Goal: Transaction & Acquisition: Purchase product/service

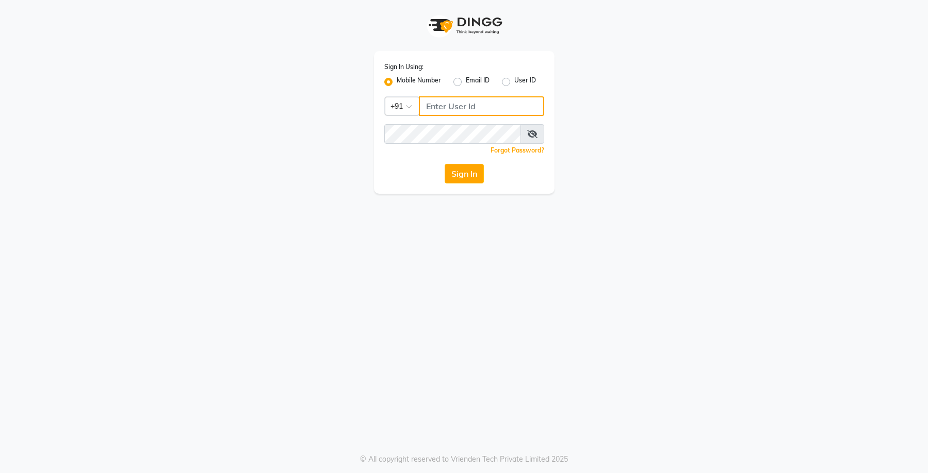
click at [458, 109] on input "Username" at bounding box center [481, 106] width 125 height 20
type input "9899852317"
click at [473, 176] on button "Sign In" at bounding box center [463, 174] width 39 height 20
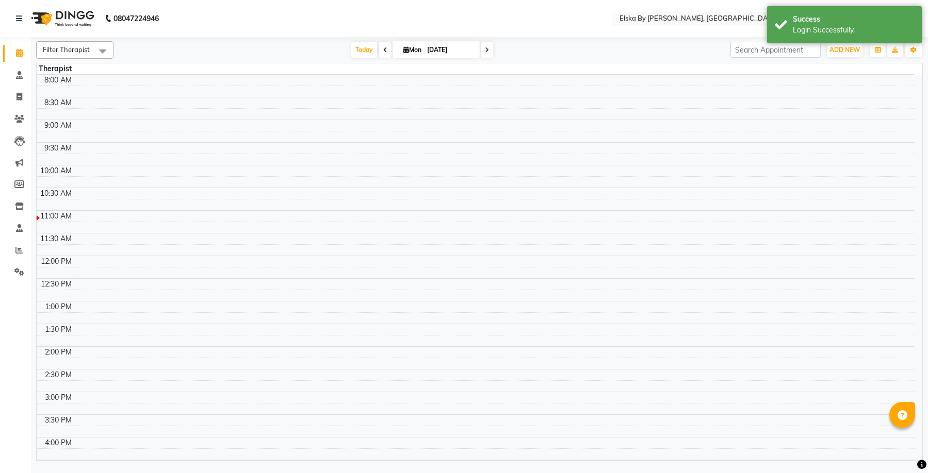
select select "en"
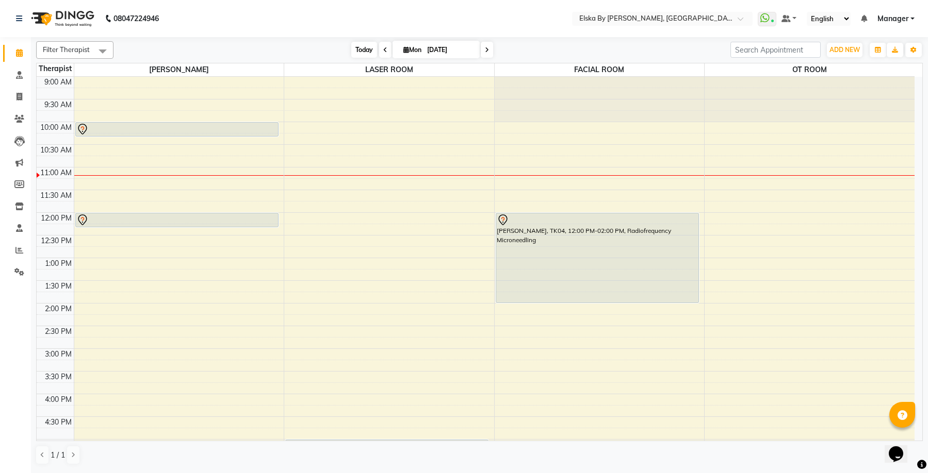
click at [367, 48] on span "Today" at bounding box center [364, 50] width 26 height 16
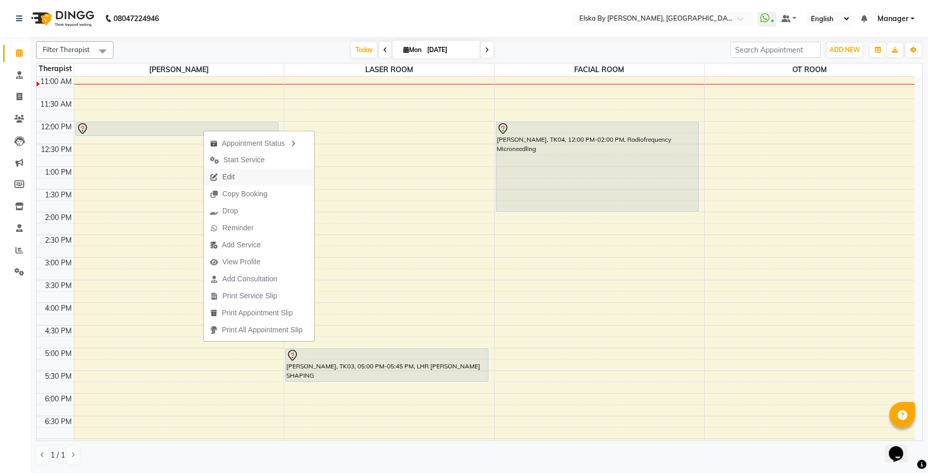
click at [232, 176] on span "Edit" at bounding box center [228, 177] width 12 height 11
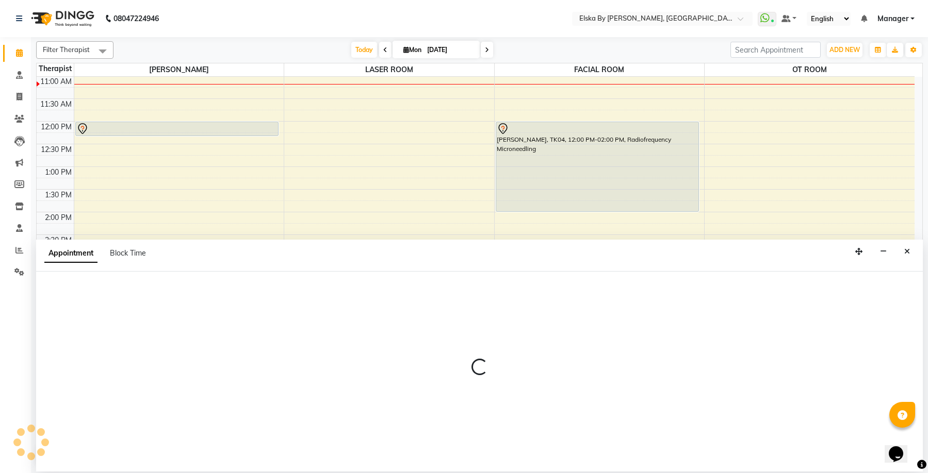
select select "tentative"
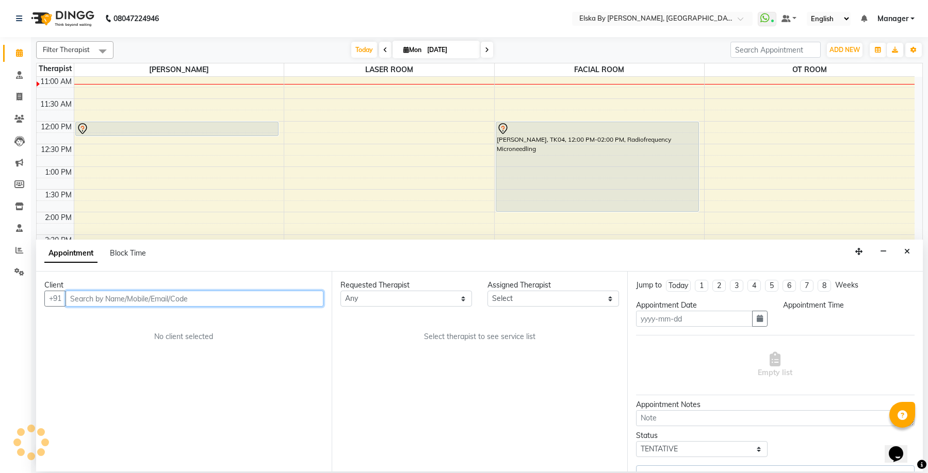
type input "[DATE]"
select select "720"
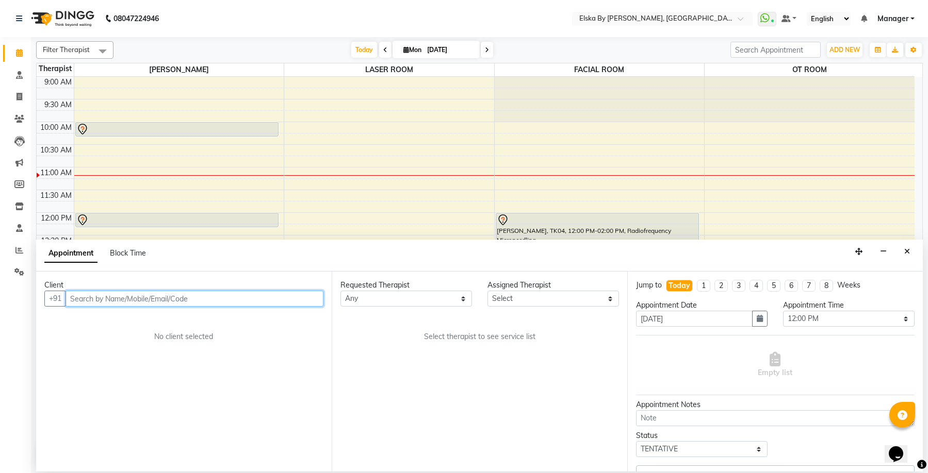
select select "62001"
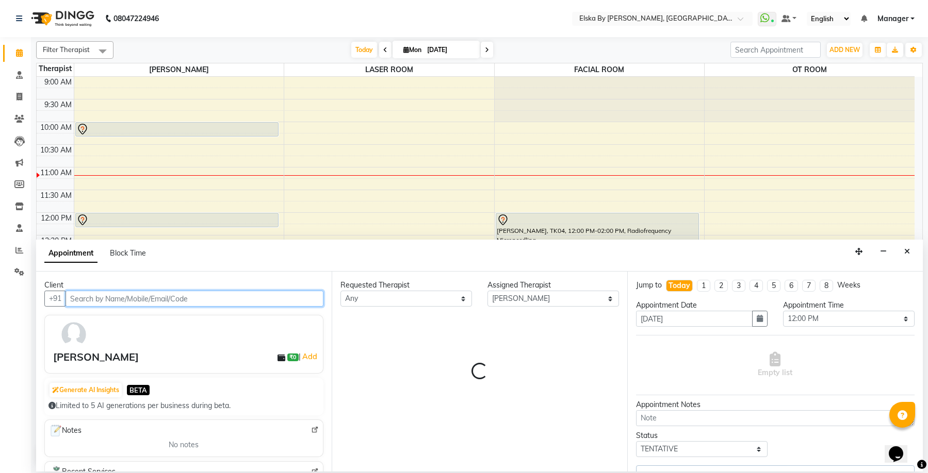
select select "3636"
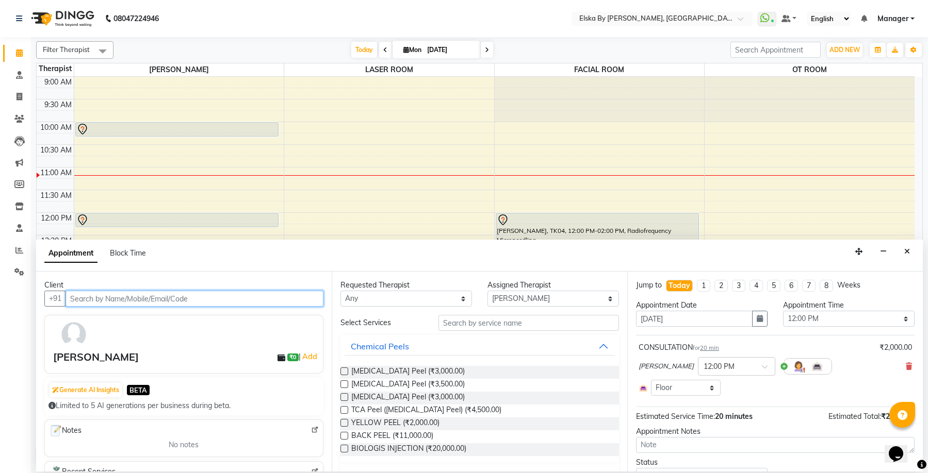
scroll to position [91, 0]
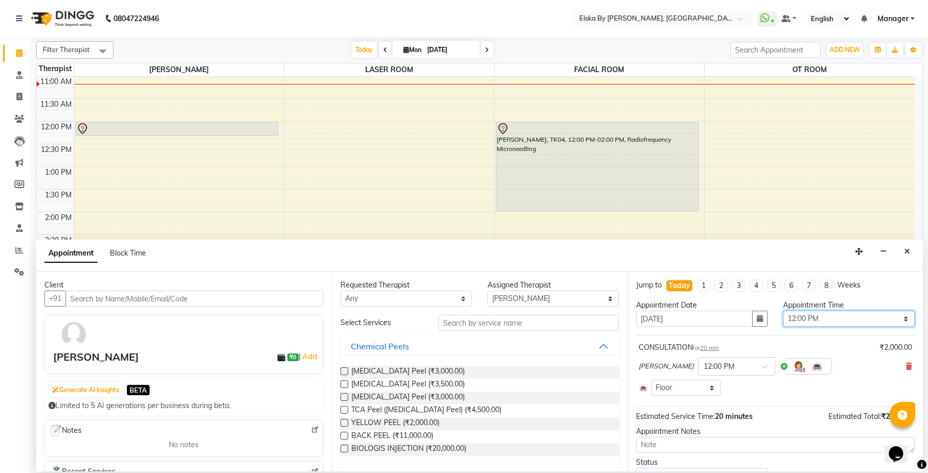
click at [825, 323] on select "Select 10:00 AM 10:15 AM 10:30 AM 10:45 AM 11:00 AM 11:15 AM 11:30 AM 11:45 AM …" at bounding box center [848, 319] width 131 height 16
select select "960"
click at [783, 311] on select "Select 10:00 AM 10:15 AM 10:30 AM 10:45 AM 11:00 AM 11:15 AM 11:30 AM 11:45 AM …" at bounding box center [848, 319] width 131 height 16
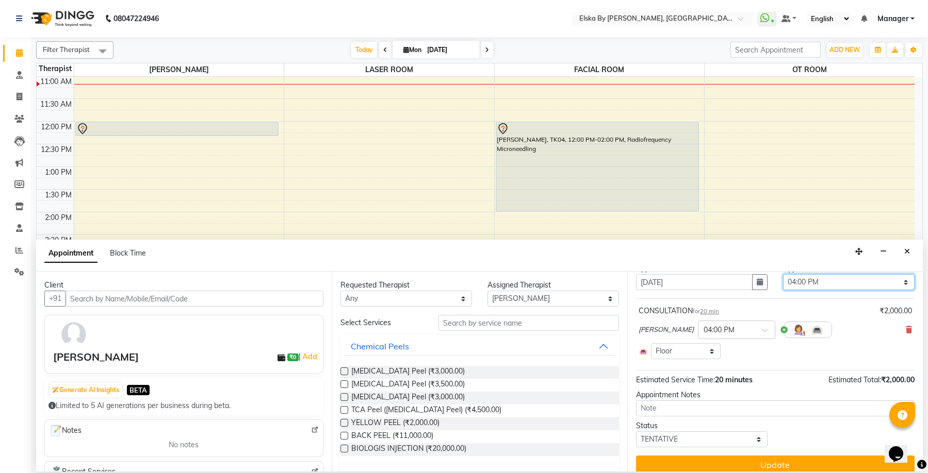
scroll to position [47, 0]
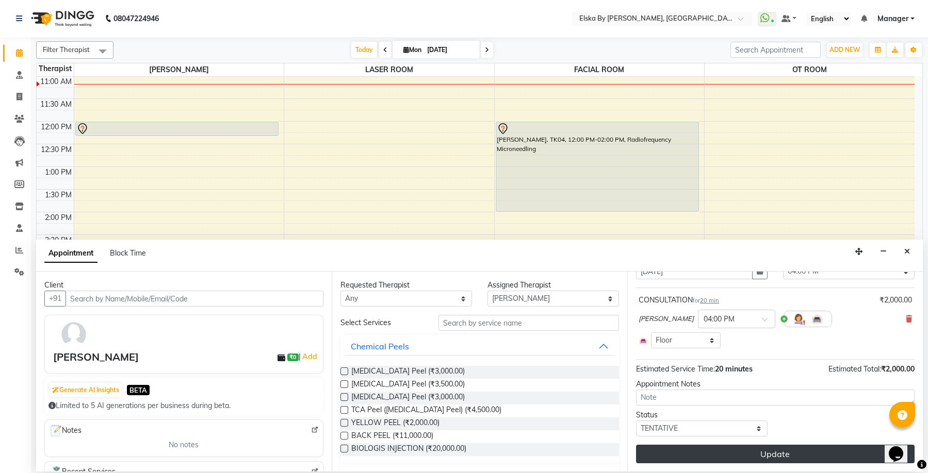
click at [783, 449] on button "Update" at bounding box center [775, 454] width 278 height 19
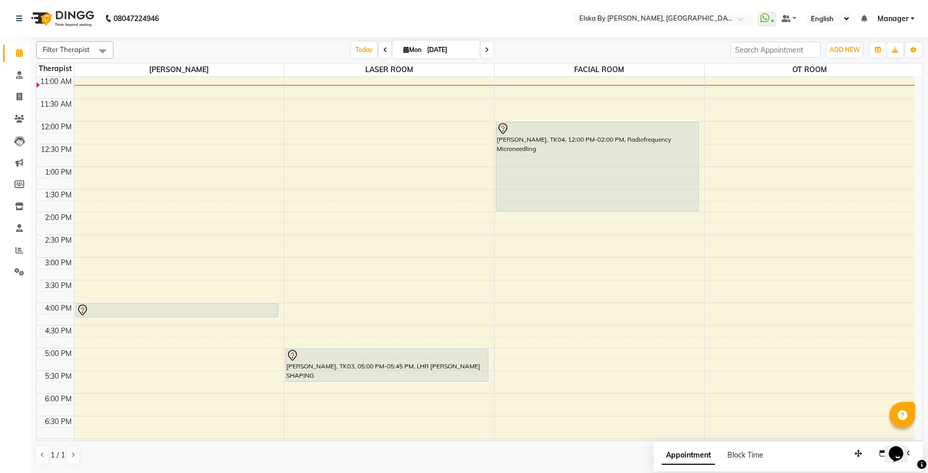
click at [165, 238] on div "9:00 AM 9:30 AM 10:00 AM 10:30 AM 11:00 AM 11:30 AM 12:00 PM 12:30 PM 1:00 PM 1…" at bounding box center [476, 258] width 878 height 544
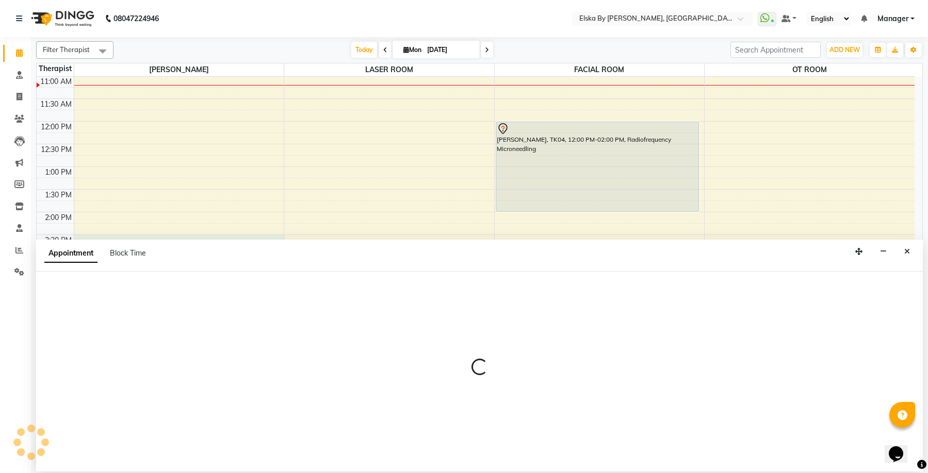
select select "62001"
select select "870"
select select "tentative"
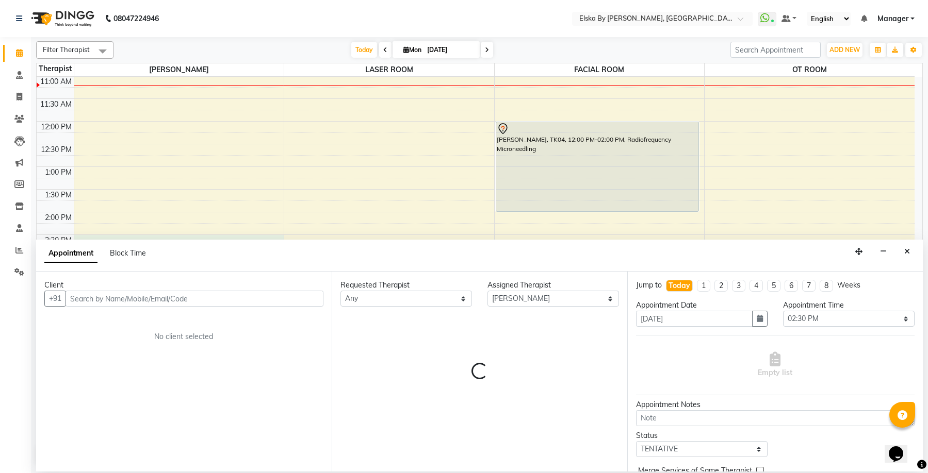
click at [148, 303] on input "text" at bounding box center [194, 299] width 258 height 16
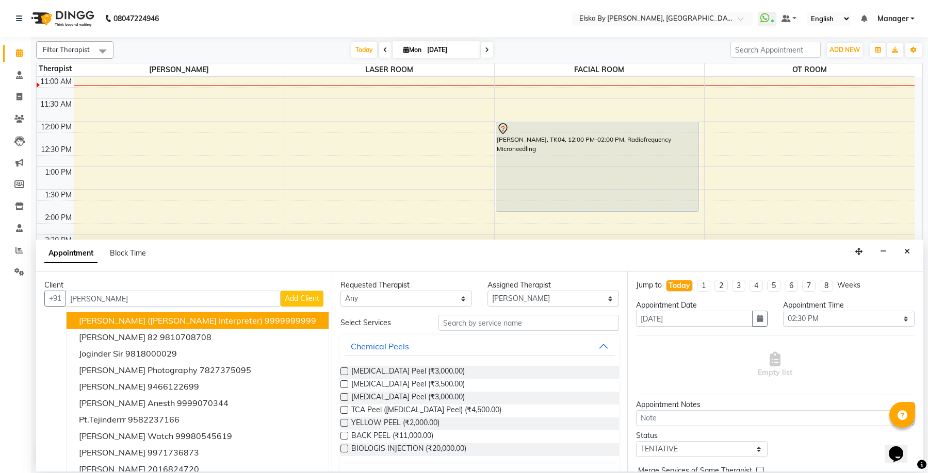
type input "[PERSON_NAME]"
click at [304, 300] on span "Add Client" at bounding box center [302, 298] width 35 height 9
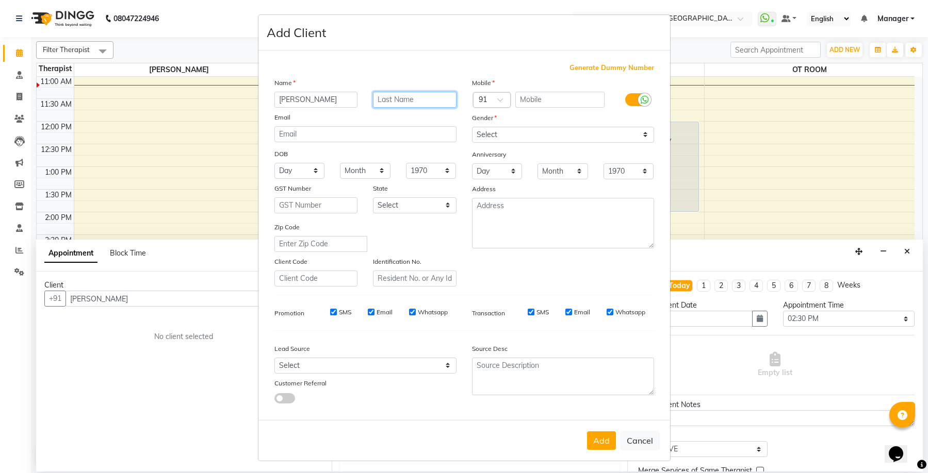
click at [424, 101] on input "text" at bounding box center [415, 100] width 84 height 16
type input "MISRA"
click at [552, 100] on input "text" at bounding box center [559, 100] width 89 height 16
type input "9811055987"
click at [558, 142] on select "Select [DEMOGRAPHIC_DATA] [DEMOGRAPHIC_DATA] Other Prefer Not To Say" at bounding box center [563, 135] width 182 height 16
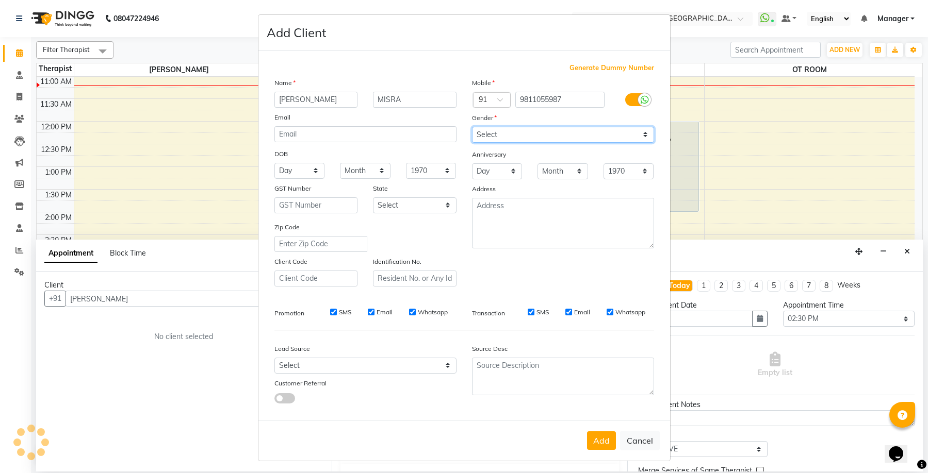
select select "[DEMOGRAPHIC_DATA]"
click at [472, 127] on select "Select [DEMOGRAPHIC_DATA] [DEMOGRAPHIC_DATA] Other Prefer Not To Say" at bounding box center [563, 135] width 182 height 16
click at [565, 310] on input "Email" at bounding box center [568, 312] width 7 height 7
checkbox input "false"
click at [527, 310] on input "SMS" at bounding box center [530, 312] width 7 height 7
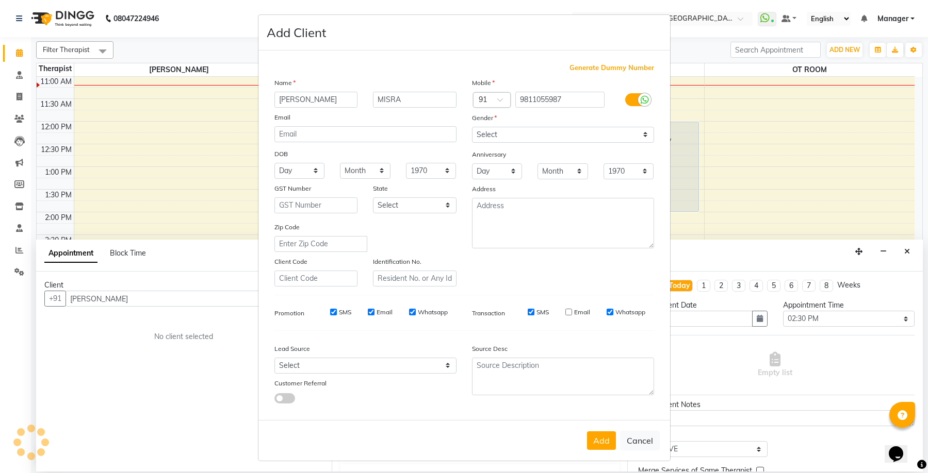
checkbox input "false"
click at [409, 317] on div "Whatsapp" at bounding box center [428, 312] width 39 height 9
click at [409, 311] on input "Whatsapp" at bounding box center [412, 312] width 7 height 7
checkbox input "false"
click at [376, 313] on label "Email" at bounding box center [384, 312] width 16 height 9
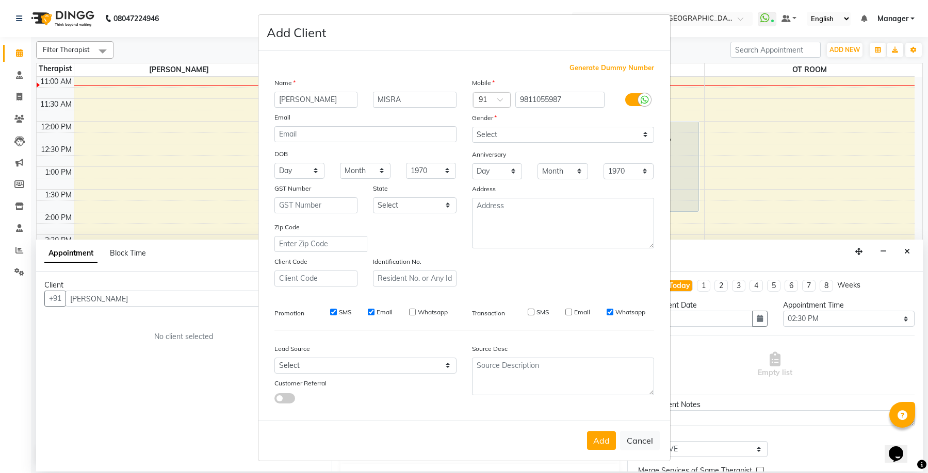
click at [372, 313] on input "Email" at bounding box center [371, 312] width 7 height 7
checkbox input "false"
click at [330, 311] on input "SMS" at bounding box center [333, 312] width 7 height 7
checkbox input "false"
click at [592, 443] on button "Add" at bounding box center [601, 441] width 29 height 19
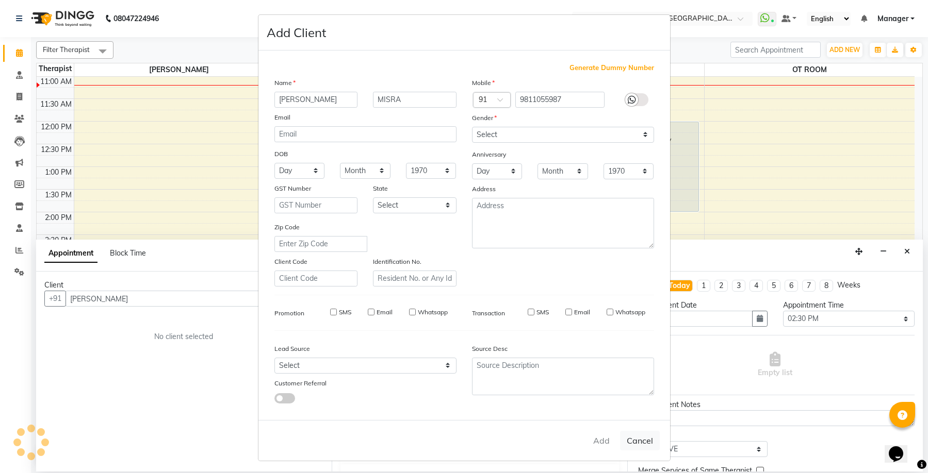
type input "9811055987"
select select
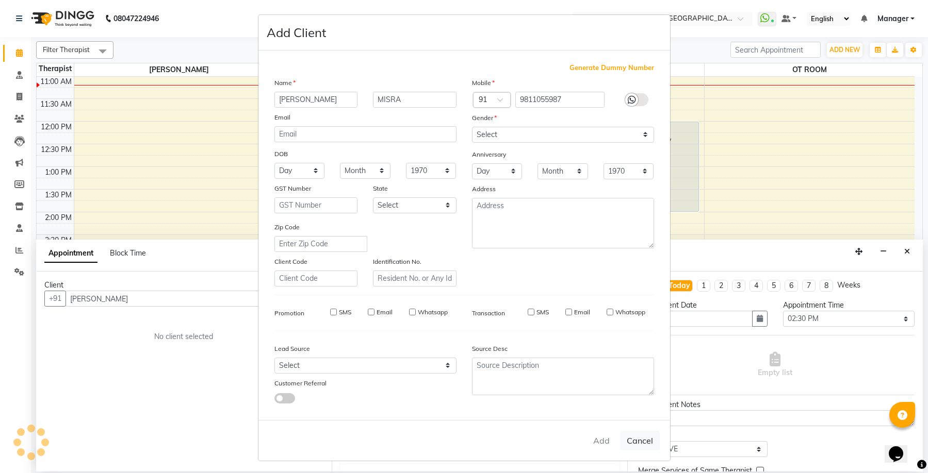
select select
checkbox input "false"
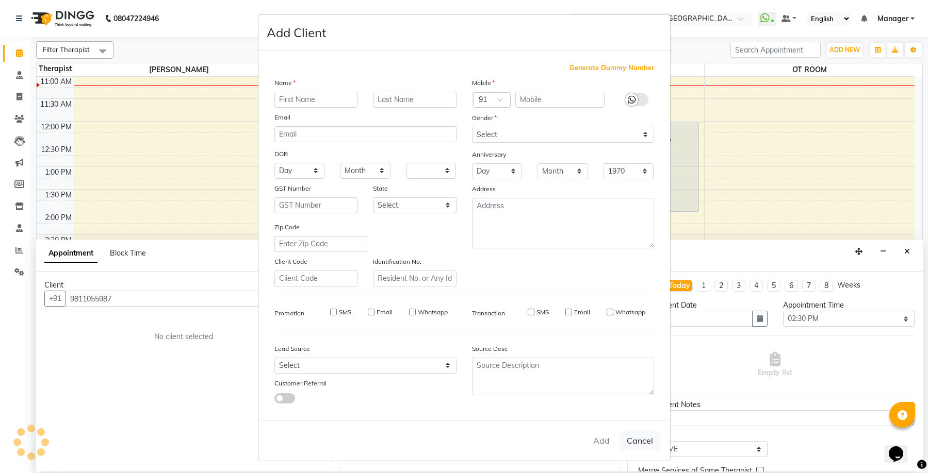
checkbox input "false"
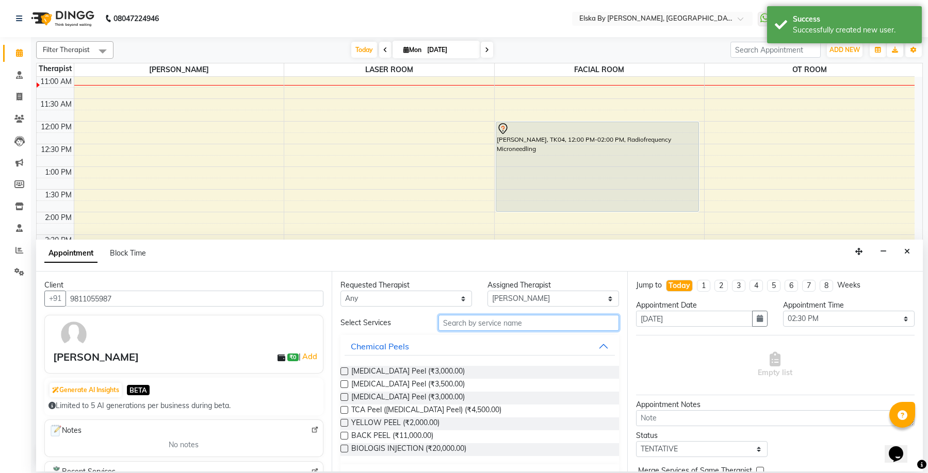
click at [467, 323] on input "text" at bounding box center [528, 323] width 180 height 16
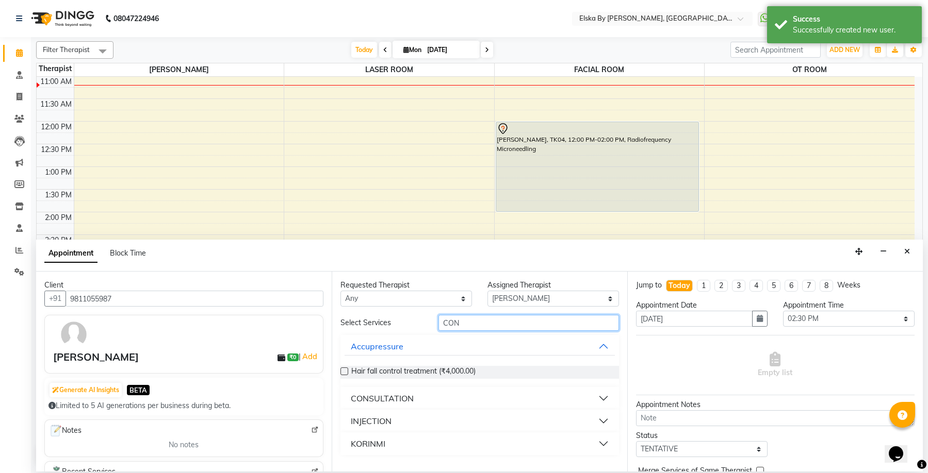
type input "CON"
click at [415, 397] on button "CONSULTATION" at bounding box center [479, 398] width 270 height 19
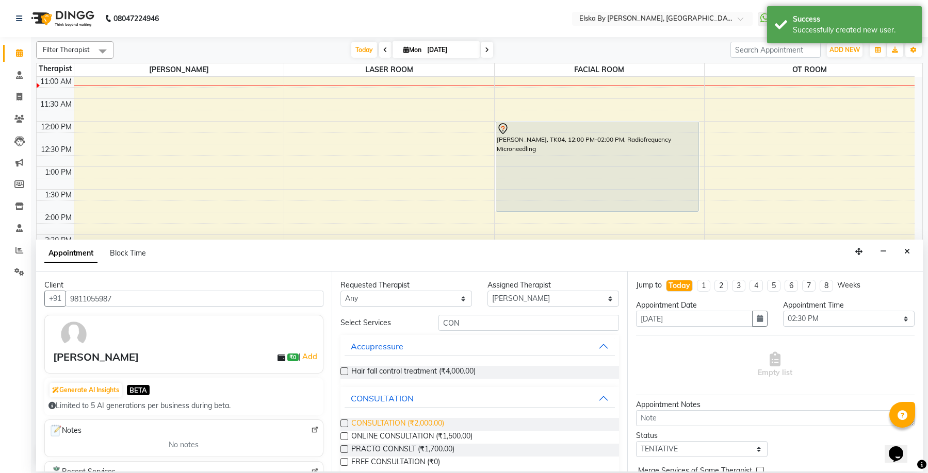
click at [416, 422] on span "CONSULTATION (₹2,000.00)" at bounding box center [397, 424] width 93 height 13
checkbox input "false"
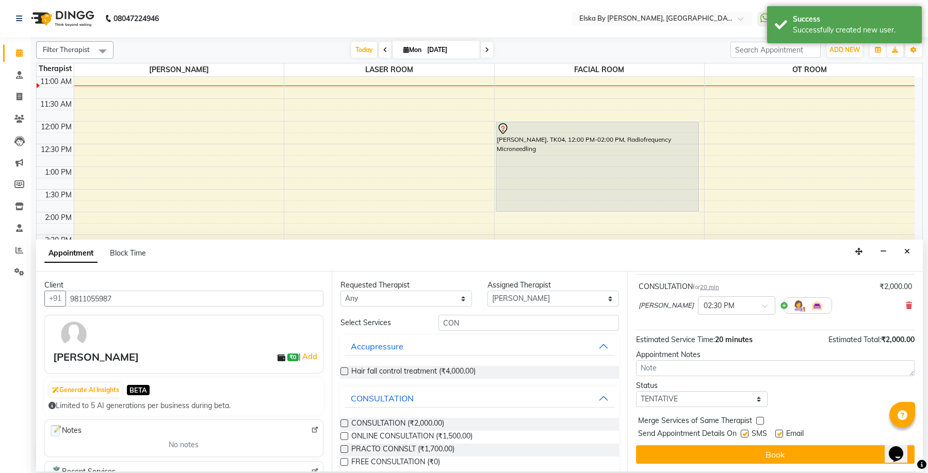
scroll to position [61, 0]
click at [782, 433] on label at bounding box center [779, 434] width 8 height 8
click at [782, 433] on input "checkbox" at bounding box center [778, 434] width 7 height 7
checkbox input "false"
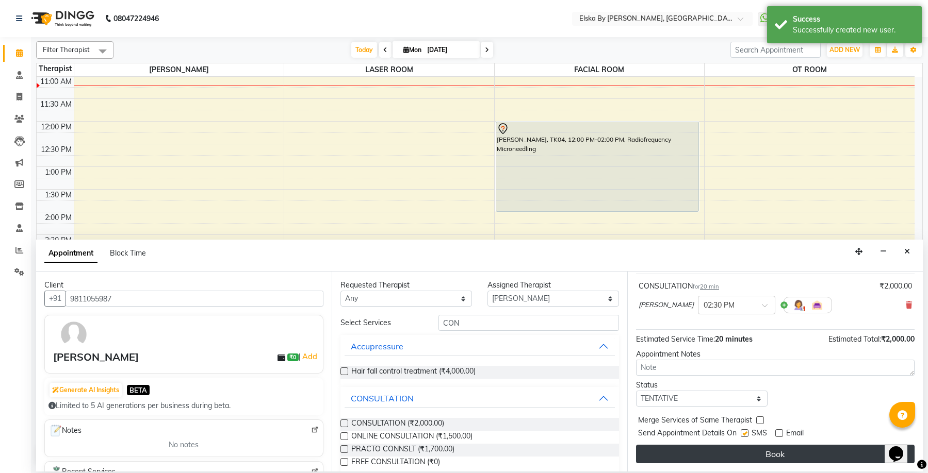
click at [782, 451] on button "Book" at bounding box center [775, 454] width 278 height 19
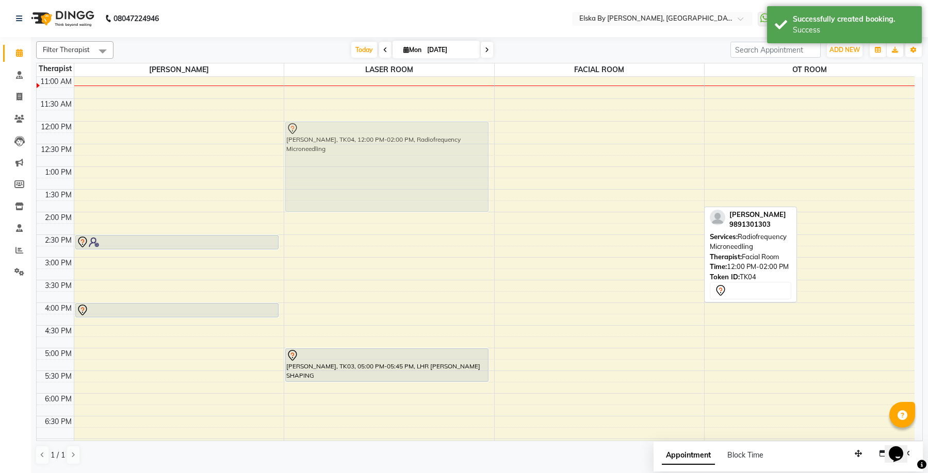
drag, startPoint x: 541, startPoint y: 144, endPoint x: 432, endPoint y: 143, distance: 108.8
click at [432, 143] on tr "arjun [PERSON_NAME], TK01, 10:00 AM-10:20 AM, CONSULTATION [PERSON_NAME], TK05,…" at bounding box center [476, 258] width 878 height 544
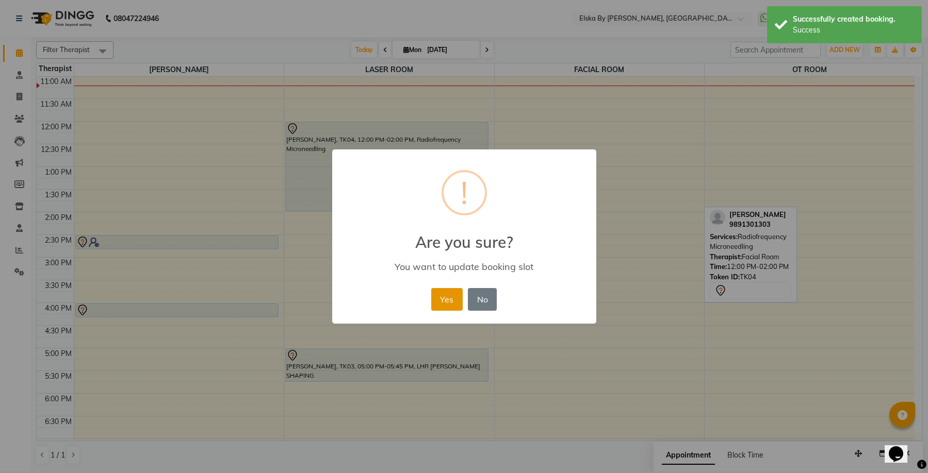
click at [450, 300] on button "Yes" at bounding box center [446, 299] width 31 height 23
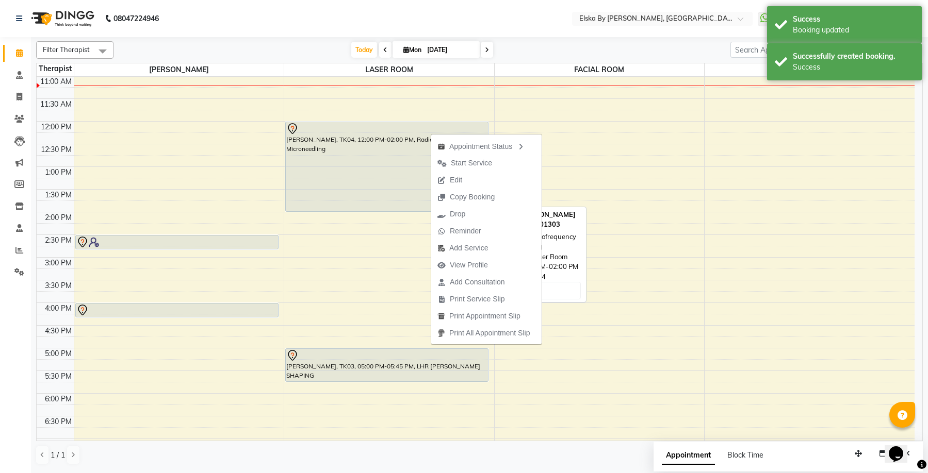
click at [403, 134] on div at bounding box center [386, 129] width 201 height 12
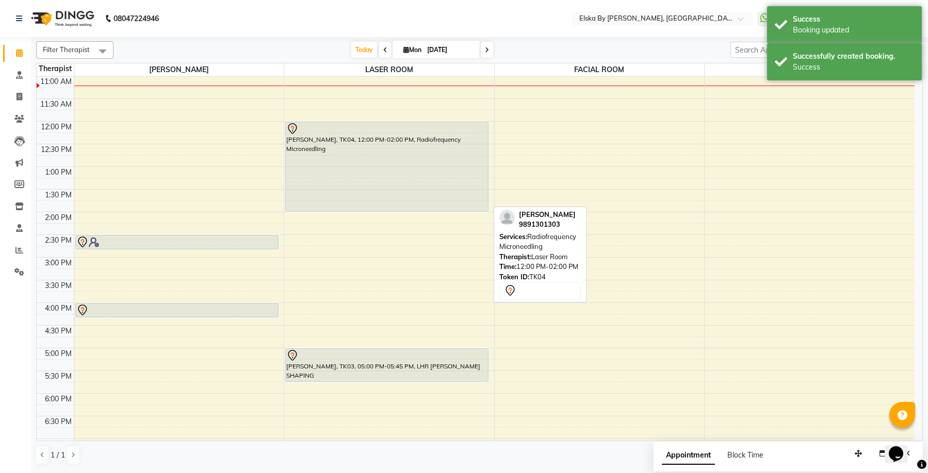
click at [422, 137] on div "[PERSON_NAME], TK04, 12:00 PM-02:00 PM, Radiofrequency Microneedling" at bounding box center [387, 166] width 202 height 89
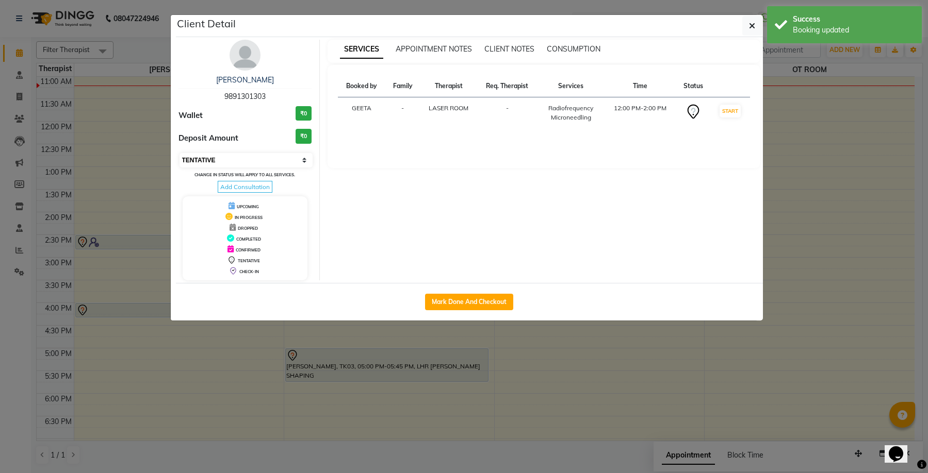
click at [303, 160] on select "Select IN SERVICE CONFIRMED TENTATIVE CHECK IN MARK DONE DROPPED UPCOMING" at bounding box center [246, 160] width 134 height 14
select select "6"
click at [179, 153] on select "Select IN SERVICE CONFIRMED TENTATIVE CHECK IN MARK DONE DROPPED UPCOMING" at bounding box center [246, 160] width 134 height 14
click at [755, 23] on button "button" at bounding box center [752, 26] width 20 height 20
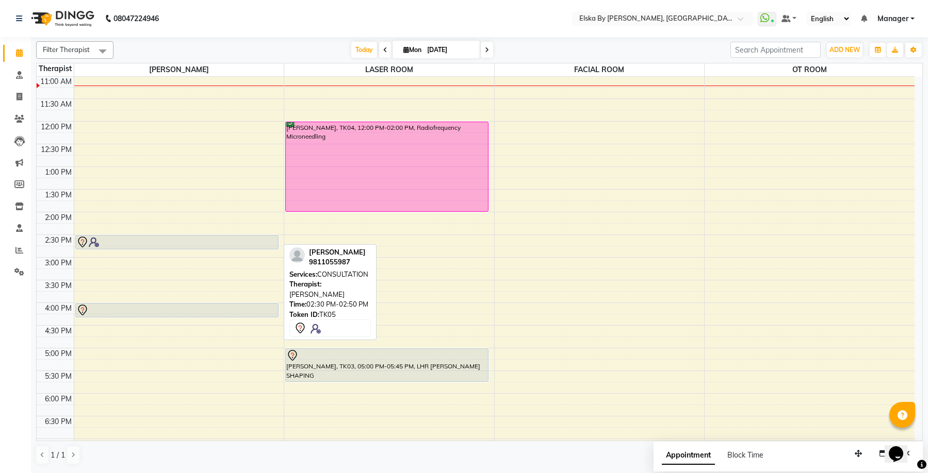
click at [256, 245] on div at bounding box center [176, 242] width 201 height 12
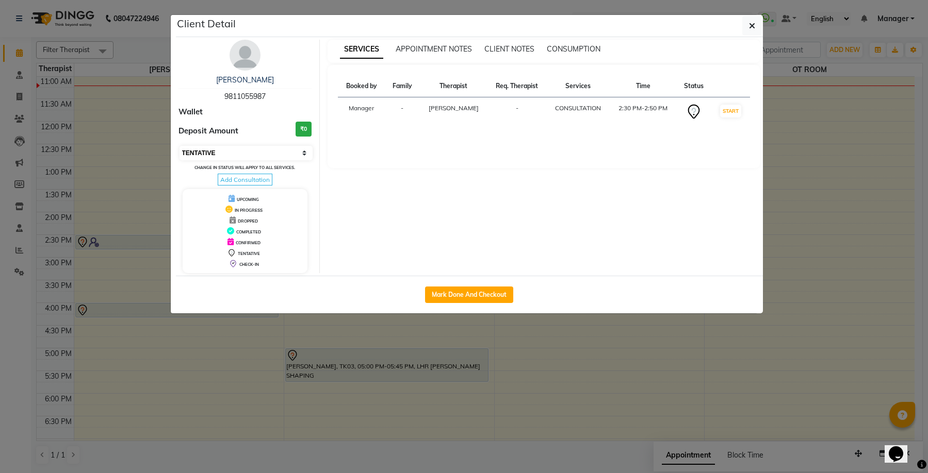
click at [304, 154] on select "Select IN SERVICE CONFIRMED TENTATIVE CHECK IN MARK DONE DROPPED UPCOMING" at bounding box center [246, 153] width 134 height 14
select select "6"
click at [179, 146] on select "Select IN SERVICE CONFIRMED TENTATIVE CHECK IN MARK DONE DROPPED UPCOMING" at bounding box center [246, 153] width 134 height 14
click at [749, 21] on span "button" at bounding box center [752, 26] width 6 height 10
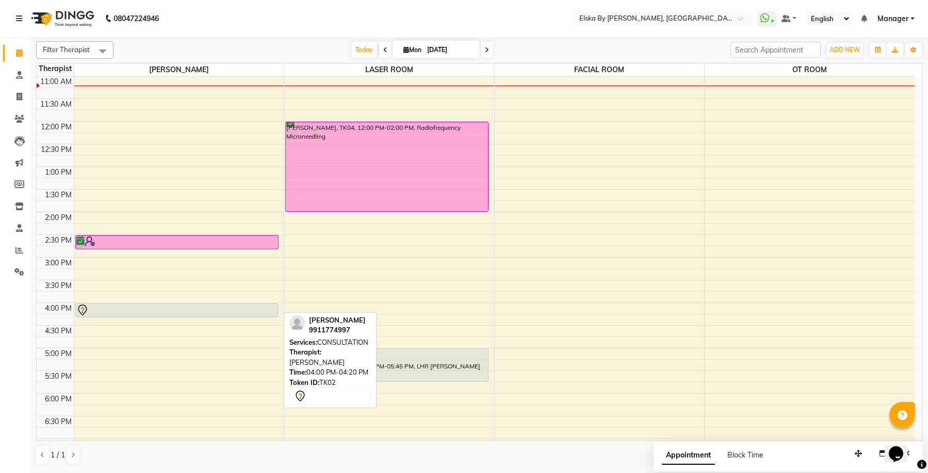
click at [213, 307] on div at bounding box center [176, 310] width 201 height 12
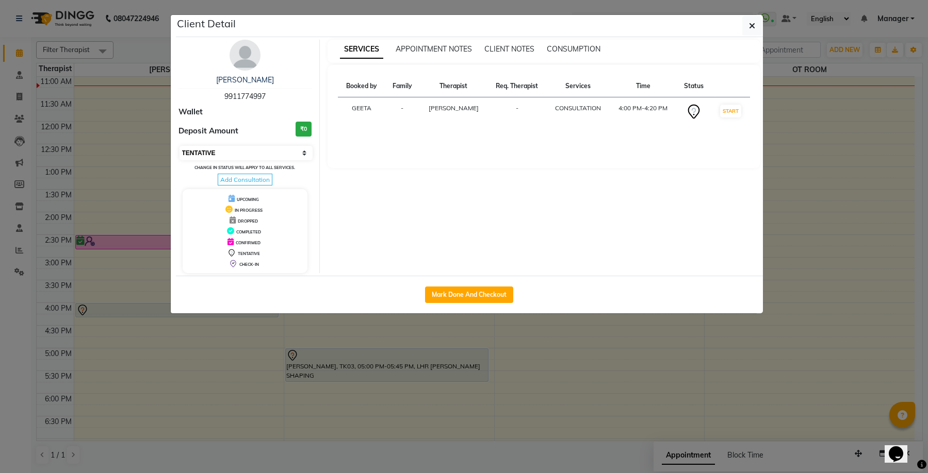
click at [302, 155] on select "Select IN SERVICE CONFIRMED TENTATIVE CHECK IN MARK DONE DROPPED UPCOMING" at bounding box center [246, 153] width 134 height 14
select select "6"
click at [179, 146] on select "Select IN SERVICE CONFIRMED TENTATIVE CHECK IN MARK DONE DROPPED UPCOMING" at bounding box center [246, 153] width 134 height 14
click at [754, 26] on icon "button" at bounding box center [752, 26] width 6 height 8
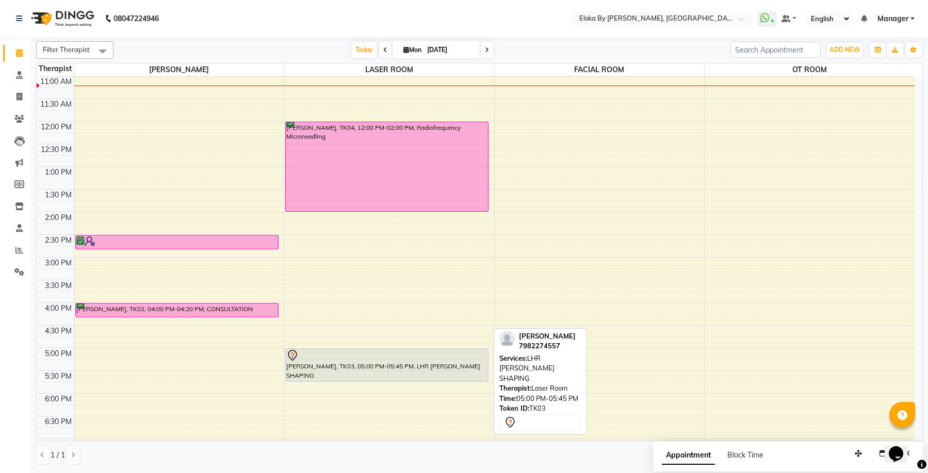
click at [366, 362] on div "[PERSON_NAME], TK03, 05:00 PM-05:45 PM, LHR [PERSON_NAME] SHAPING" at bounding box center [387, 365] width 202 height 32
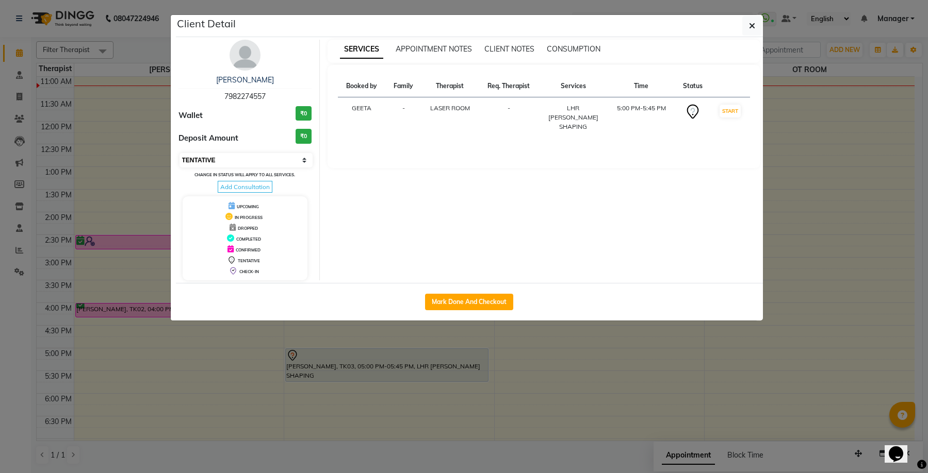
click at [301, 163] on select "Select IN SERVICE CONFIRMED TENTATIVE CHECK IN MARK DONE DROPPED UPCOMING" at bounding box center [246, 160] width 134 height 14
select select "6"
click at [179, 153] on select "Select IN SERVICE CONFIRMED TENTATIVE CHECK IN MARK DONE DROPPED UPCOMING" at bounding box center [246, 160] width 134 height 14
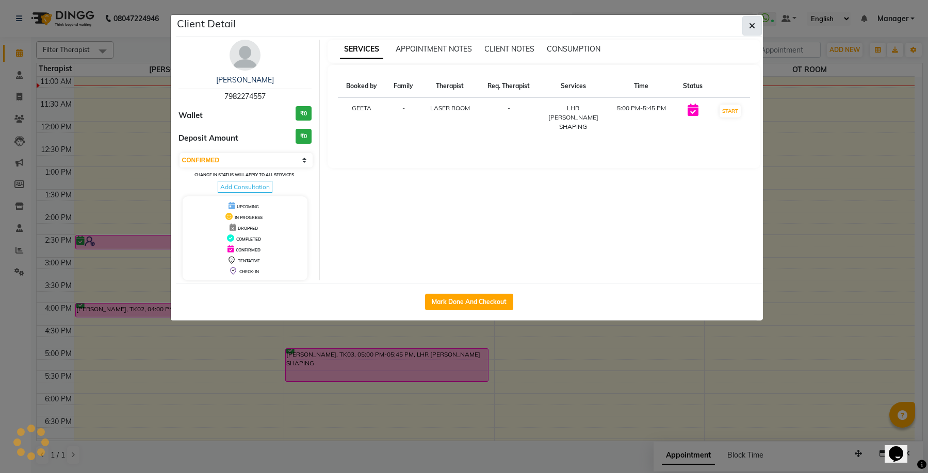
click at [752, 23] on icon "button" at bounding box center [752, 26] width 6 height 8
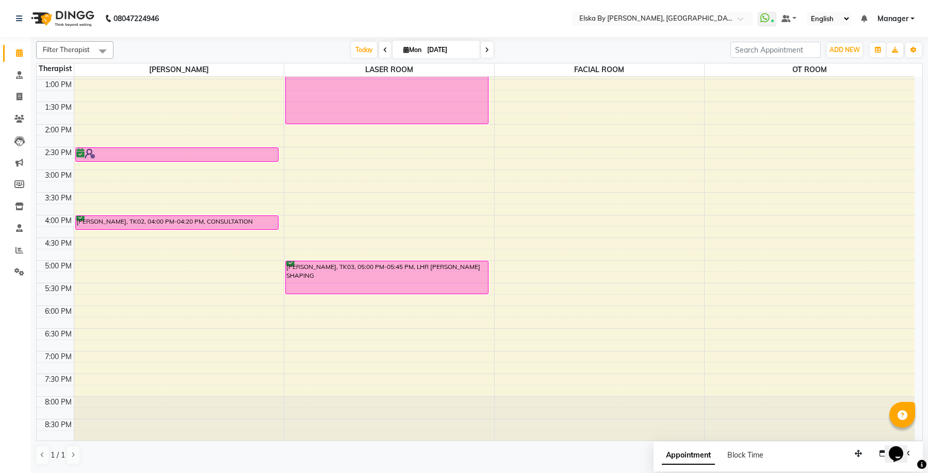
scroll to position [180, 0]
click at [542, 264] on div "9:00 AM 9:30 AM 10:00 AM 10:30 AM 11:00 AM 11:30 AM 12:00 PM 12:30 PM 1:00 PM 1…" at bounding box center [476, 169] width 878 height 544
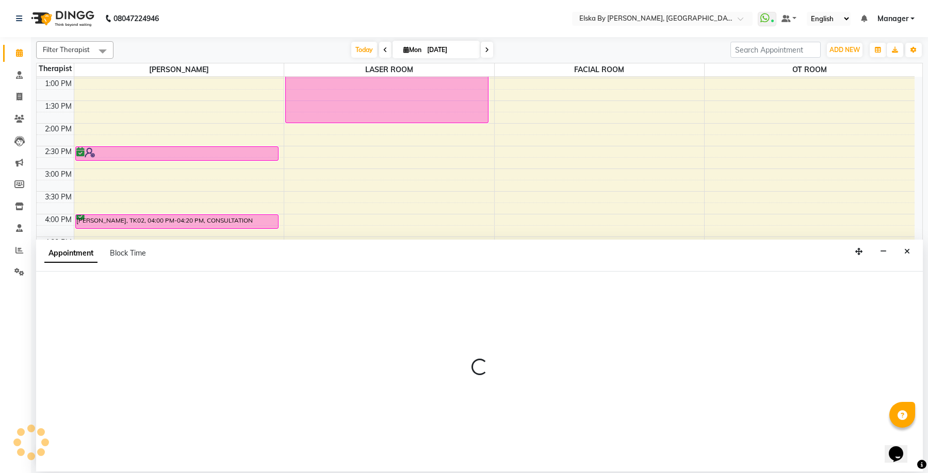
select select "63147"
select select "1020"
select select "tentative"
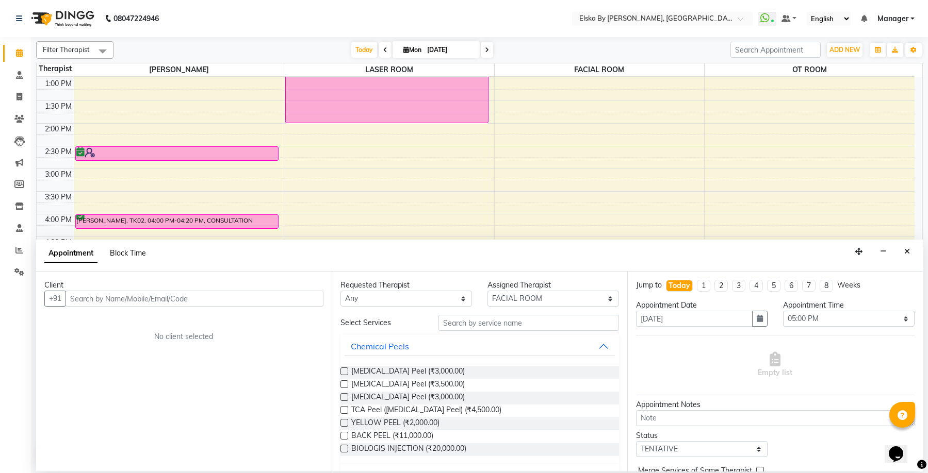
click at [140, 257] on span "Block Time" at bounding box center [128, 253] width 36 height 9
select select "63147"
select select "1020"
select select "1035"
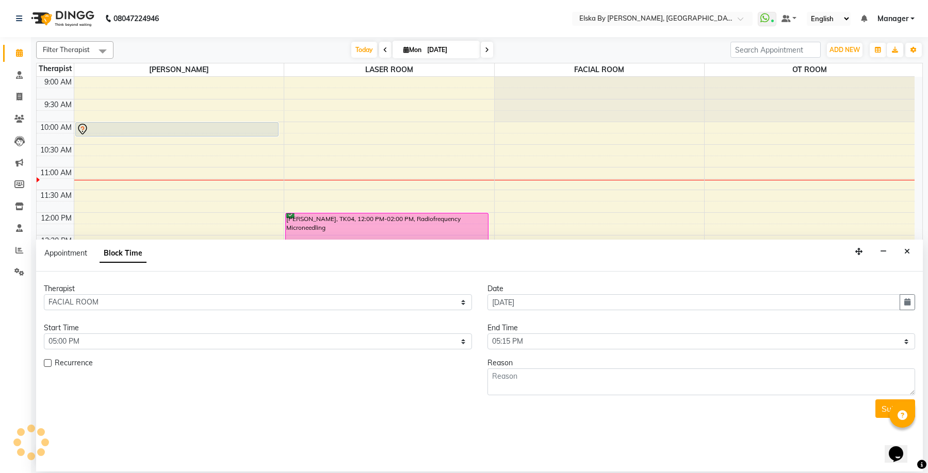
scroll to position [91, 0]
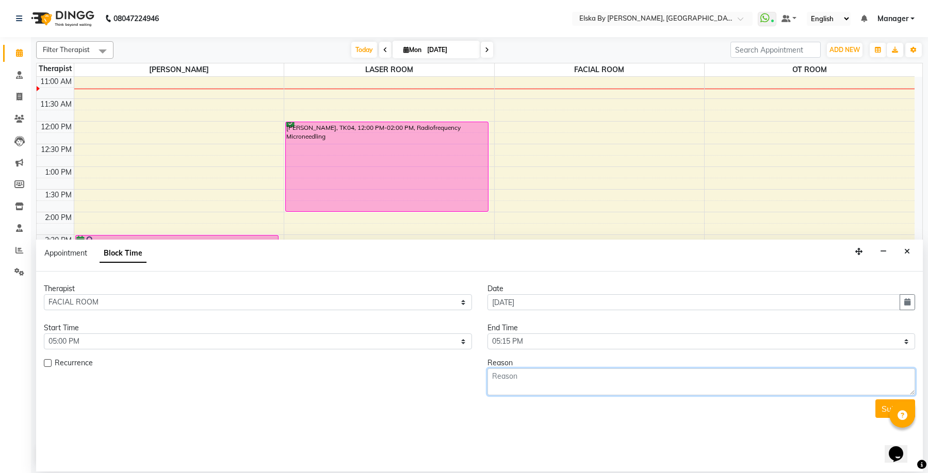
click at [522, 373] on textarea at bounding box center [701, 382] width 428 height 27
type textarea "[PERSON_NAME] [PERSON_NAME]"
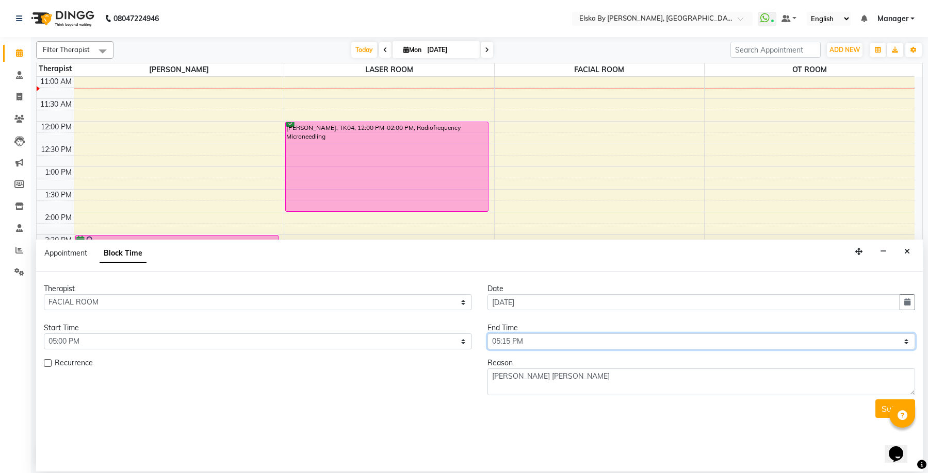
click at [905, 341] on select "Select 10:00 AM 10:15 AM 10:30 AM 10:45 AM 11:00 AM 11:15 AM 11:30 AM 11:45 AM …" at bounding box center [701, 342] width 428 height 16
select select "1080"
click at [487, 334] on select "Select 10:00 AM 10:15 AM 10:30 AM 10:45 AM 11:00 AM 11:15 AM 11:30 AM 11:45 AM …" at bounding box center [701, 342] width 428 height 16
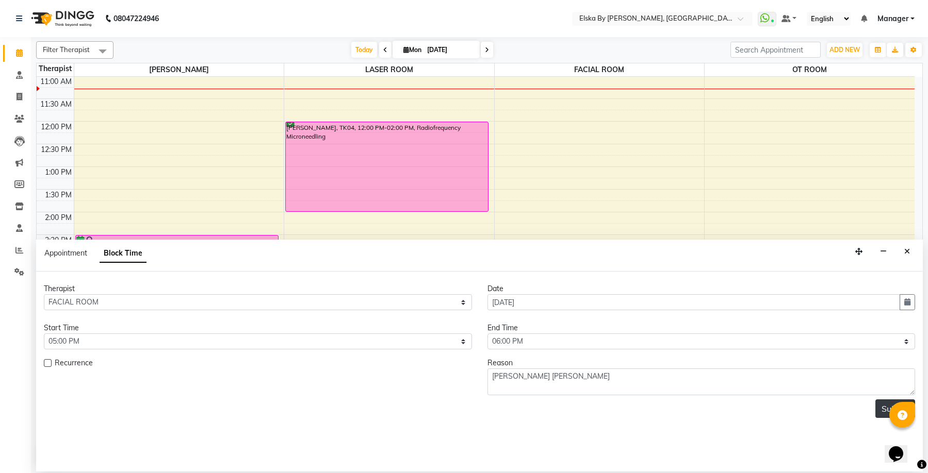
click at [879, 414] on button "Submit" at bounding box center [895, 409] width 40 height 19
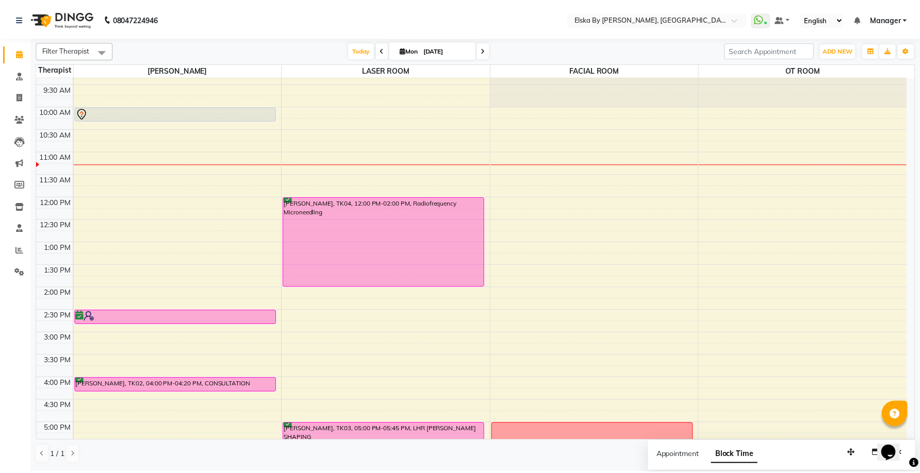
scroll to position [0, 0]
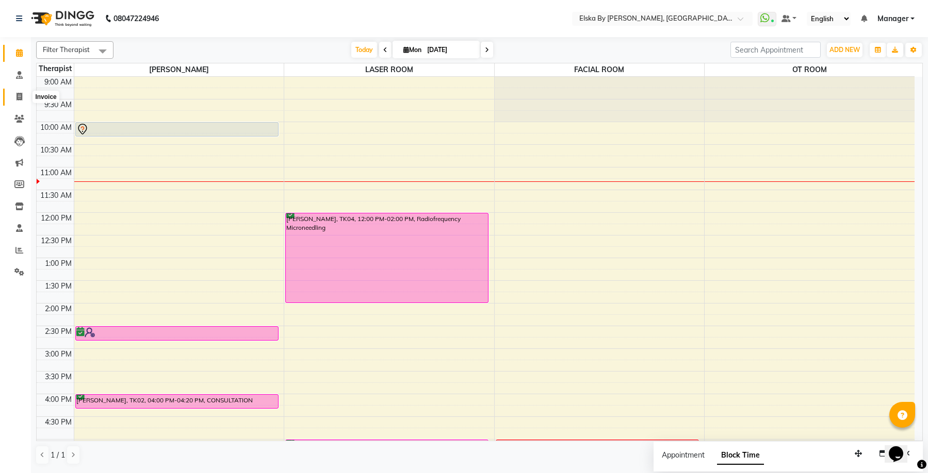
click at [17, 98] on icon at bounding box center [19, 97] width 6 height 8
select select "service"
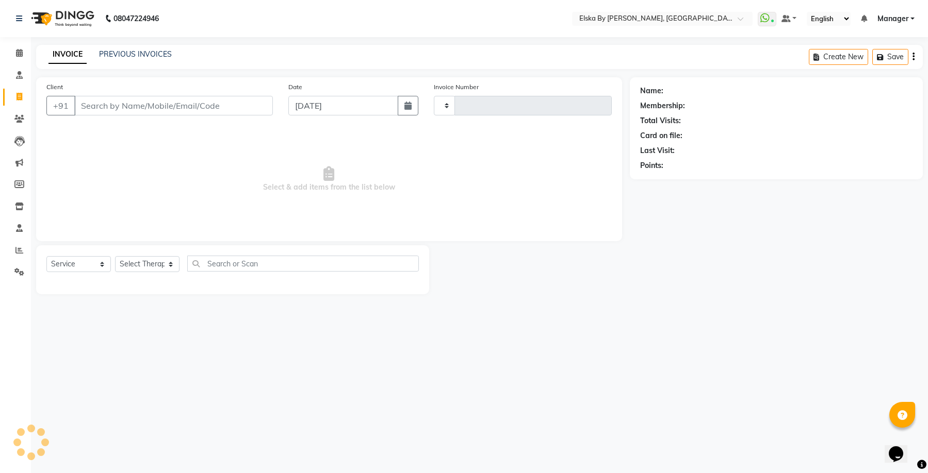
type input "1604"
select select "7252"
click at [133, 49] on link "PREVIOUS INVOICES" at bounding box center [135, 53] width 73 height 9
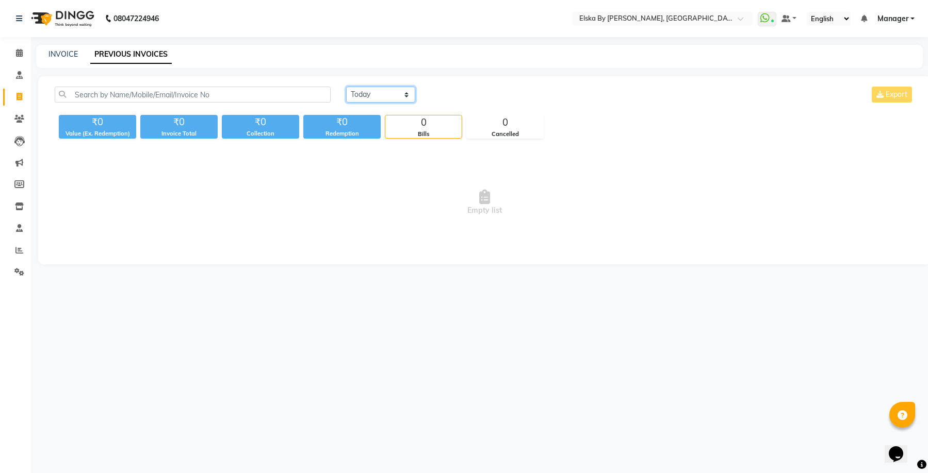
click at [392, 97] on select "[DATE] [DATE] Custom Range" at bounding box center [380, 95] width 69 height 16
select select "range"
click at [346, 87] on select "[DATE] [DATE] Custom Range" at bounding box center [380, 95] width 69 height 16
click at [461, 93] on input "[DATE]" at bounding box center [464, 95] width 72 height 14
select select "9"
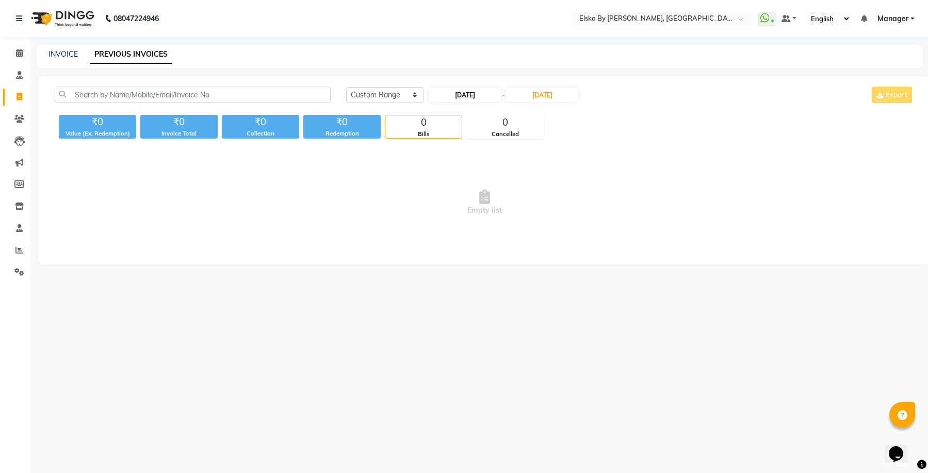
select select "2025"
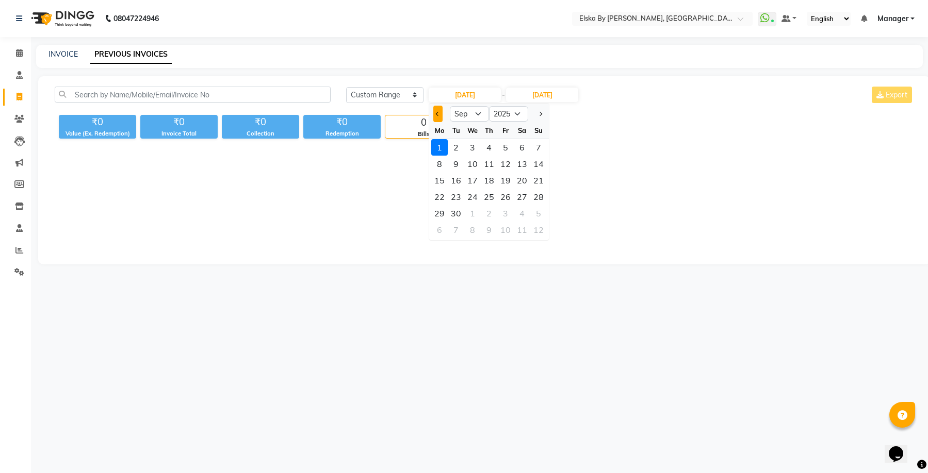
click at [437, 115] on span "Previous month" at bounding box center [438, 114] width 4 height 4
select select "8"
click at [536, 213] on div "31" at bounding box center [538, 213] width 16 height 16
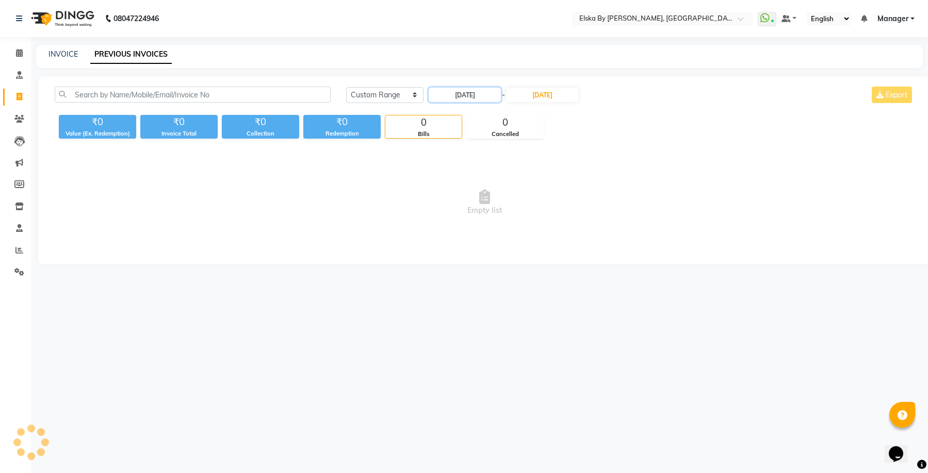
type input "[DATE]"
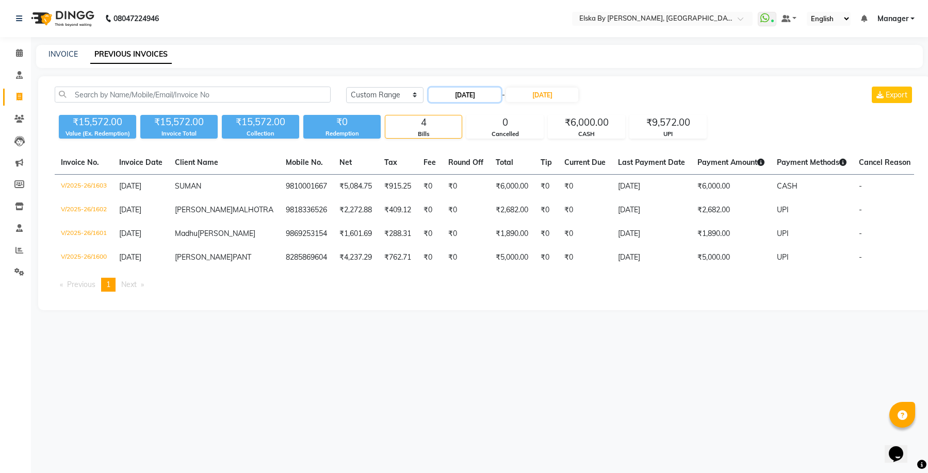
click at [466, 96] on input "[DATE]" at bounding box center [464, 95] width 72 height 14
select select "8"
select select "2025"
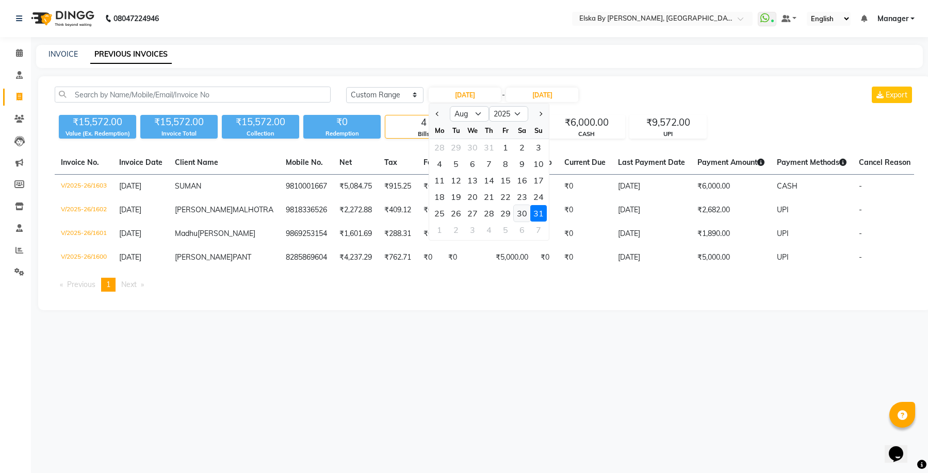
click at [525, 210] on div "30" at bounding box center [522, 213] width 16 height 16
type input "[DATE]"
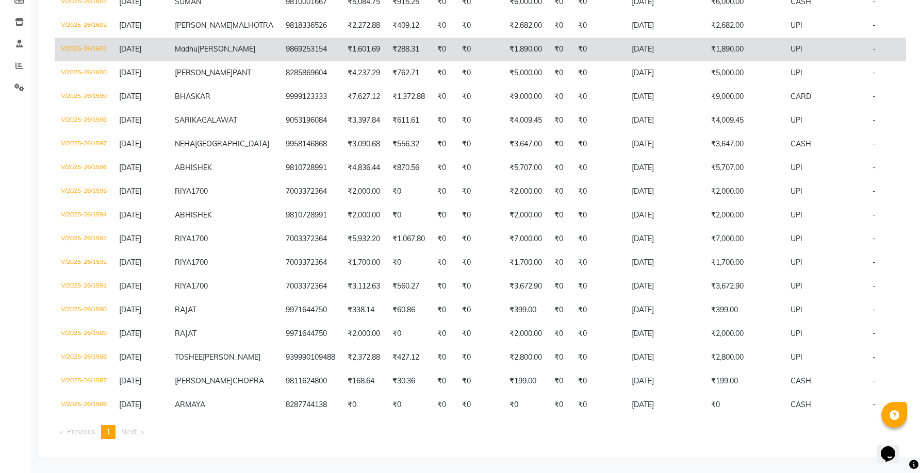
scroll to position [110, 0]
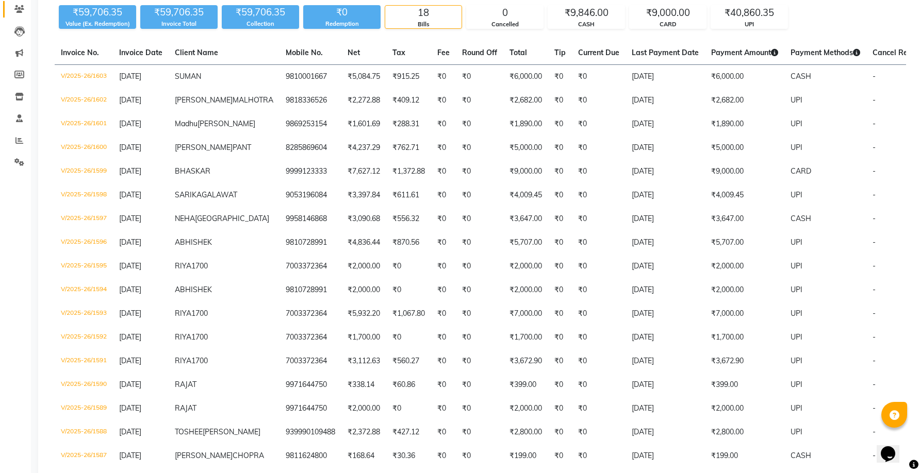
select select "service"
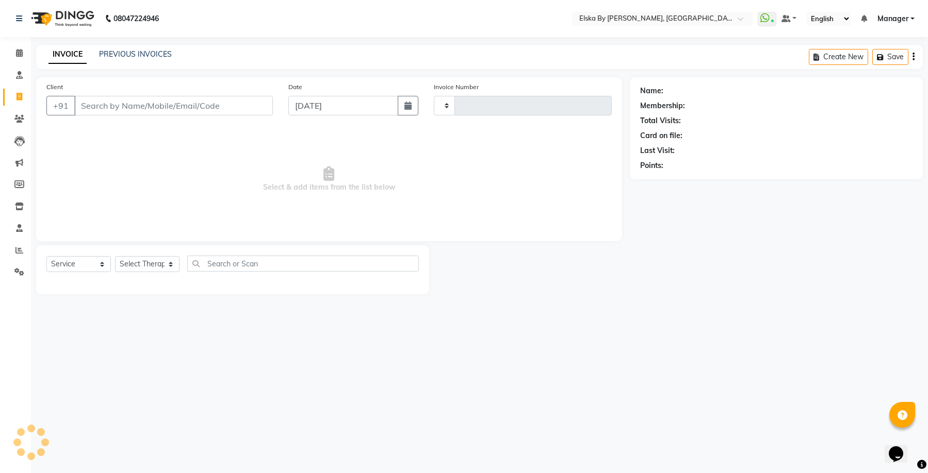
type input "1604"
select select "7252"
select select "62001"
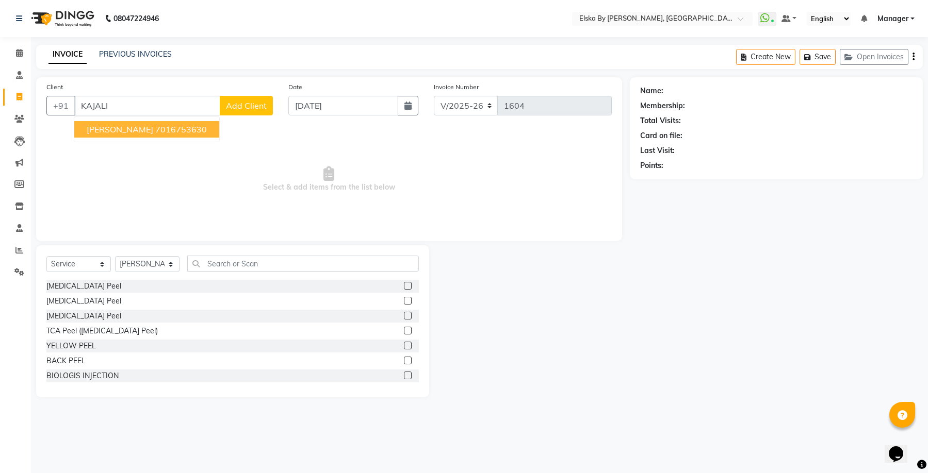
click at [134, 131] on span "[PERSON_NAME]" at bounding box center [120, 129] width 67 height 10
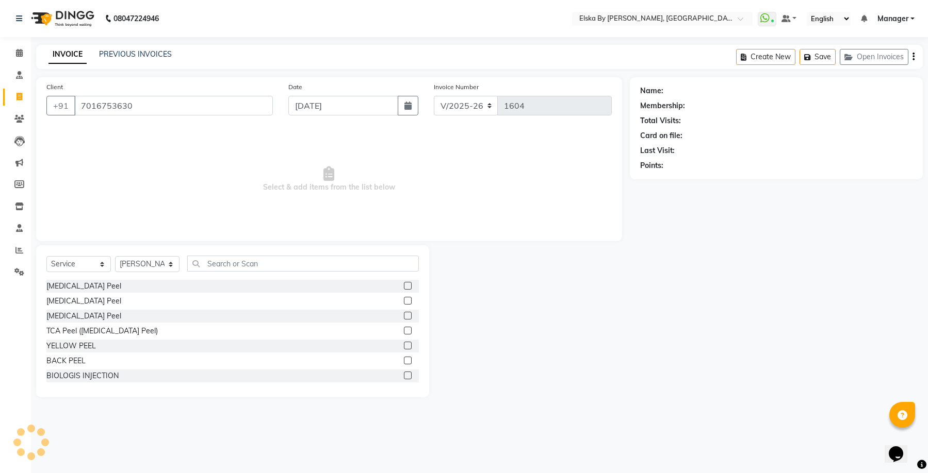
type input "7016753630"
click at [407, 109] on icon "button" at bounding box center [407, 106] width 7 height 8
select select "9"
select select "2025"
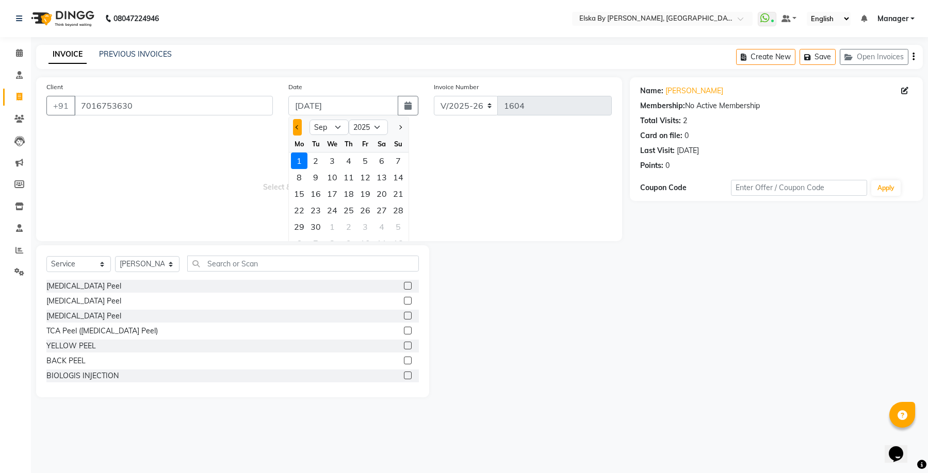
click at [298, 128] on span "Previous month" at bounding box center [297, 127] width 4 height 4
select select "8"
click at [380, 227] on div "30" at bounding box center [381, 227] width 16 height 16
type input "[DATE]"
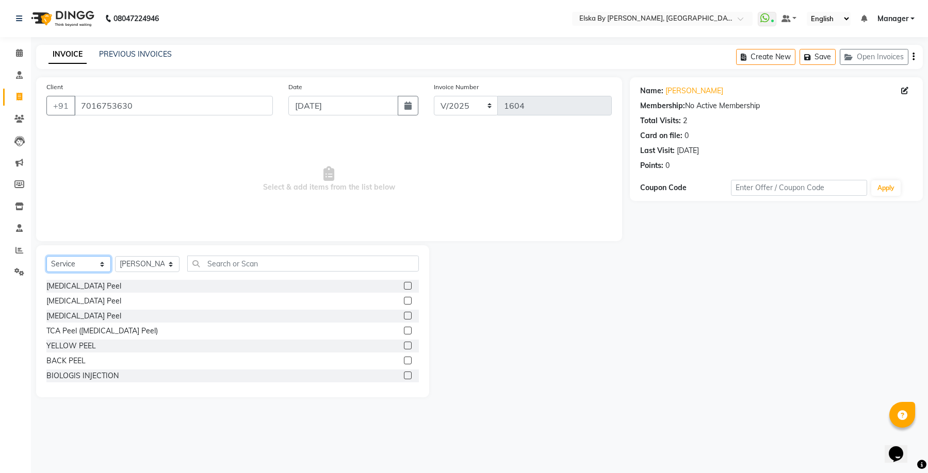
click at [79, 267] on select "Select Service Product Membership Package Voucher Prepaid Gift Card" at bounding box center [78, 264] width 64 height 16
click at [46, 256] on select "Select Service Product Membership Package Voucher Prepaid Gift Card" at bounding box center [78, 264] width 64 height 16
click at [84, 265] on select "Select Service Product Membership Package Voucher Prepaid Gift Card" at bounding box center [78, 264] width 64 height 16
select select "product"
click at [46, 256] on select "Select Service Product Membership Package Voucher Prepaid Gift Card" at bounding box center [78, 264] width 64 height 16
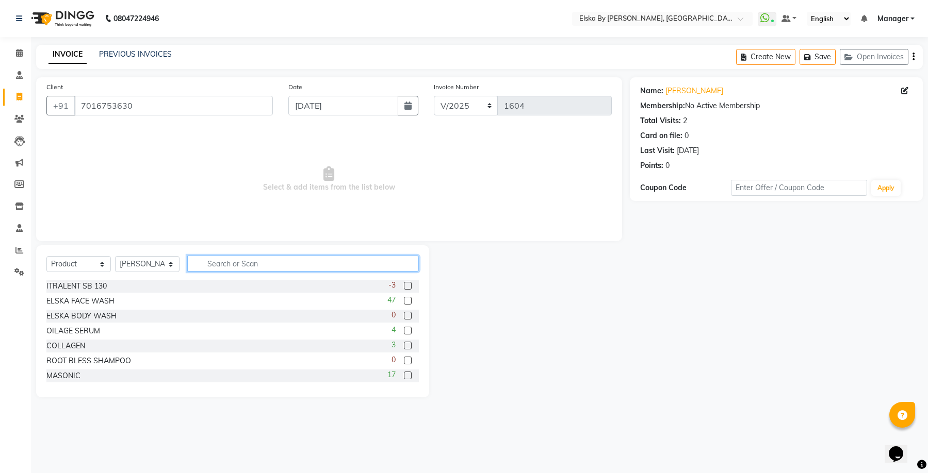
click at [253, 263] on input "text" at bounding box center [303, 264] width 232 height 16
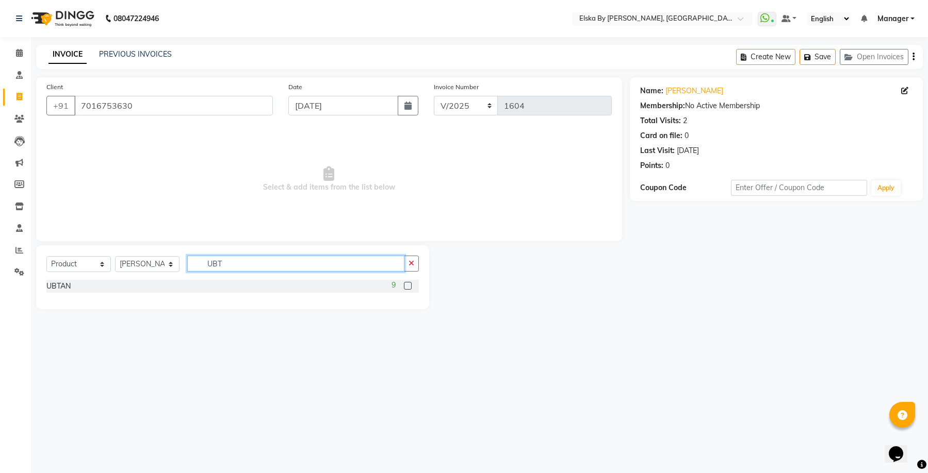
type input "UBT"
click at [405, 284] on label at bounding box center [408, 286] width 8 height 8
click at [405, 284] on input "checkbox" at bounding box center [407, 286] width 7 height 7
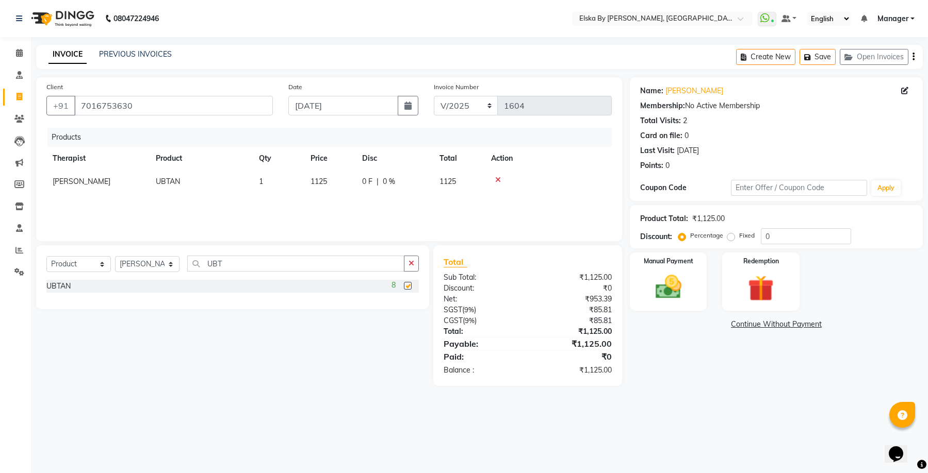
checkbox input "false"
click at [321, 270] on input "UBT" at bounding box center [295, 264] width 217 height 16
type input "U"
type input "GLY"
click at [405, 299] on label at bounding box center [408, 301] width 8 height 8
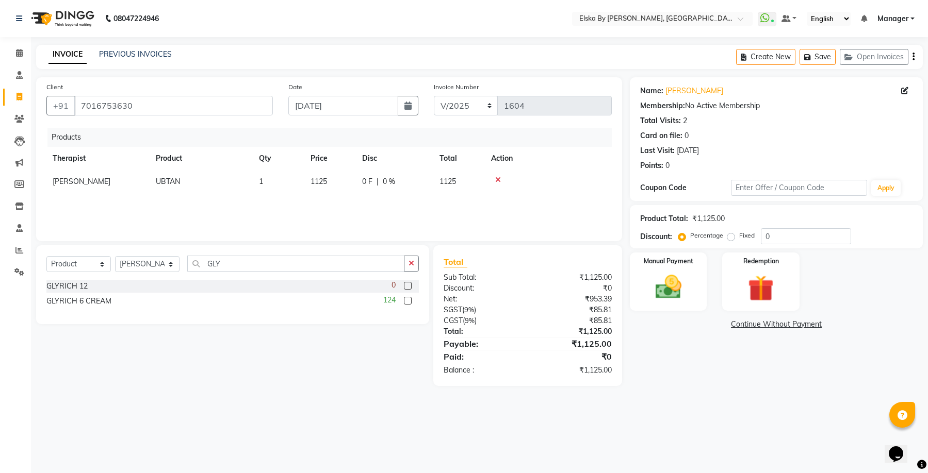
click at [405, 299] on input "checkbox" at bounding box center [407, 301] width 7 height 7
checkbox input "false"
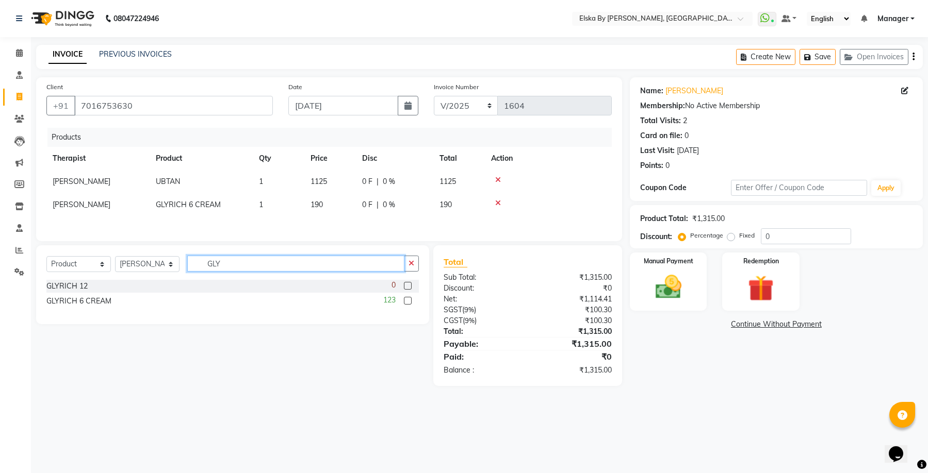
click at [360, 269] on input "GLY" at bounding box center [295, 264] width 217 height 16
type input "G"
type input "[PERSON_NAME]"
click at [409, 285] on label at bounding box center [408, 286] width 8 height 8
click at [409, 285] on input "checkbox" at bounding box center [407, 286] width 7 height 7
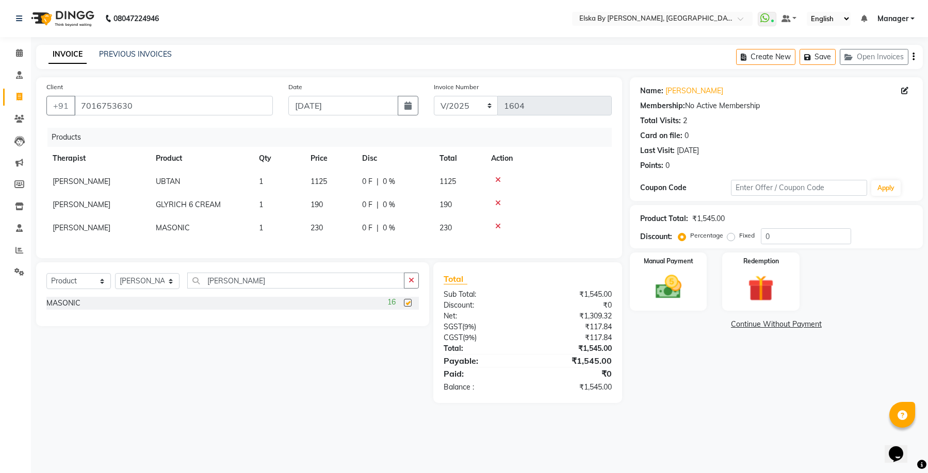
checkbox input "false"
drag, startPoint x: 311, startPoint y: 285, endPoint x: 183, endPoint y: 305, distance: 129.9
click at [179, 297] on div "Select Service Product Membership Package Voucher Prepaid Gift Card Select Ther…" at bounding box center [232, 285] width 372 height 24
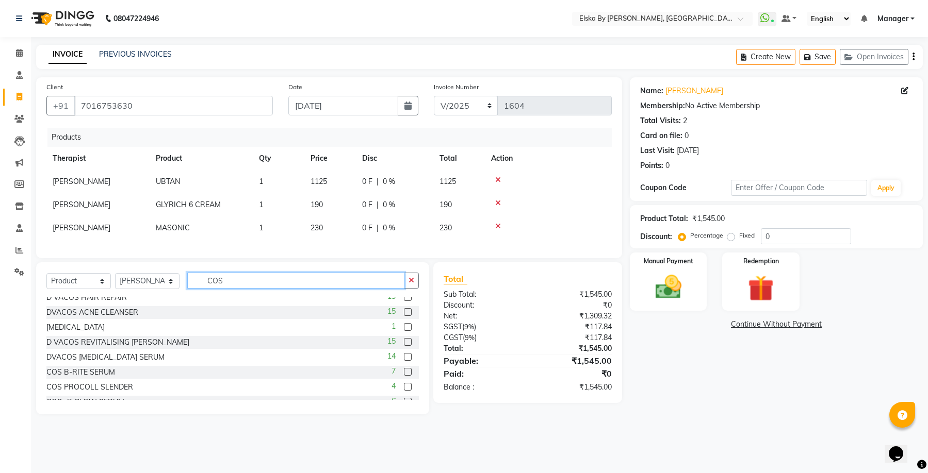
scroll to position [31, 0]
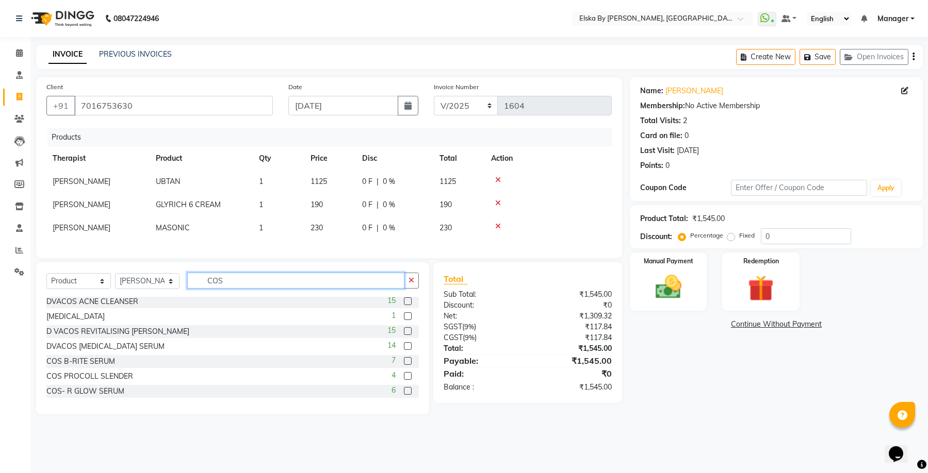
type input "COS"
click at [404, 365] on label at bounding box center [408, 361] width 8 height 8
click at [404, 365] on input "checkbox" at bounding box center [407, 361] width 7 height 7
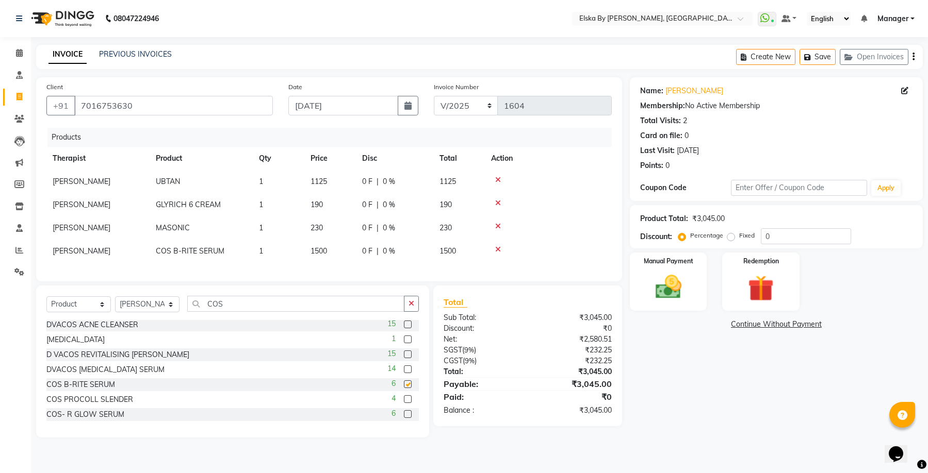
checkbox input "false"
drag, startPoint x: 252, startPoint y: 315, endPoint x: 142, endPoint y: 301, distance: 110.7
click at [142, 301] on div "Select Service Product Membership Package Voucher Prepaid Gift Card Select Ther…" at bounding box center [232, 362] width 393 height 152
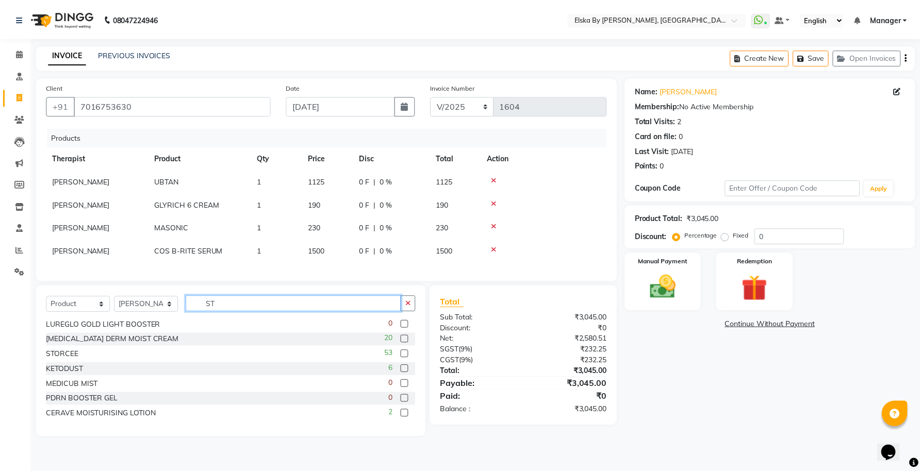
scroll to position [16, 0]
type input "ST"
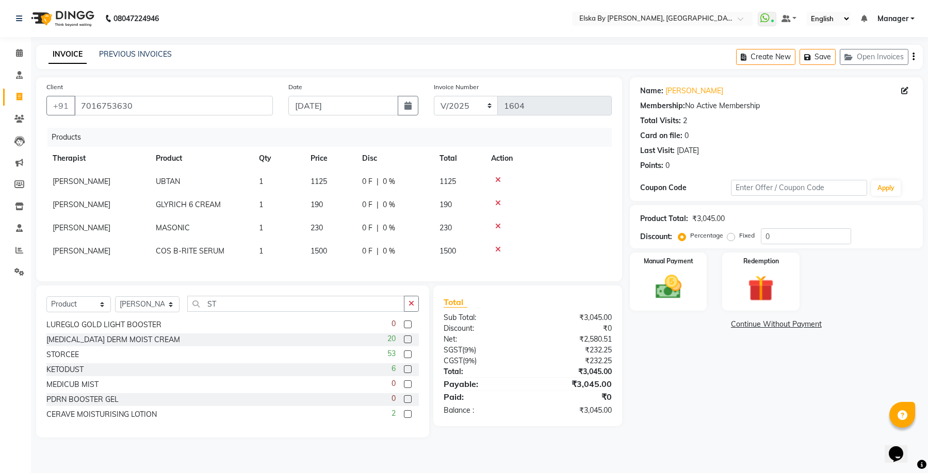
click at [404, 358] on label at bounding box center [408, 355] width 8 height 8
click at [404, 358] on input "checkbox" at bounding box center [407, 355] width 7 height 7
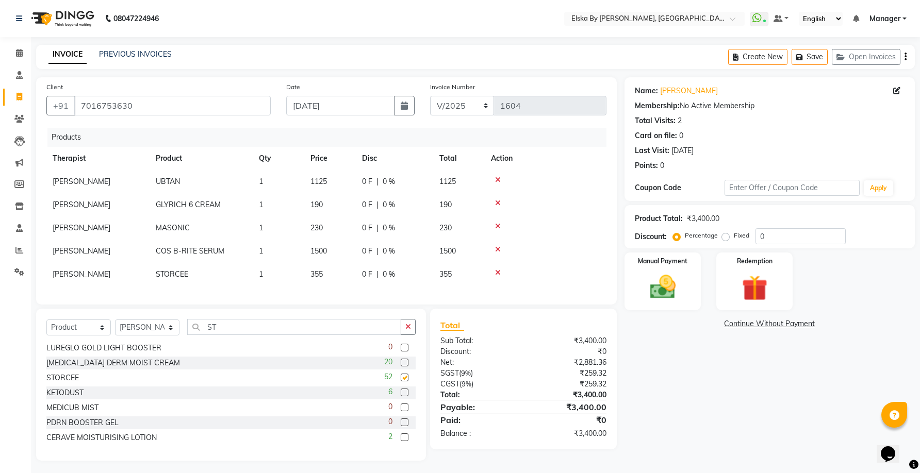
checkbox input "false"
drag, startPoint x: 325, startPoint y: 338, endPoint x: 98, endPoint y: 328, distance: 227.1
click at [98, 328] on div "Select Service Product Membership Package Voucher Prepaid Gift Card Select Ther…" at bounding box center [230, 331] width 369 height 24
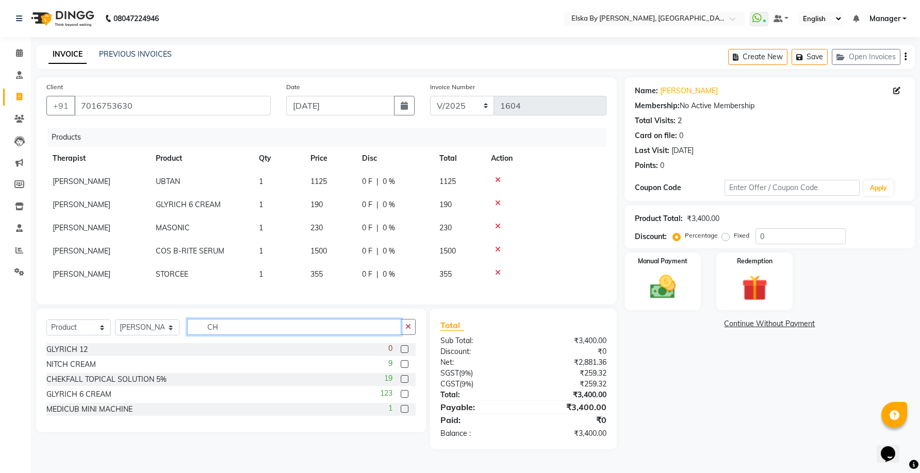
scroll to position [0, 0]
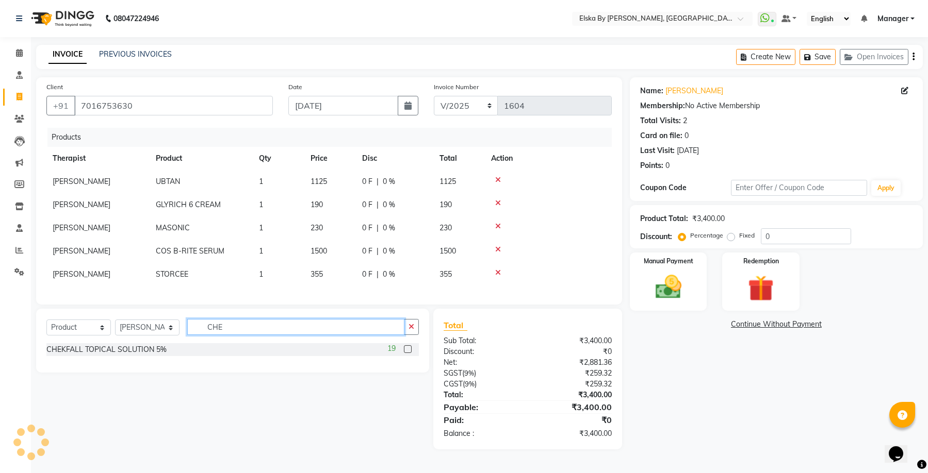
type input "CHE"
click at [407, 353] on label at bounding box center [408, 349] width 8 height 8
click at [407, 353] on input "checkbox" at bounding box center [407, 349] width 7 height 7
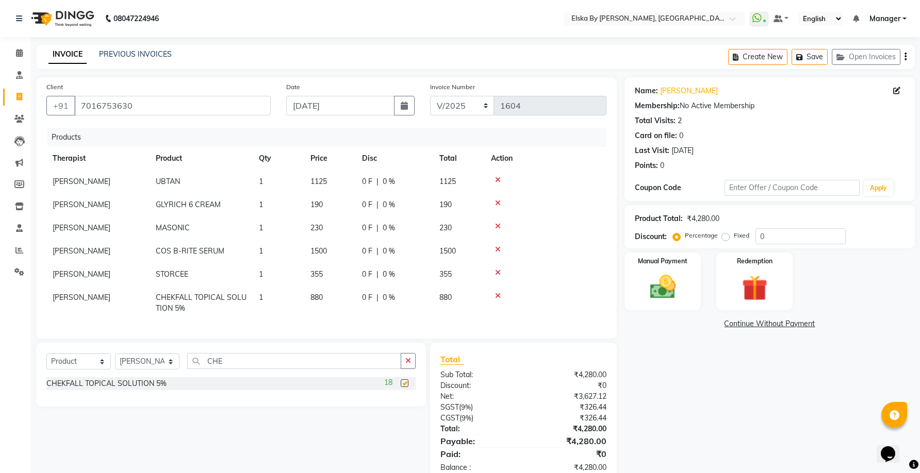
checkbox input "false"
drag, startPoint x: 229, startPoint y: 370, endPoint x: 155, endPoint y: 359, distance: 74.5
click at [155, 359] on div "Select Service Product Membership Package Voucher Prepaid Gift Card Select Ther…" at bounding box center [231, 375] width 390 height 64
type input "FOLI"
click at [404, 387] on label at bounding box center [405, 383] width 8 height 8
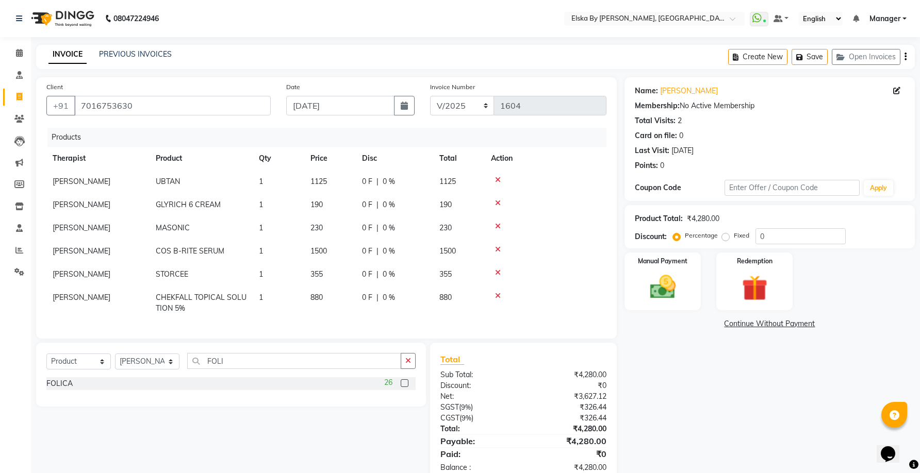
click at [404, 387] on input "checkbox" at bounding box center [404, 384] width 7 height 7
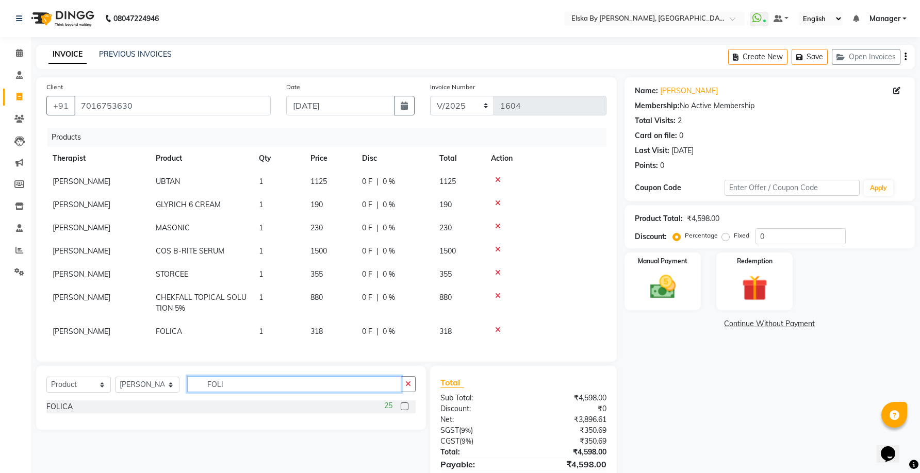
checkbox input "false"
drag, startPoint x: 237, startPoint y: 393, endPoint x: 101, endPoint y: 392, distance: 136.1
click at [101, 392] on div "Select Service Product Membership Package Voucher Prepaid Gift Card Select Ther…" at bounding box center [230, 388] width 369 height 24
type input "PRO"
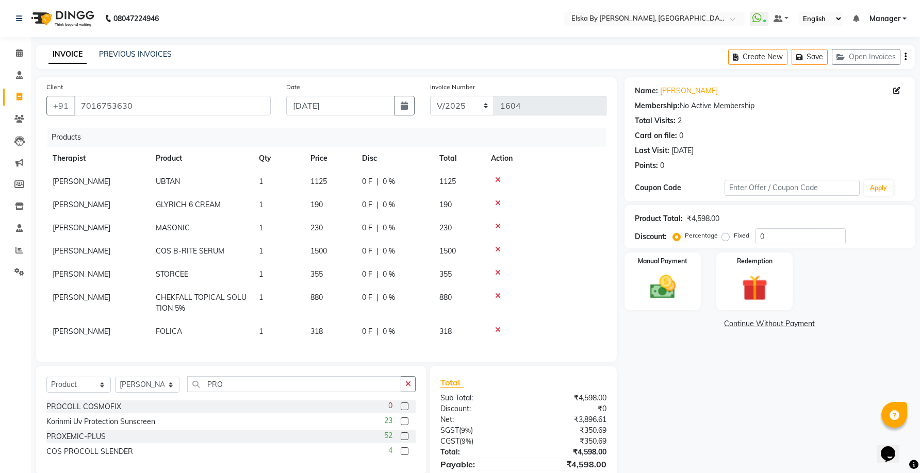
click at [402, 440] on label at bounding box center [405, 437] width 8 height 8
click at [402, 440] on input "checkbox" at bounding box center [404, 437] width 7 height 7
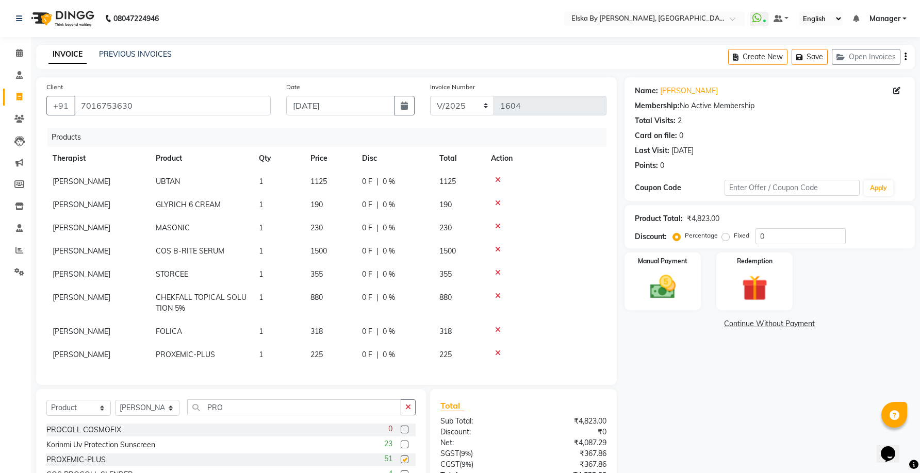
checkbox input "false"
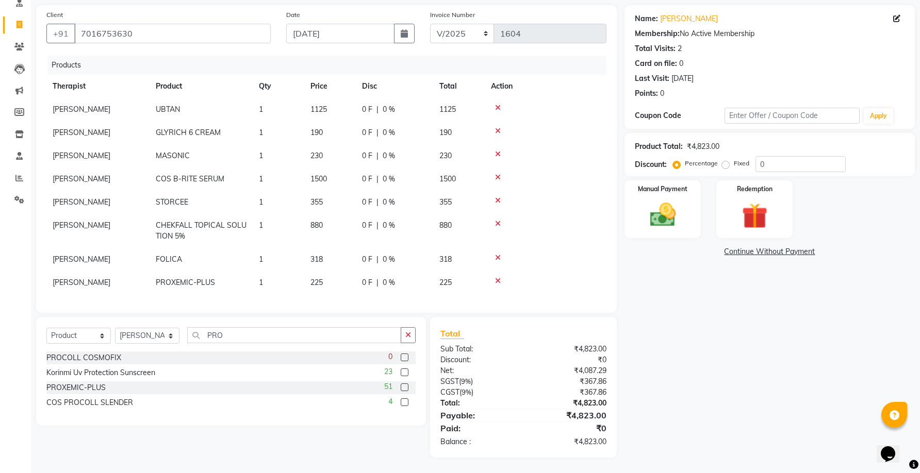
click at [267, 276] on td "1" at bounding box center [279, 282] width 52 height 23
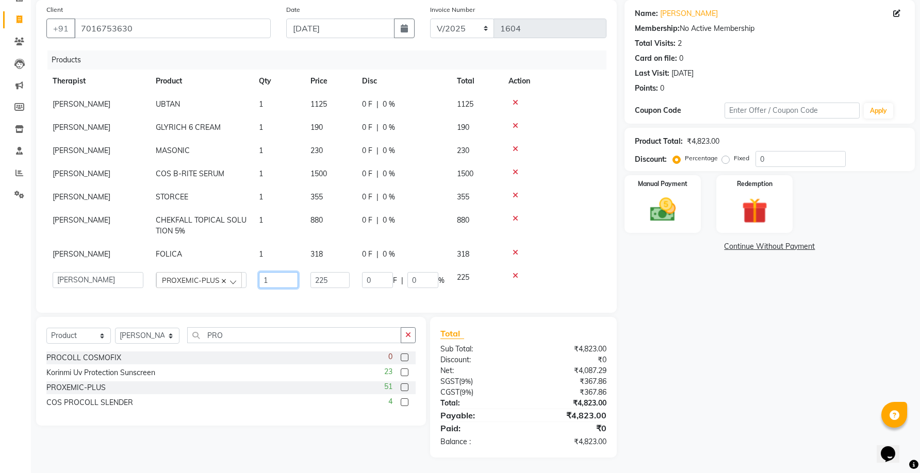
click at [268, 279] on input "1" at bounding box center [278, 280] width 39 height 16
type input "3"
click at [243, 338] on input "PRO" at bounding box center [294, 335] width 214 height 16
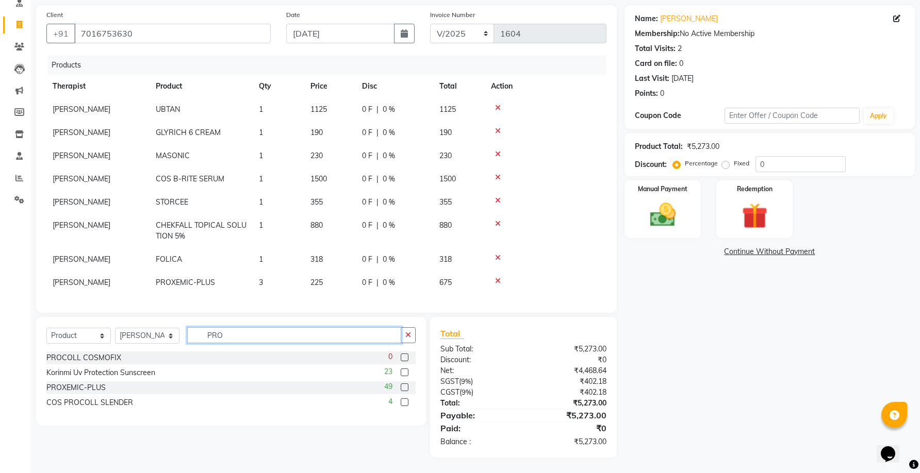
scroll to position [72, 0]
type input "P"
type input "DEL"
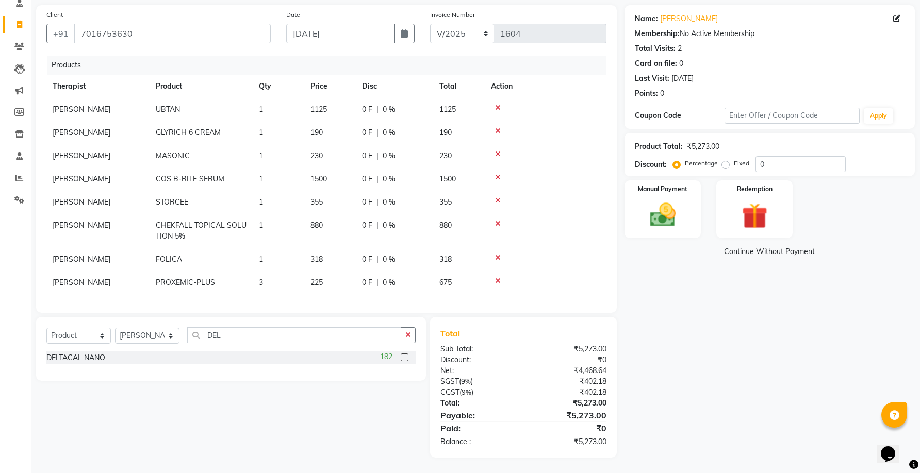
click at [405, 357] on label at bounding box center [405, 358] width 8 height 8
click at [405, 357] on input "checkbox" at bounding box center [404, 358] width 7 height 7
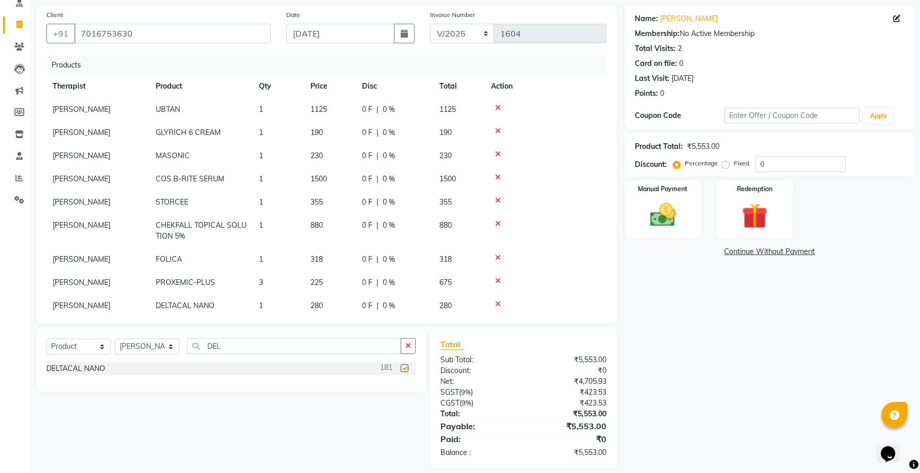
checkbox input "false"
click at [650, 221] on img at bounding box center [662, 215] width 43 height 31
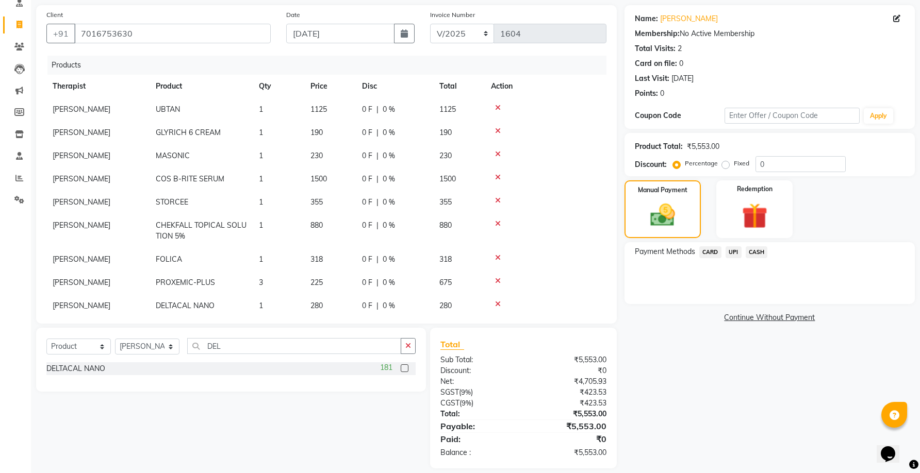
click at [736, 252] on span "UPI" at bounding box center [733, 252] width 16 height 12
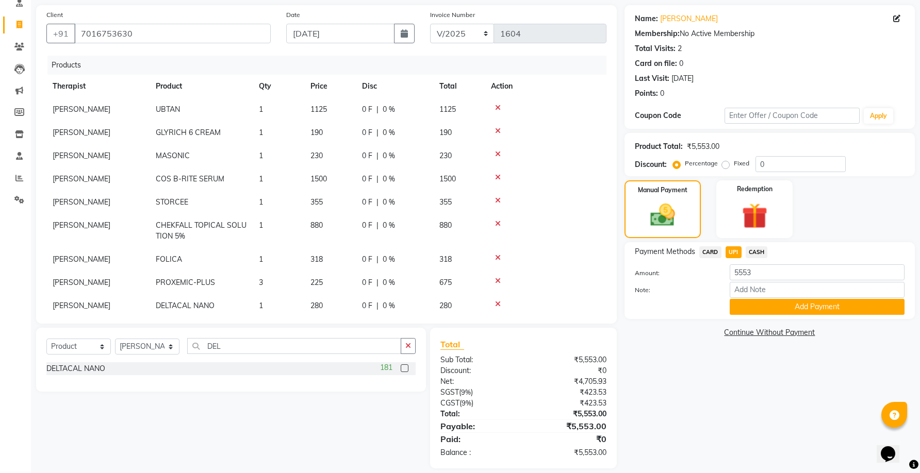
click at [713, 366] on div "Name: [PERSON_NAME] Membership: No Active Membership Total Visits: 2 Card on fi…" at bounding box center [773, 237] width 298 height 464
click at [755, 167] on input "0" at bounding box center [800, 164] width 90 height 16
type input "20"
click at [269, 204] on td "1" at bounding box center [279, 202] width 52 height 23
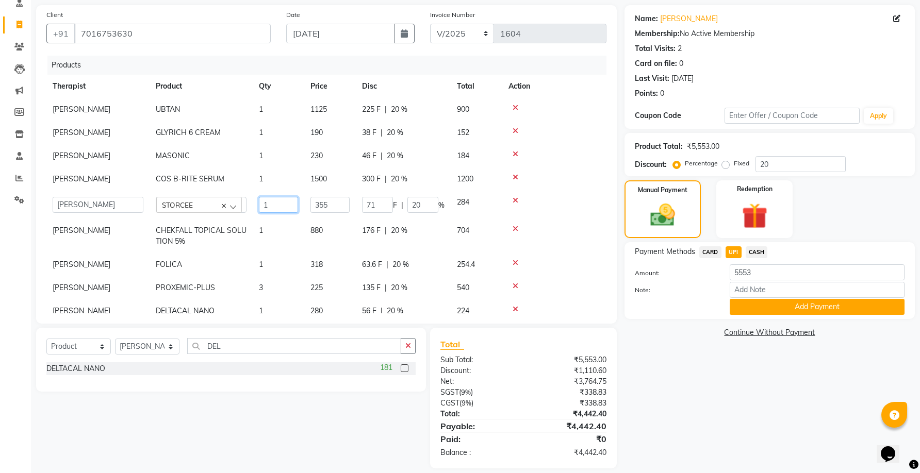
drag, startPoint x: 269, startPoint y: 204, endPoint x: 279, endPoint y: 202, distance: 10.0
click at [272, 203] on input "1" at bounding box center [278, 205] width 39 height 16
type input "2"
click at [699, 424] on div "Name: [PERSON_NAME] Membership: No Active Membership Total Visits: 2 Card on fi…" at bounding box center [773, 237] width 298 height 464
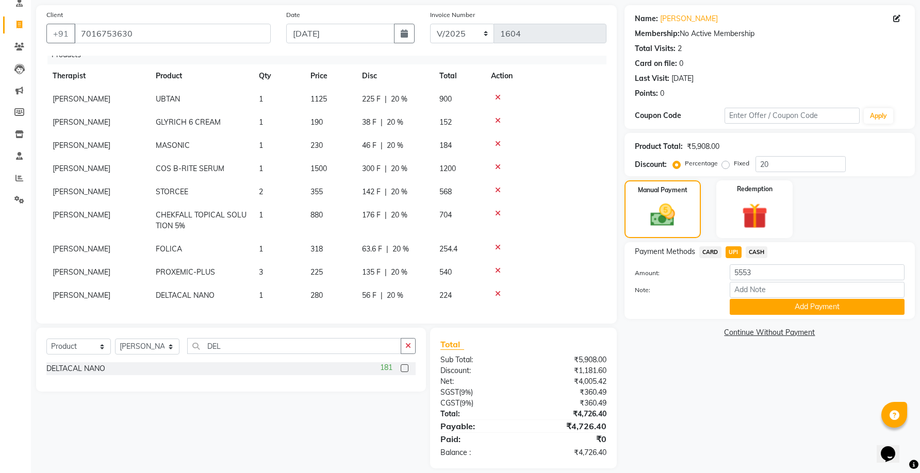
scroll to position [20, 0]
click at [704, 392] on div "Name: [PERSON_NAME] Membership: No Active Membership Total Visits: 2 Card on fi…" at bounding box center [773, 237] width 298 height 464
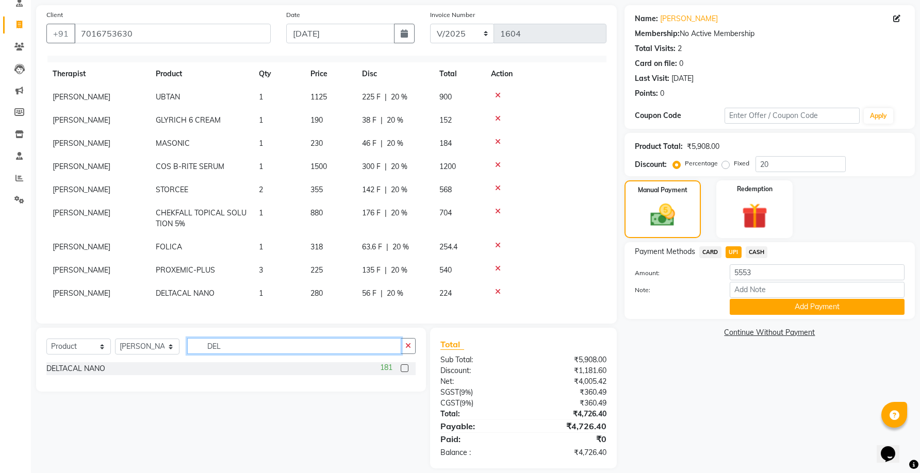
drag, startPoint x: 229, startPoint y: 348, endPoint x: 194, endPoint y: 345, distance: 34.6
click at [194, 345] on input "DEL" at bounding box center [294, 346] width 214 height 16
type input "DAY"
click at [404, 368] on label at bounding box center [405, 369] width 8 height 8
click at [404, 368] on input "checkbox" at bounding box center [404, 369] width 7 height 7
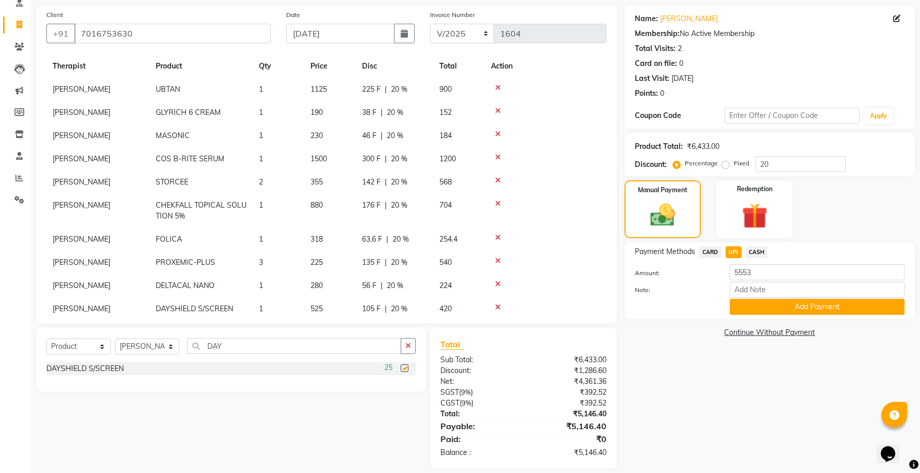
checkbox input "false"
click at [309, 352] on input "DAY" at bounding box center [294, 346] width 214 height 16
type input "D"
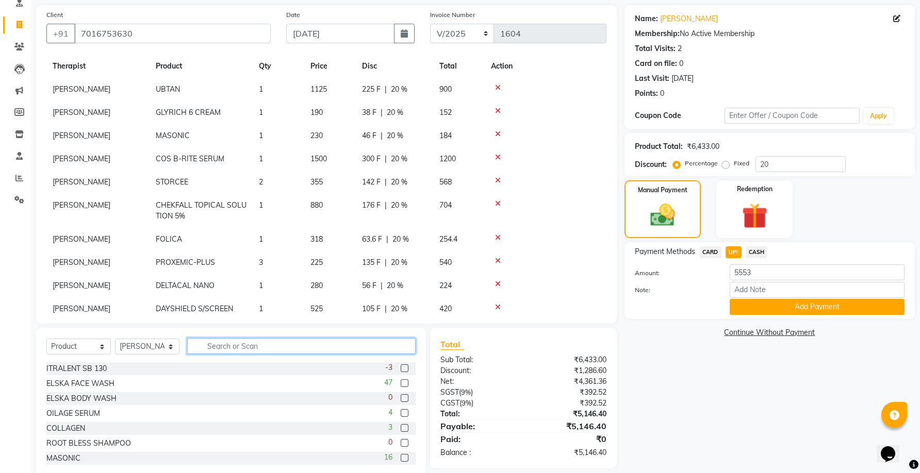
scroll to position [43, 0]
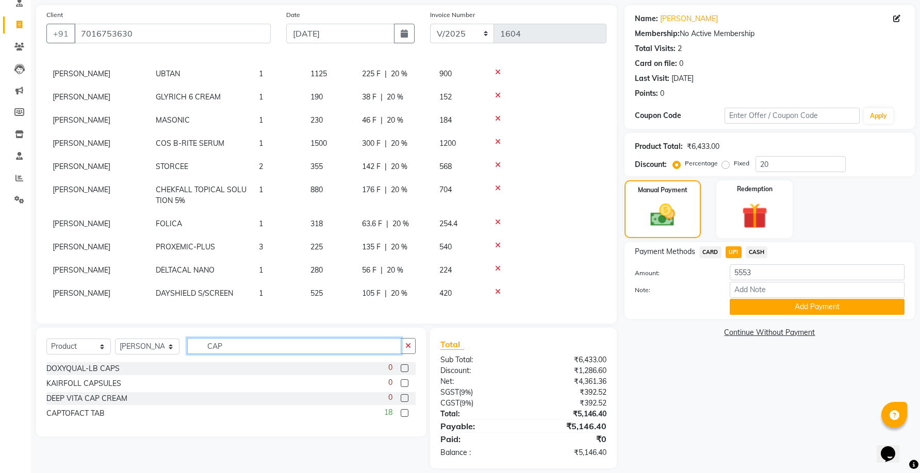
type input "CAP"
click at [404, 414] on label at bounding box center [405, 413] width 8 height 8
click at [404, 414] on input "checkbox" at bounding box center [404, 413] width 7 height 7
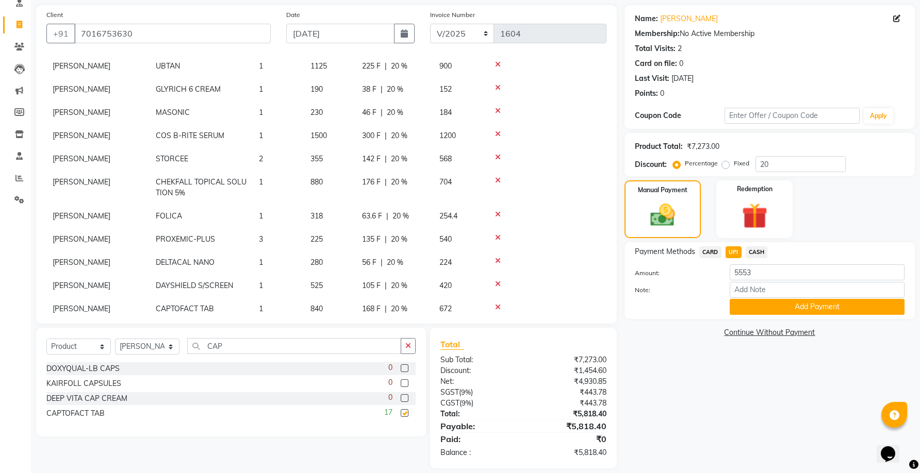
checkbox input "false"
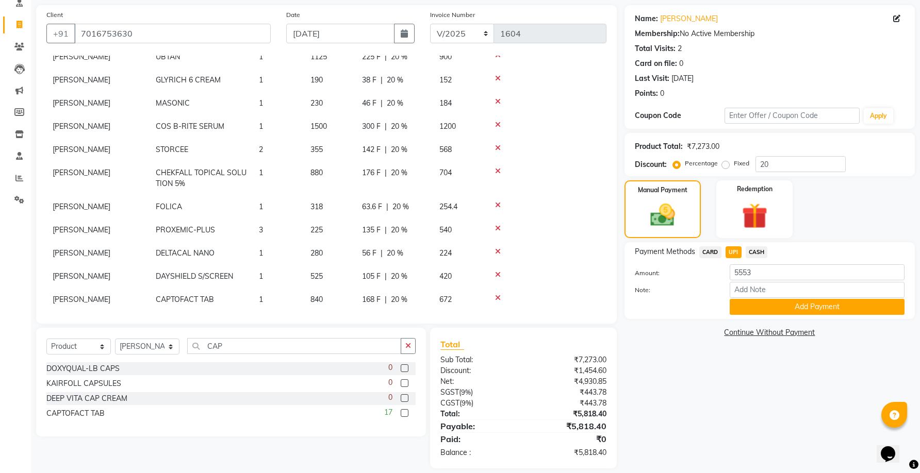
scroll to position [67, 0]
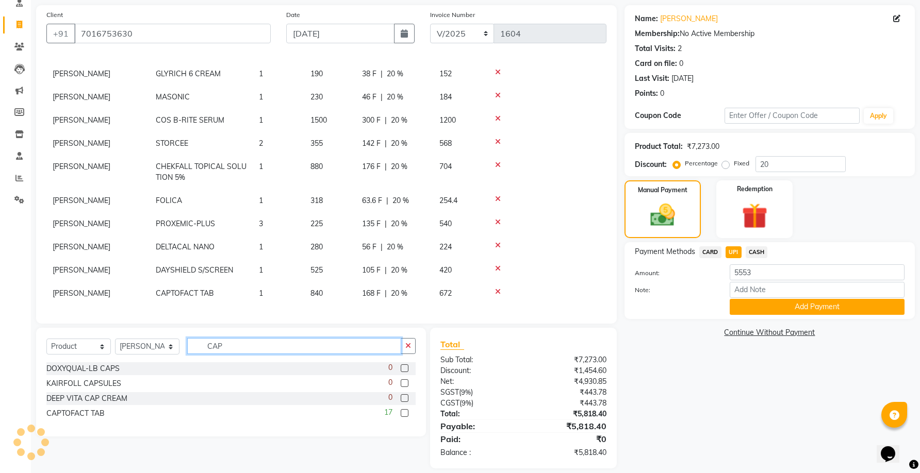
drag, startPoint x: 232, startPoint y: 345, endPoint x: 128, endPoint y: 332, distance: 104.4
click at [128, 332] on div "Select Service Product Membership Package Voucher Prepaid Gift Card Select Ther…" at bounding box center [231, 382] width 390 height 109
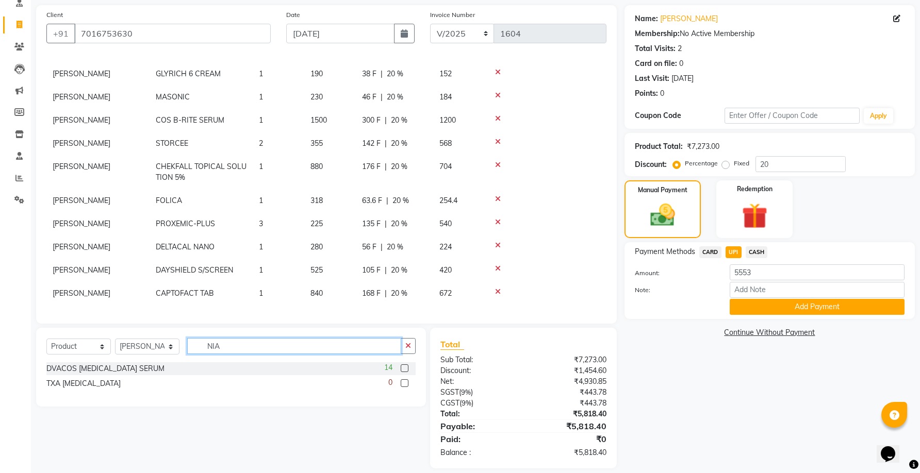
type input "NIA"
click at [404, 369] on label at bounding box center [405, 369] width 8 height 8
click at [404, 369] on input "checkbox" at bounding box center [404, 369] width 7 height 7
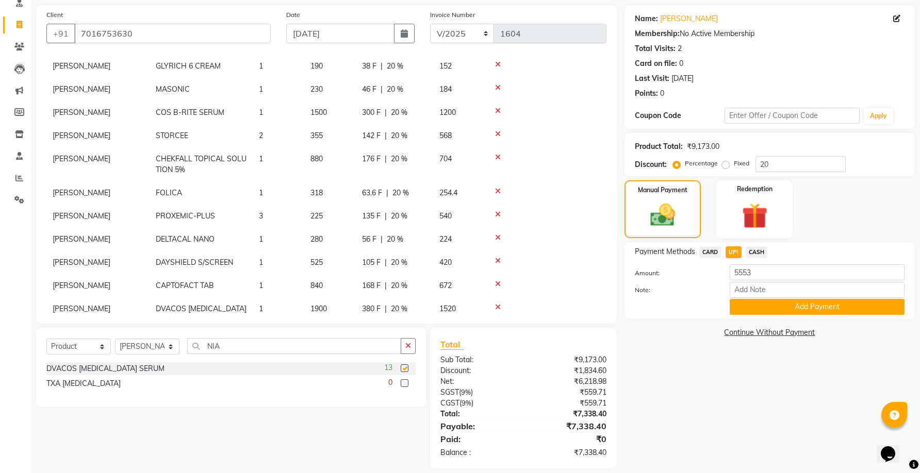
checkbox input "false"
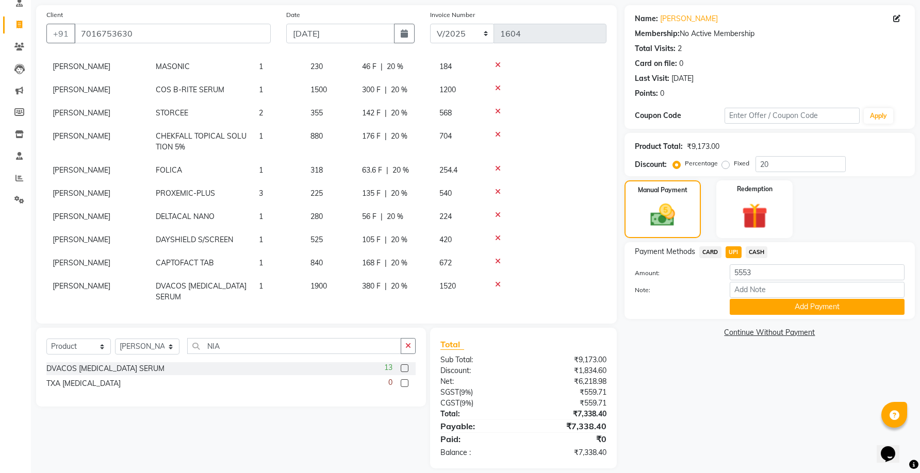
scroll to position [101, 0]
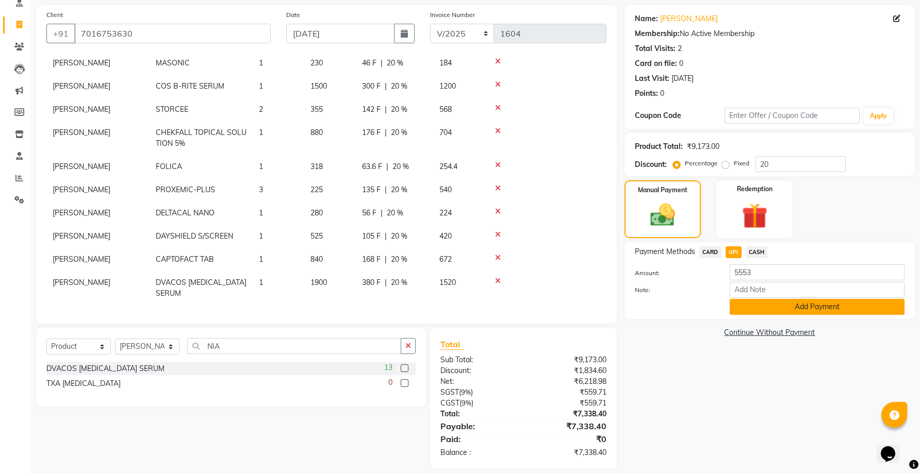
click at [738, 310] on button "Add Payment" at bounding box center [817, 307] width 175 height 16
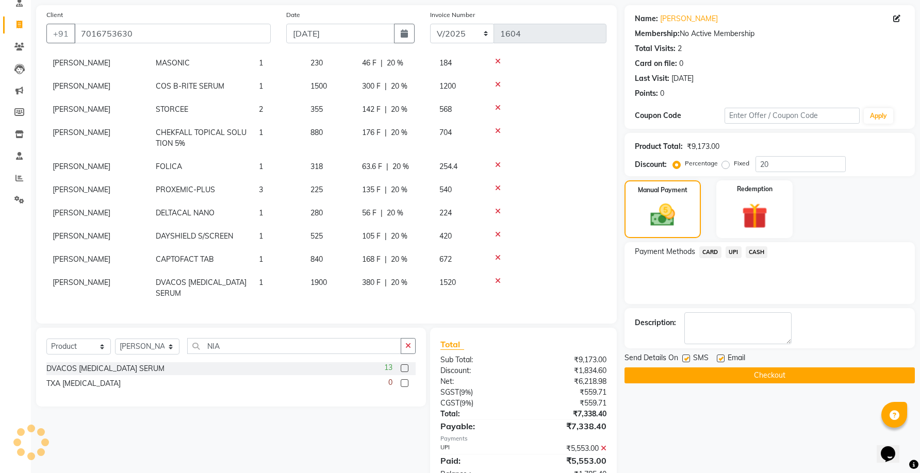
click at [721, 359] on label at bounding box center [721, 359] width 8 height 8
click at [721, 359] on input "checkbox" at bounding box center [720, 359] width 7 height 7
checkbox input "false"
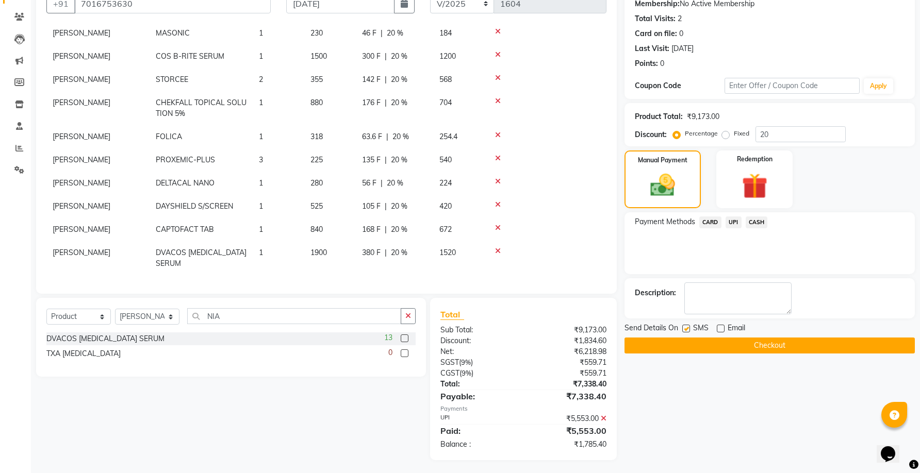
scroll to position [105, 0]
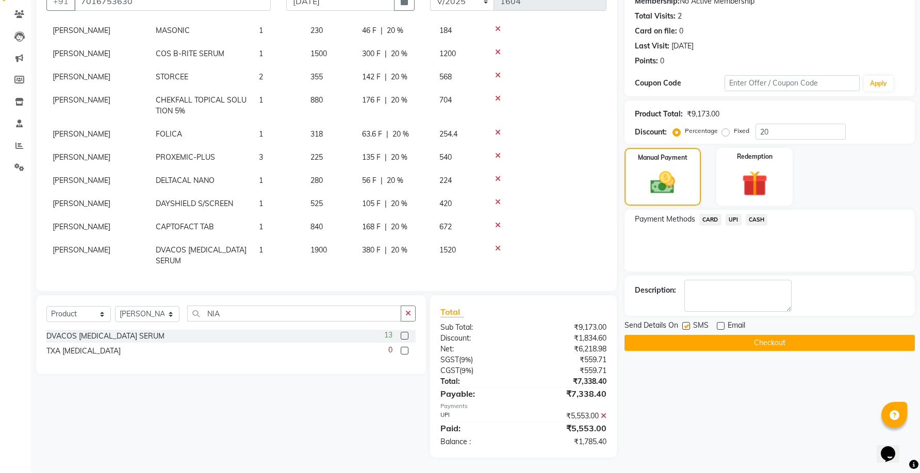
click at [604, 415] on icon at bounding box center [604, 415] width 6 height 7
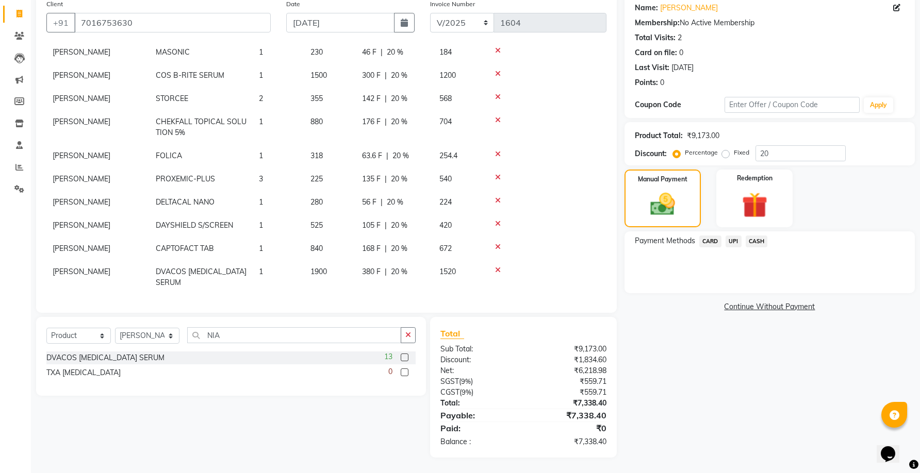
click at [730, 242] on span "UPI" at bounding box center [733, 242] width 16 height 12
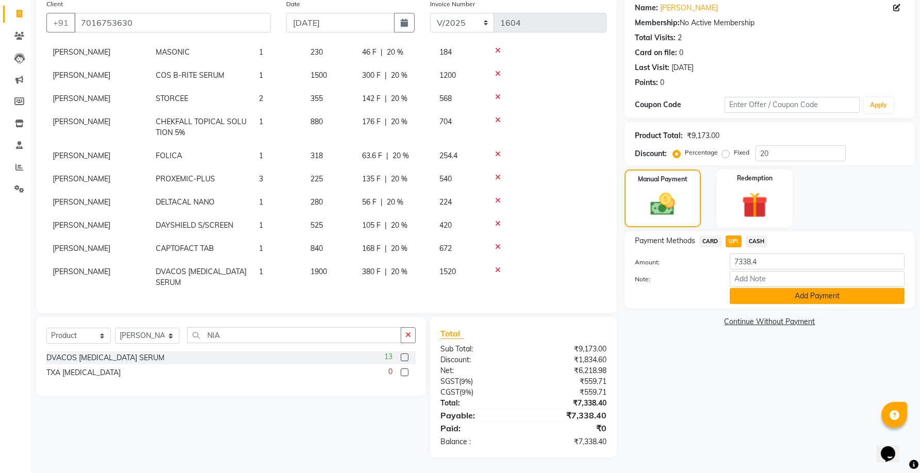
click at [754, 299] on button "Add Payment" at bounding box center [817, 296] width 175 height 16
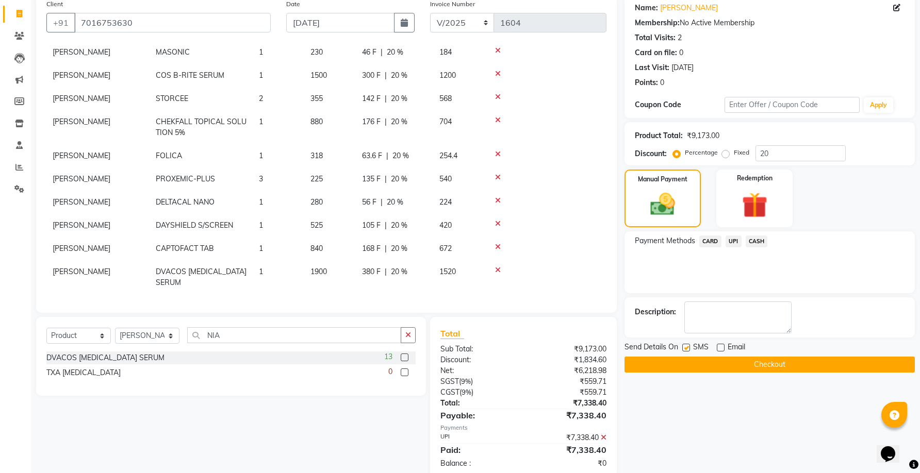
click at [723, 360] on button "Checkout" at bounding box center [769, 365] width 290 height 16
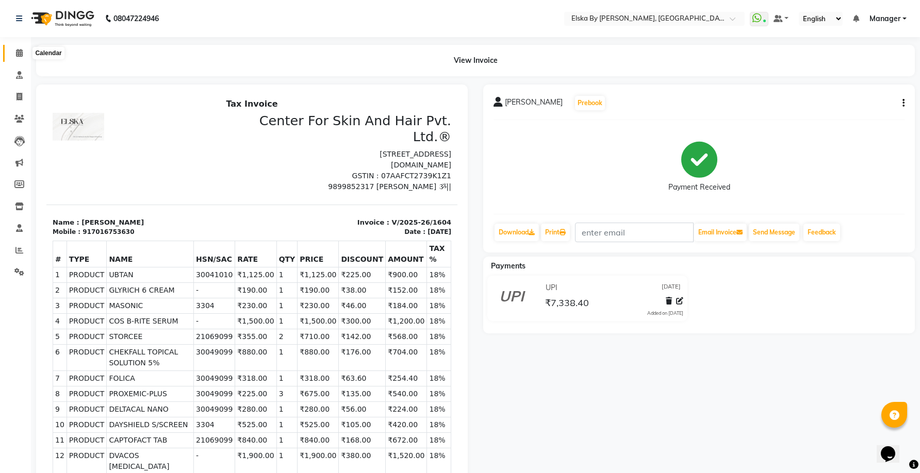
click at [20, 55] on icon at bounding box center [19, 53] width 7 height 8
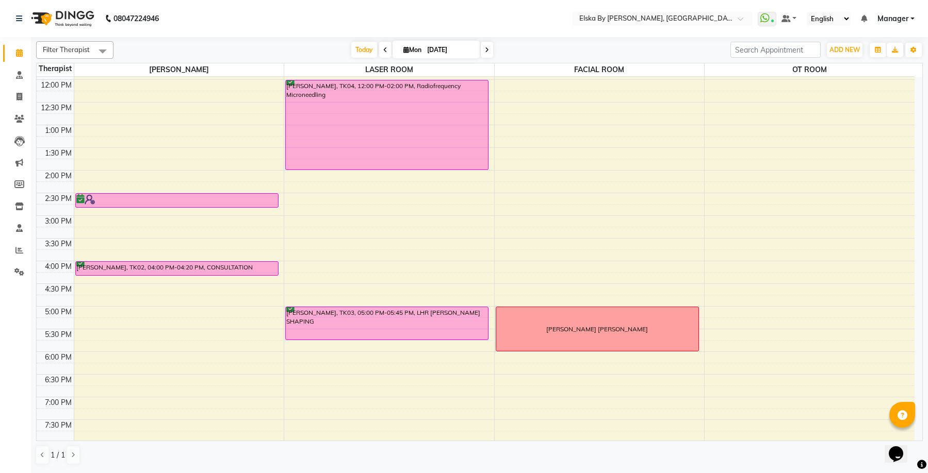
scroll to position [155, 0]
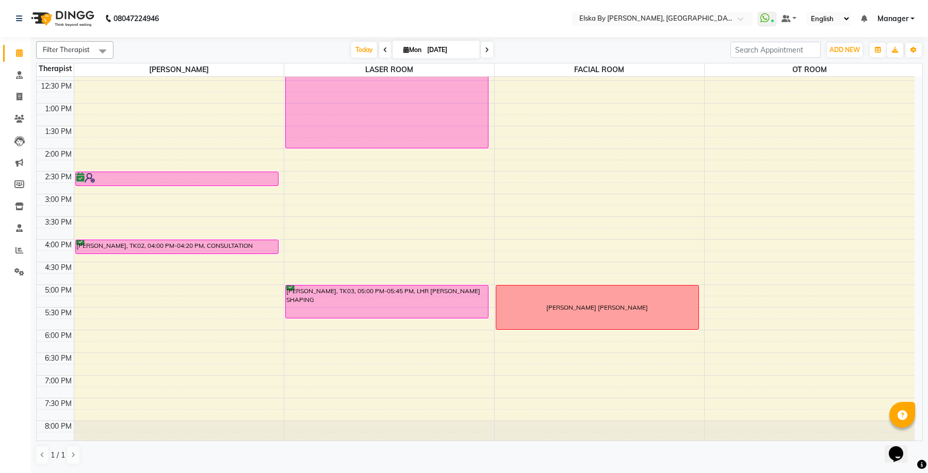
click at [194, 203] on div "9:00 AM 9:30 AM 10:00 AM 10:30 AM 11:00 AM 11:30 AM 12:00 PM 12:30 PM 1:00 PM 1…" at bounding box center [476, 194] width 878 height 544
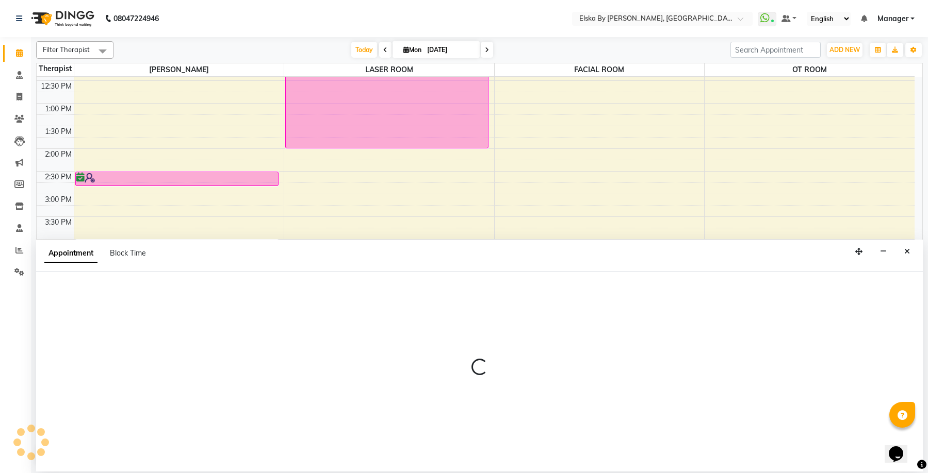
select select "62001"
select select "tentative"
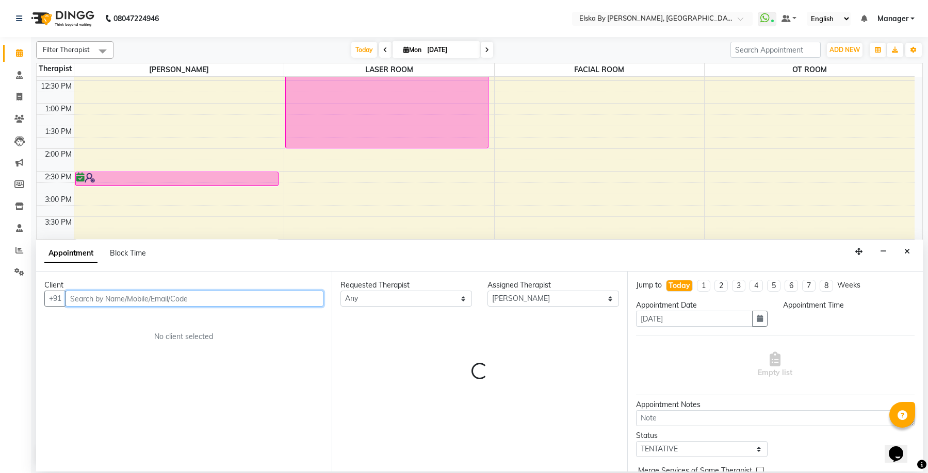
select select "900"
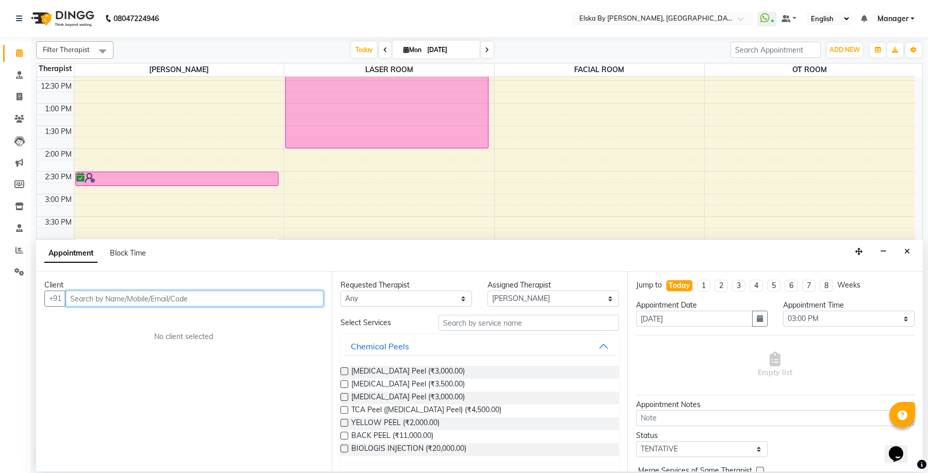
click at [286, 305] on input "text" at bounding box center [194, 299] width 258 height 16
click at [137, 298] on input "text" at bounding box center [194, 299] width 258 height 16
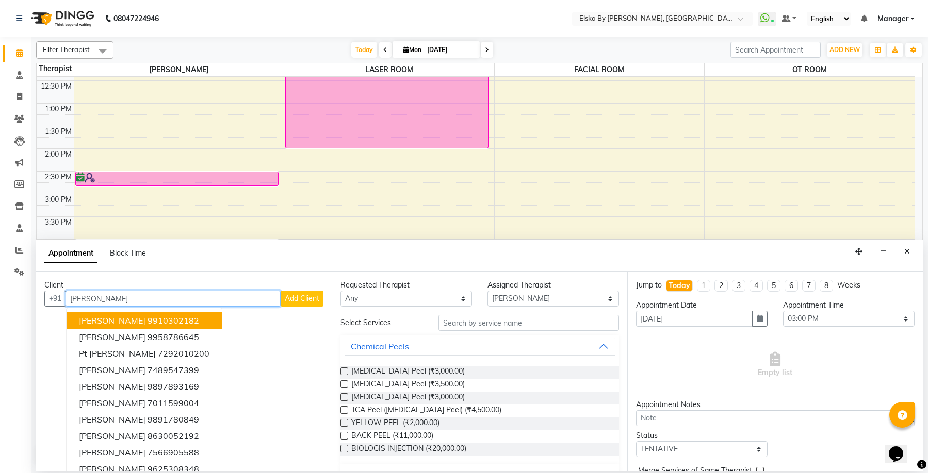
drag, startPoint x: 191, startPoint y: 298, endPoint x: -16, endPoint y: 301, distance: 207.8
click at [0, 301] on html "08047224946 Select Location × Elska By [PERSON_NAME], Defence Colony WhatsApp S…" at bounding box center [464, 236] width 928 height 473
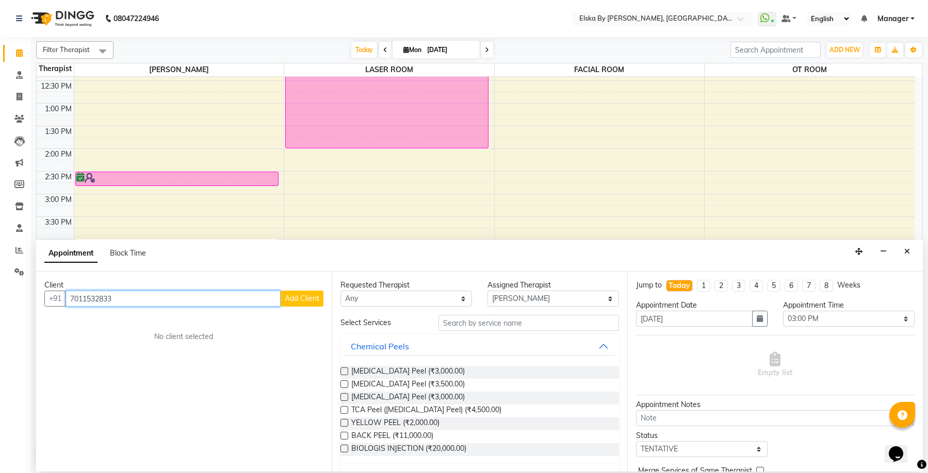
type input "7011532833"
click at [302, 298] on span "Add Client" at bounding box center [302, 298] width 35 height 9
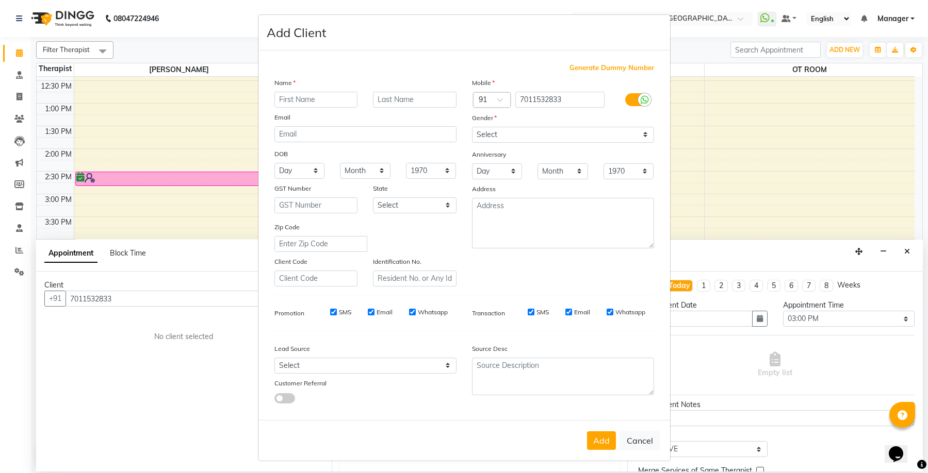
click at [316, 104] on input "text" at bounding box center [316, 100] width 84 height 16
type input "[PERSON_NAME]"
click at [481, 138] on select "Select [DEMOGRAPHIC_DATA] [DEMOGRAPHIC_DATA] Other Prefer Not To Say" at bounding box center [563, 135] width 182 height 16
select select "[DEMOGRAPHIC_DATA]"
click at [472, 127] on select "Select [DEMOGRAPHIC_DATA] [DEMOGRAPHIC_DATA] Other Prefer Not To Say" at bounding box center [563, 135] width 182 height 16
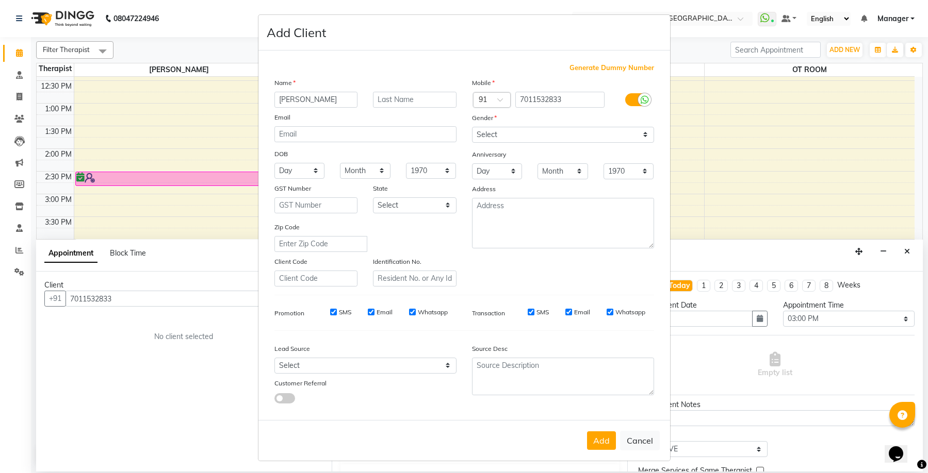
click at [566, 313] on input "Email" at bounding box center [568, 312] width 7 height 7
checkbox input "false"
click at [527, 315] on input "SMS" at bounding box center [530, 312] width 7 height 7
checkbox input "false"
click at [409, 314] on input "Whatsapp" at bounding box center [412, 312] width 7 height 7
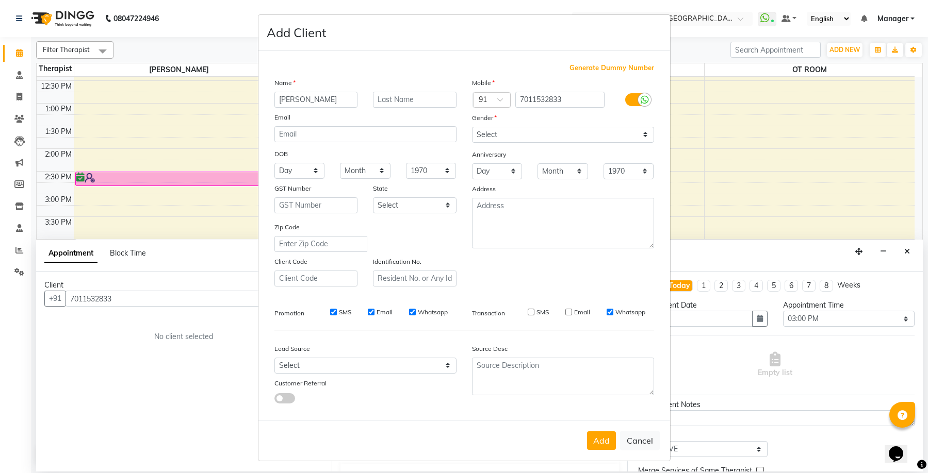
checkbox input "false"
click at [368, 312] on input "Email" at bounding box center [371, 312] width 7 height 7
checkbox input "false"
click at [332, 313] on input "SMS" at bounding box center [333, 312] width 7 height 7
checkbox input "false"
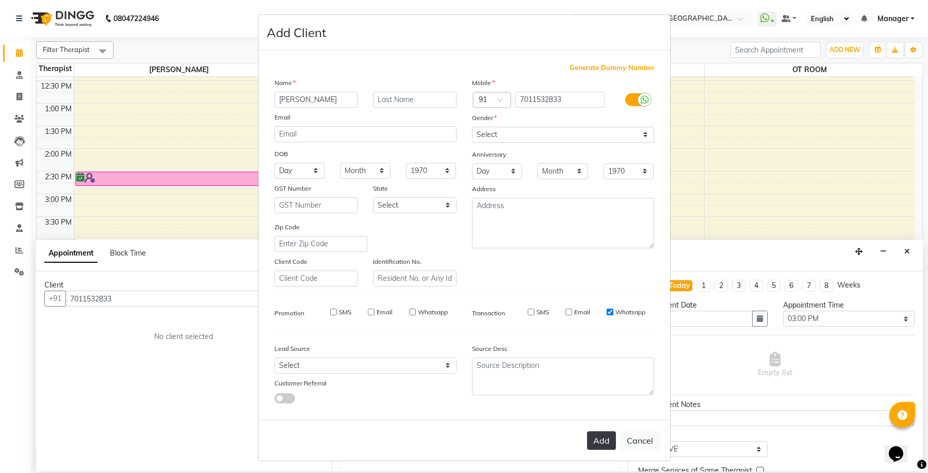
click at [593, 438] on button "Add" at bounding box center [601, 441] width 29 height 19
select select
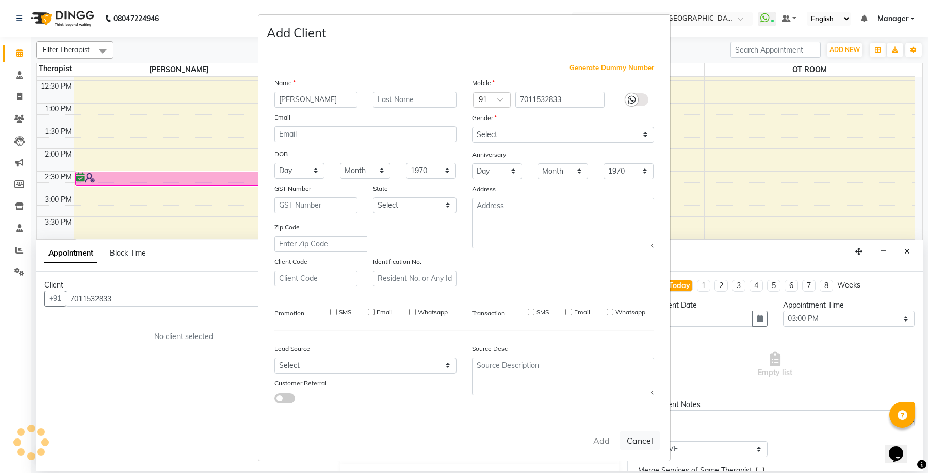
select select
checkbox input "false"
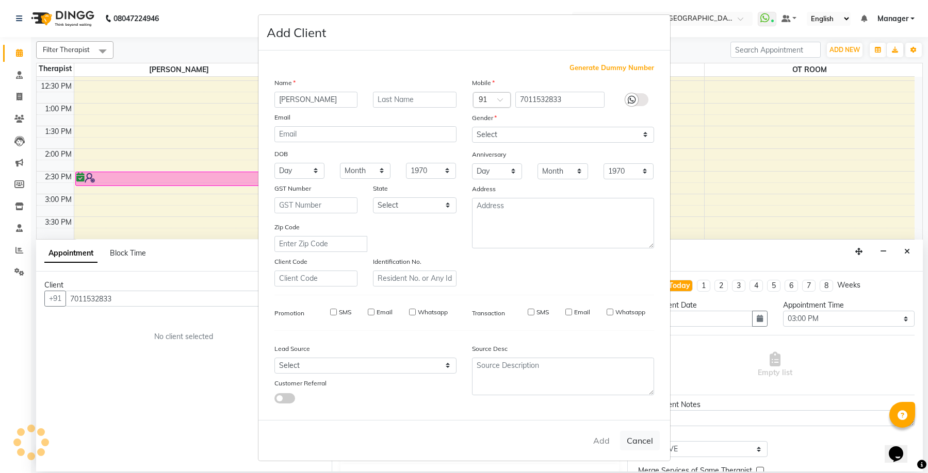
checkbox input "false"
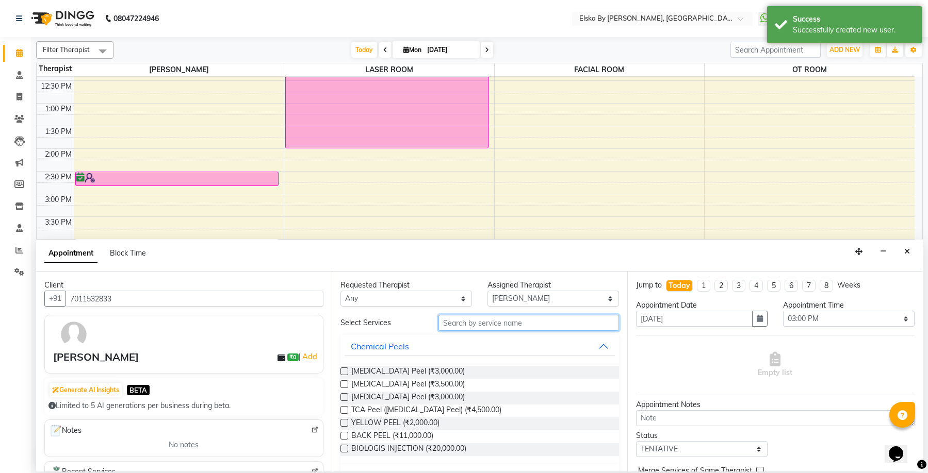
click at [475, 322] on input "text" at bounding box center [528, 323] width 180 height 16
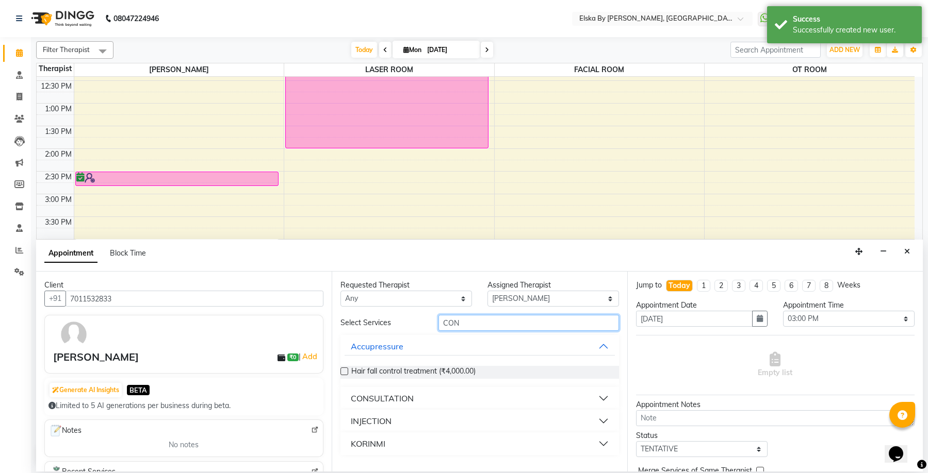
type input "CON"
click at [408, 399] on div "CONSULTATION" at bounding box center [382, 398] width 63 height 12
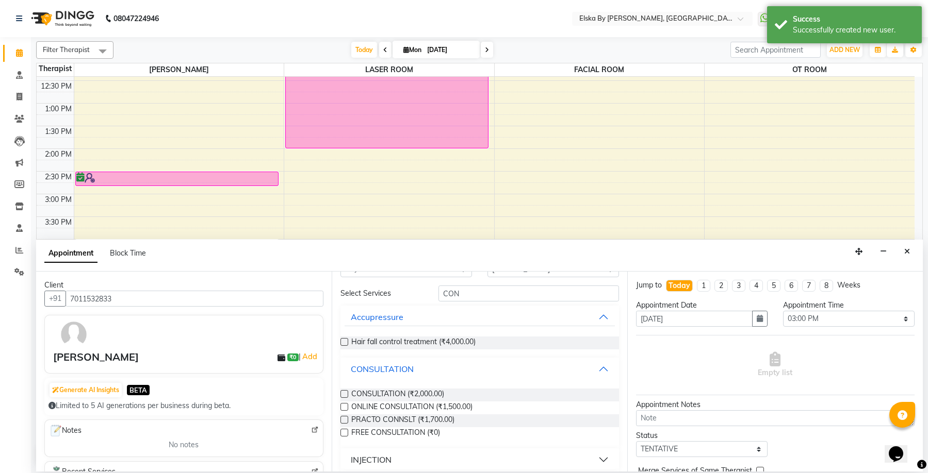
scroll to position [60, 0]
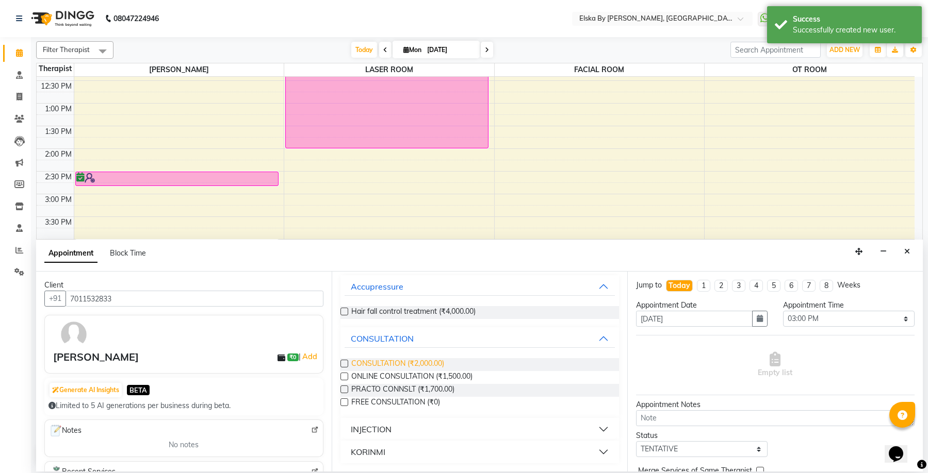
click at [427, 363] on span "CONSULTATION (₹2,000.00)" at bounding box center [397, 364] width 93 height 13
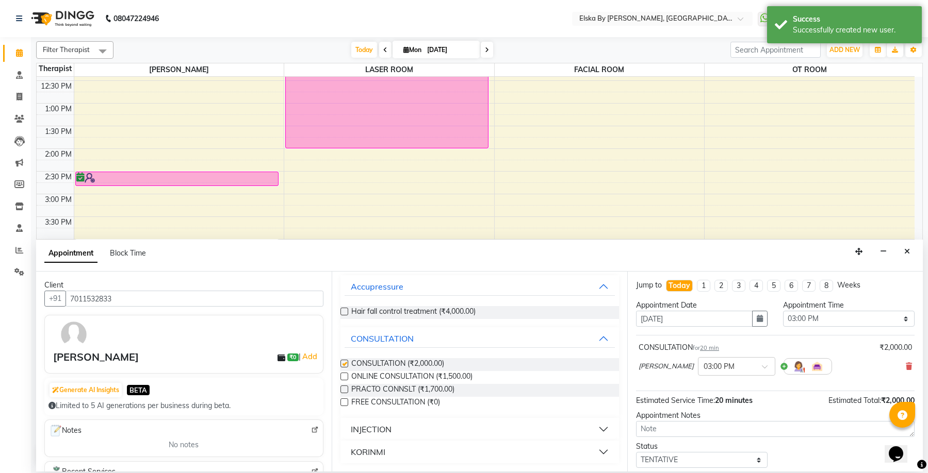
checkbox input "false"
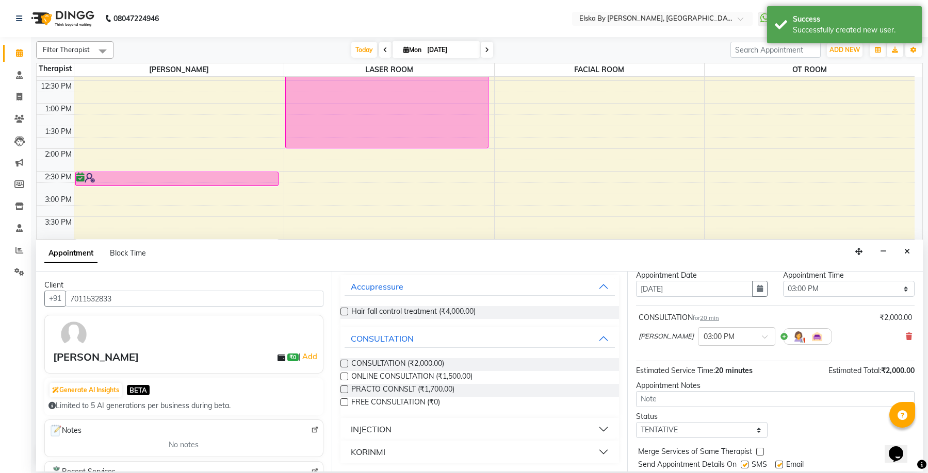
scroll to position [61, 0]
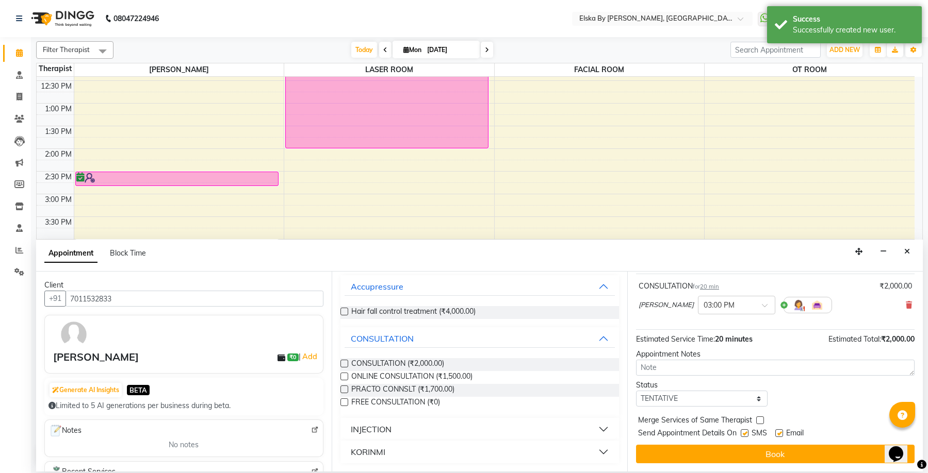
click at [781, 432] on label at bounding box center [779, 434] width 8 height 8
click at [781, 432] on input "checkbox" at bounding box center [778, 434] width 7 height 7
checkbox input "false"
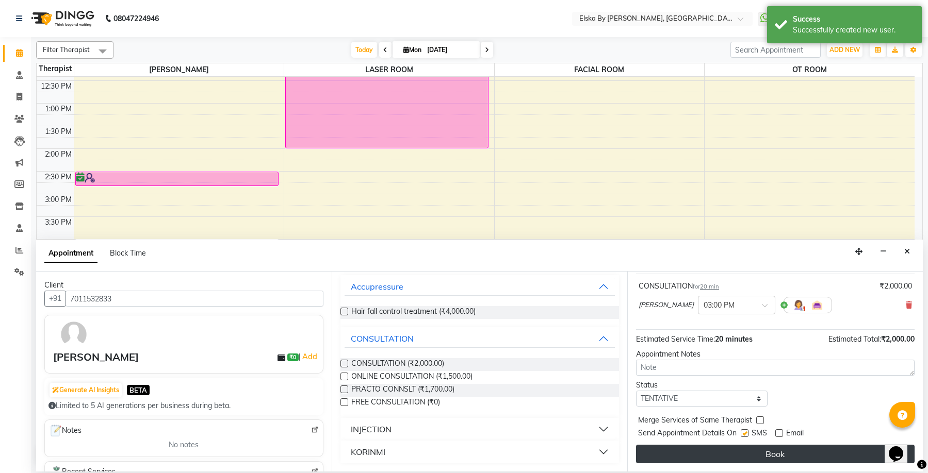
click at [769, 453] on button "Book" at bounding box center [775, 454] width 278 height 19
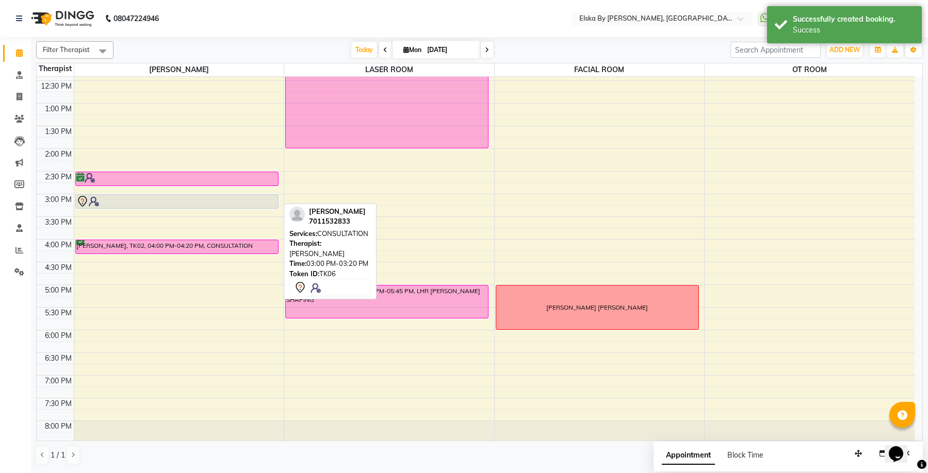
click at [147, 197] on div at bounding box center [176, 201] width 201 height 12
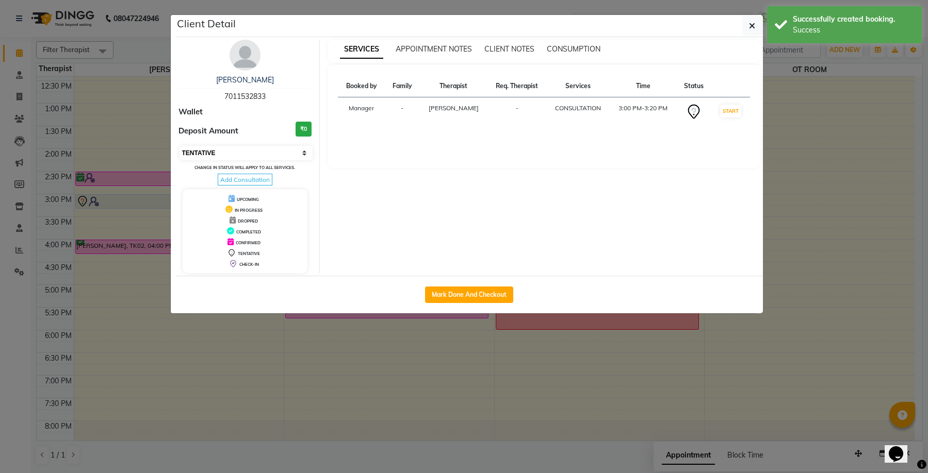
click at [278, 151] on select "Select IN SERVICE CONFIRMED TENTATIVE CHECK IN MARK DONE DROPPED UPCOMING" at bounding box center [246, 153] width 134 height 14
select select "6"
click at [179, 146] on select "Select IN SERVICE CONFIRMED TENTATIVE CHECK IN MARK DONE DROPPED UPCOMING" at bounding box center [246, 153] width 134 height 14
click at [751, 23] on icon "button" at bounding box center [752, 26] width 6 height 8
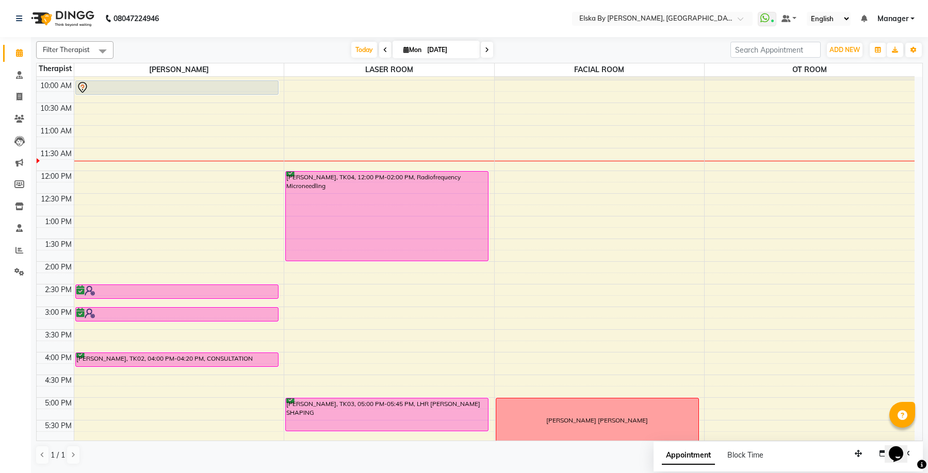
scroll to position [0, 0]
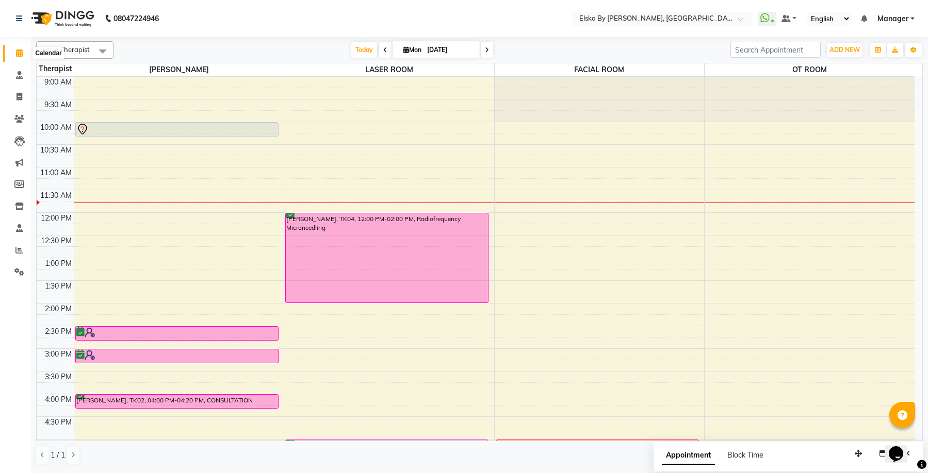
click at [19, 54] on icon at bounding box center [19, 53] width 7 height 8
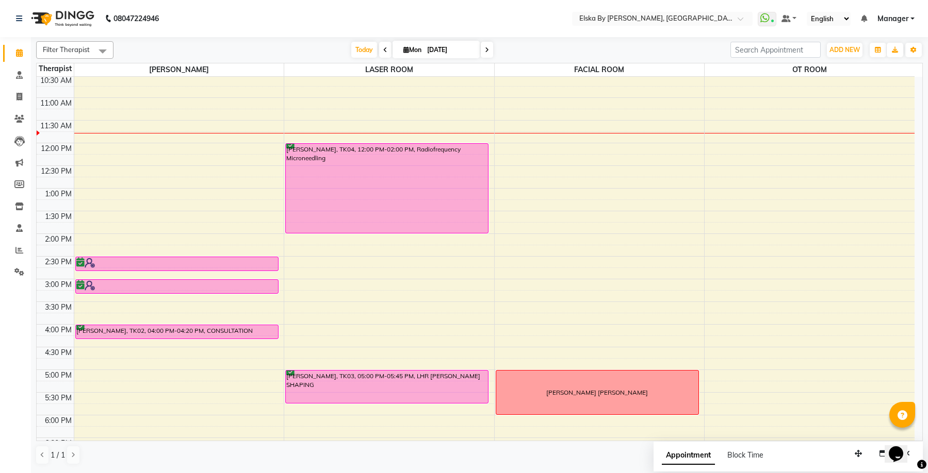
scroll to position [128, 0]
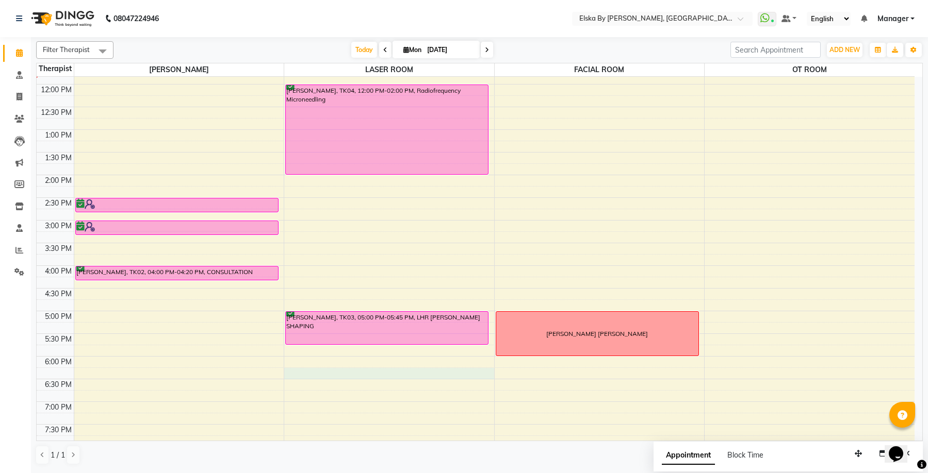
click at [291, 375] on div "9:00 AM 9:30 AM 10:00 AM 10:30 AM 11:00 AM 11:30 AM 12:00 PM 12:30 PM 1:00 PM 1…" at bounding box center [476, 220] width 878 height 544
select select "62002"
select select "1095"
select select "tentative"
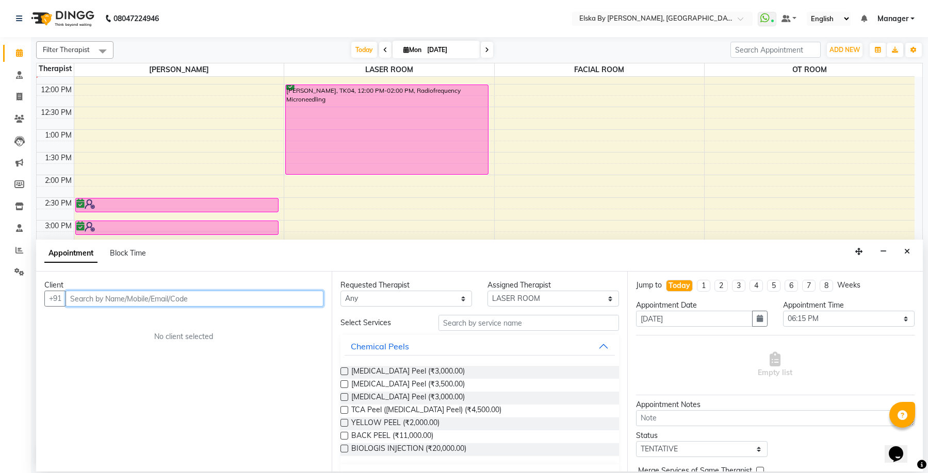
click at [148, 302] on input "text" at bounding box center [194, 299] width 258 height 16
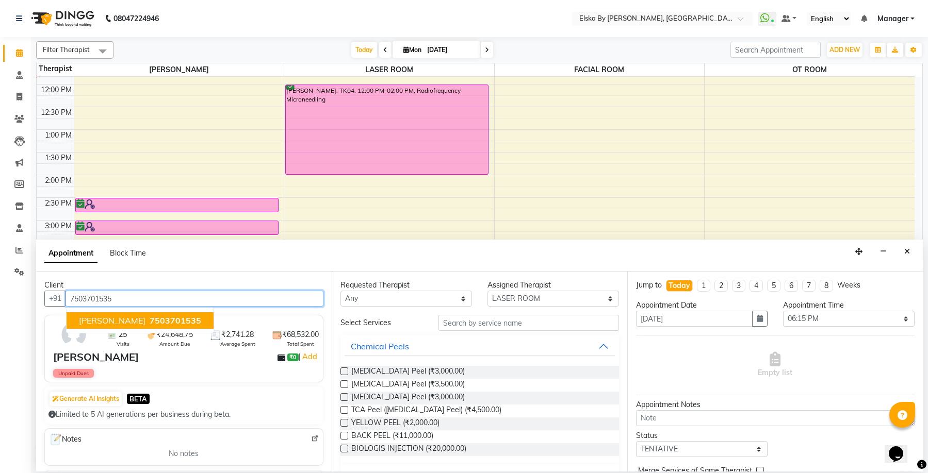
click at [182, 322] on span "7503701535" at bounding box center [176, 321] width 52 height 10
type input "7503701535"
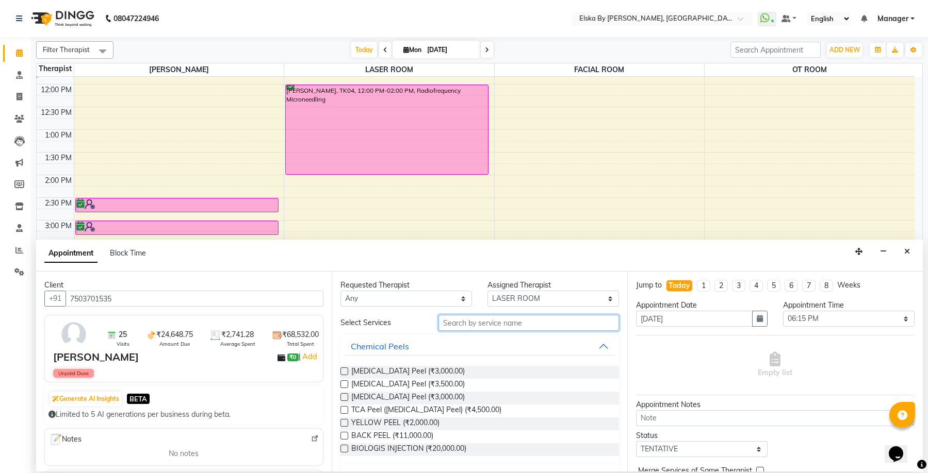
click at [458, 327] on input "text" at bounding box center [528, 323] width 180 height 16
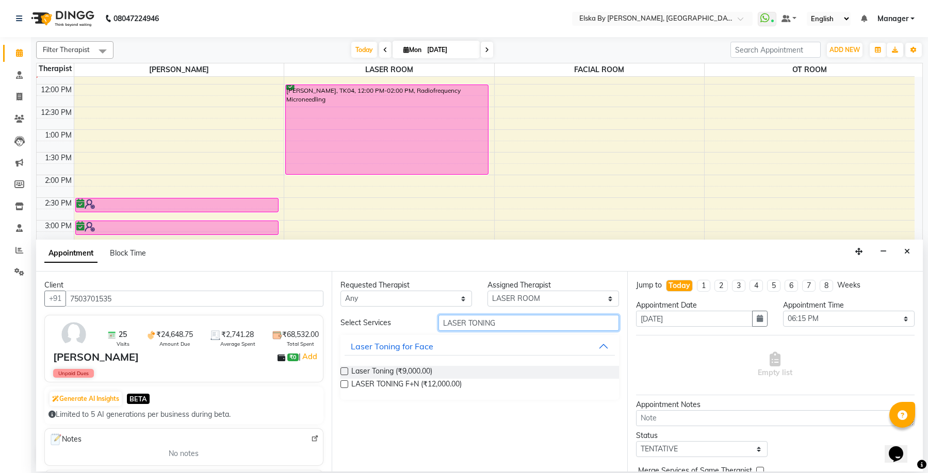
type input "LASER TONING"
click at [343, 372] on label at bounding box center [344, 372] width 8 height 8
click at [343, 372] on input "checkbox" at bounding box center [343, 372] width 7 height 7
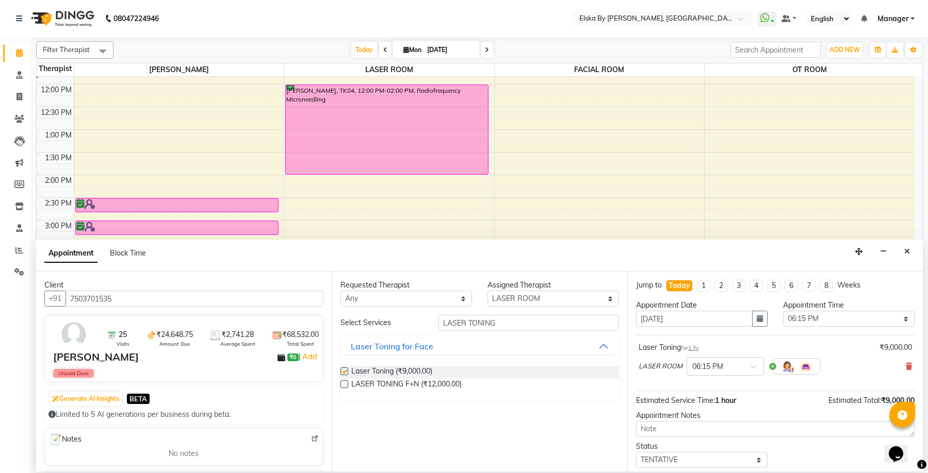
checkbox input "false"
click at [754, 369] on span at bounding box center [756, 370] width 13 height 11
click at [743, 405] on div "06:30 PM" at bounding box center [725, 404] width 76 height 19
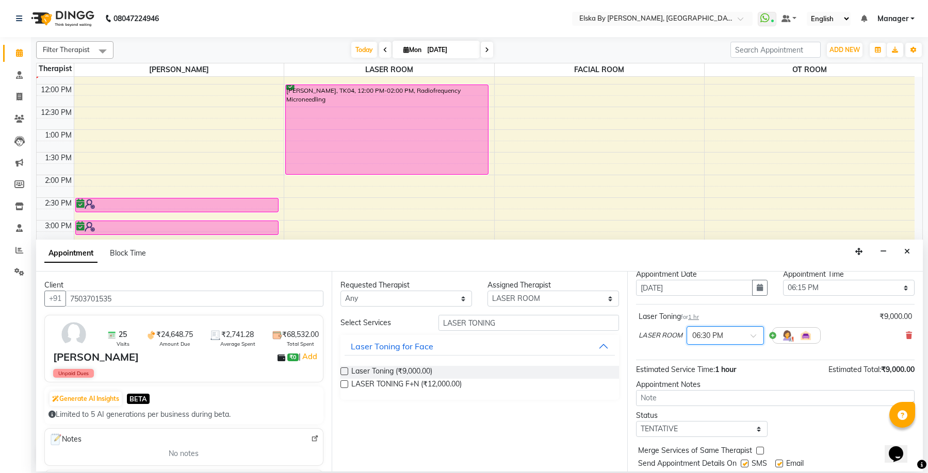
scroll to position [61, 0]
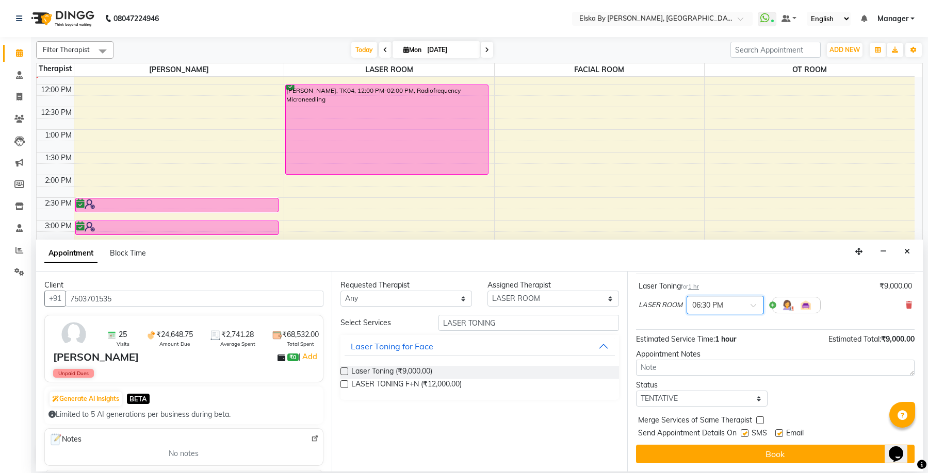
click at [778, 432] on label at bounding box center [779, 434] width 8 height 8
click at [778, 432] on input "checkbox" at bounding box center [778, 434] width 7 height 7
checkbox input "false"
click at [744, 430] on label at bounding box center [744, 434] width 8 height 8
click at [744, 431] on input "checkbox" at bounding box center [743, 434] width 7 height 7
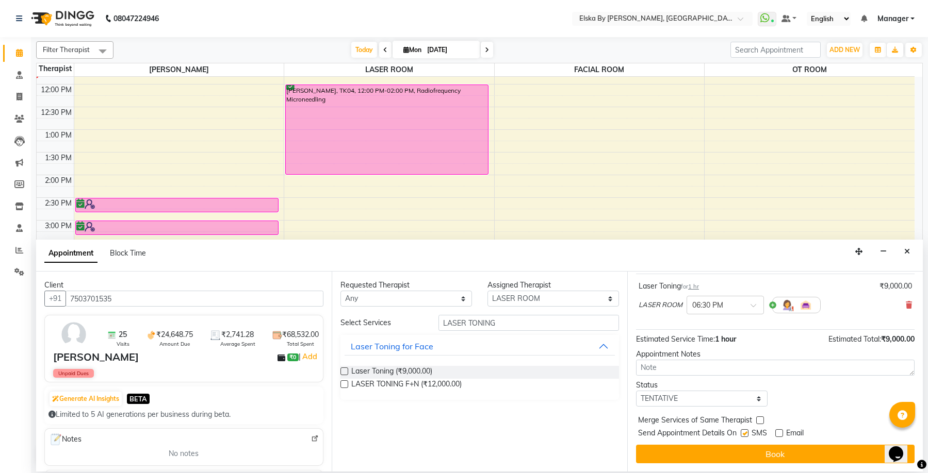
checkbox input "false"
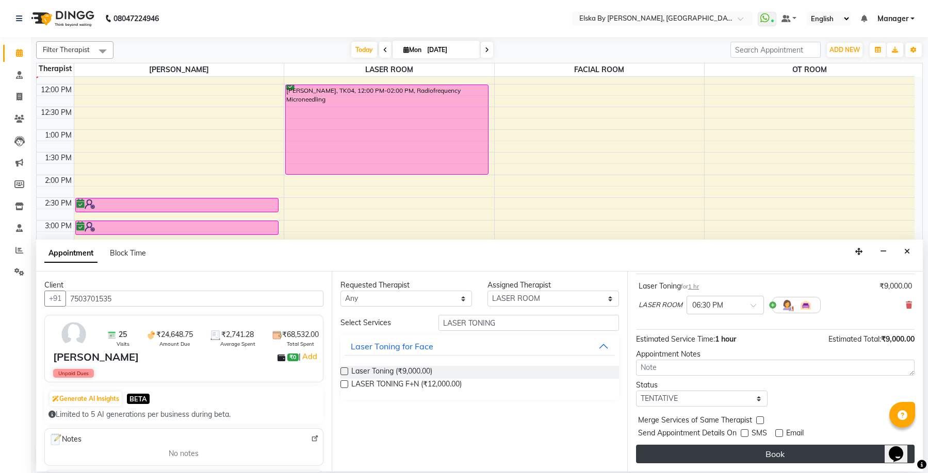
click at [771, 452] on button "Book" at bounding box center [775, 454] width 278 height 19
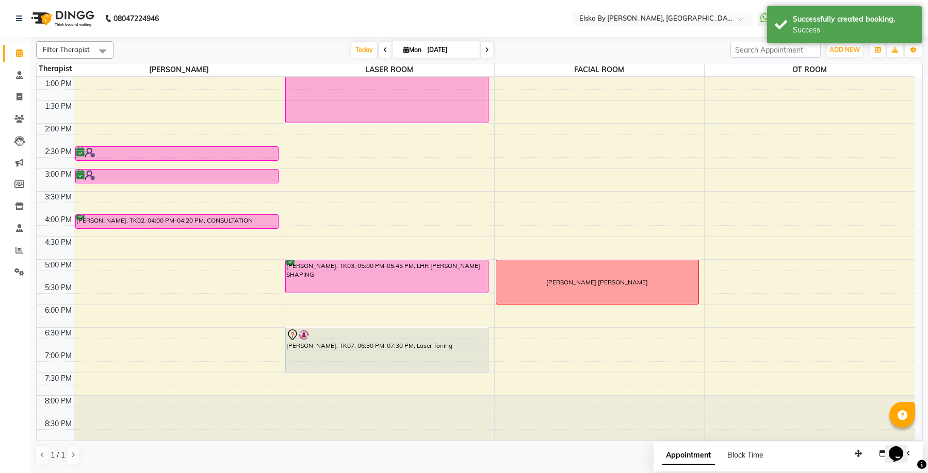
scroll to position [0, 0]
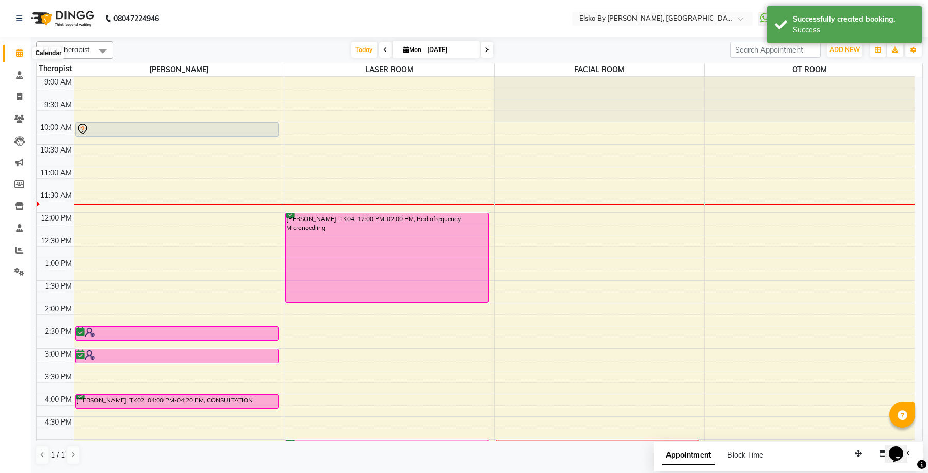
click at [19, 53] on icon at bounding box center [19, 53] width 7 height 8
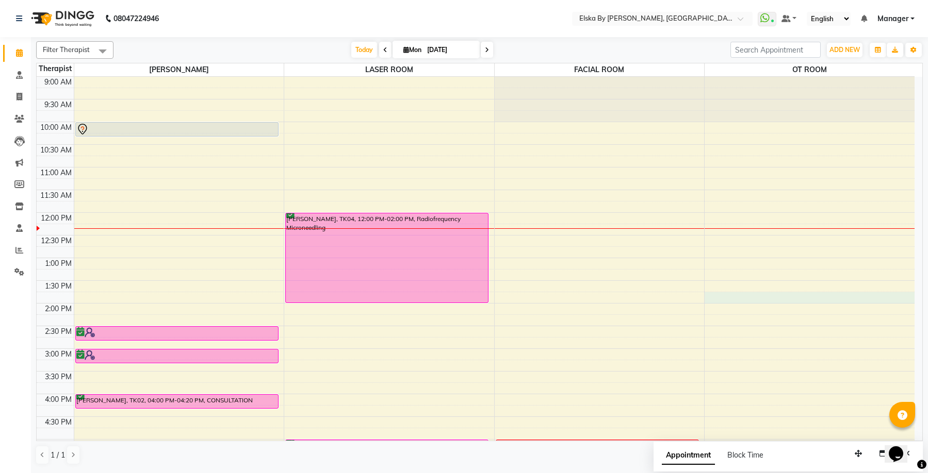
click at [836, 298] on div "9:00 AM 9:30 AM 10:00 AM 10:30 AM 11:00 AM 11:30 AM 12:00 PM 12:30 PM 1:00 PM 1…" at bounding box center [476, 349] width 878 height 544
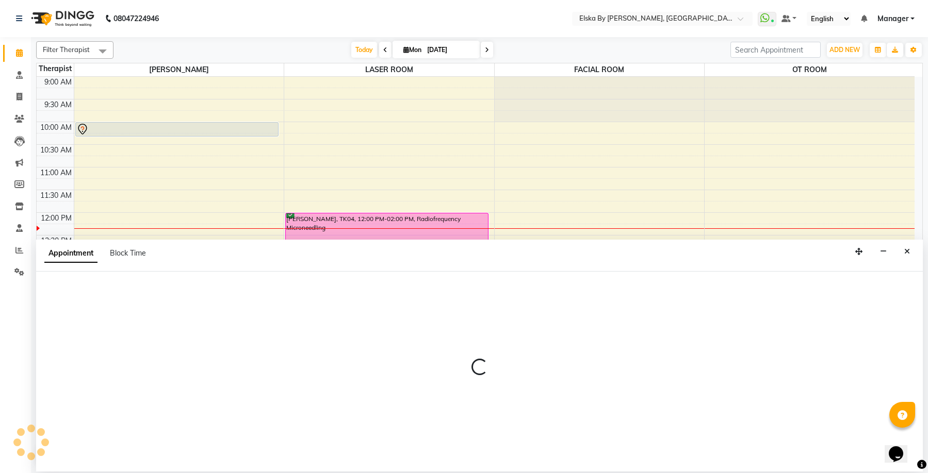
select select "63380"
select select "tentative"
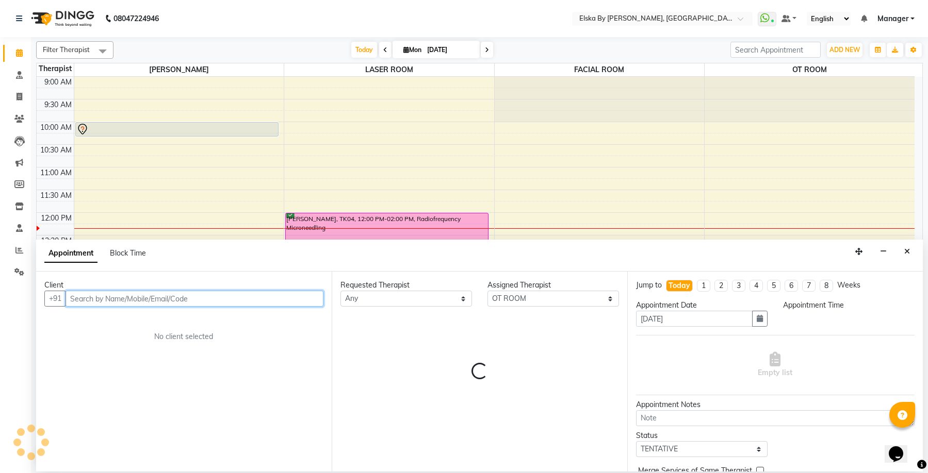
select select "825"
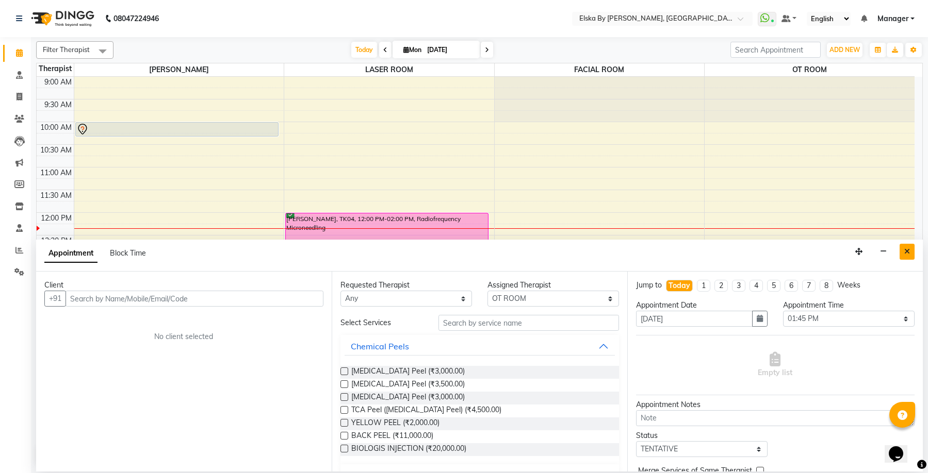
click at [905, 252] on icon "Close" at bounding box center [907, 251] width 6 height 7
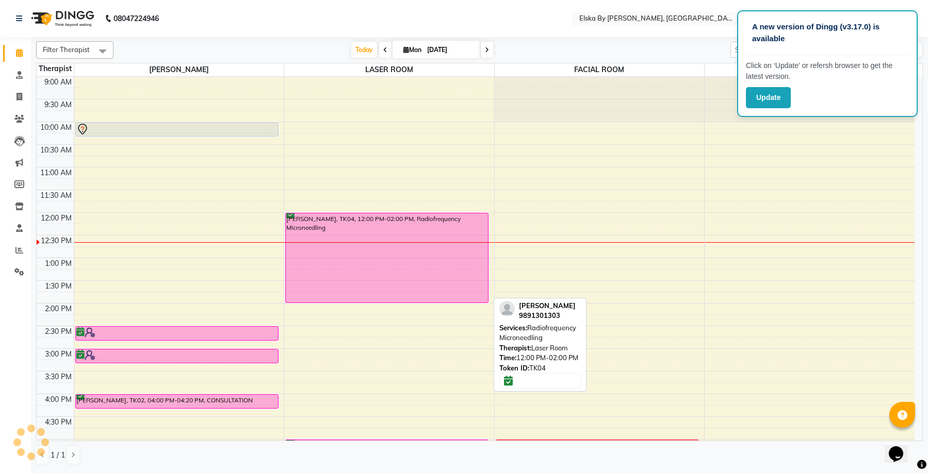
click at [440, 247] on div "[PERSON_NAME], TK04, 12:00 PM-02:00 PM, Radiofrequency Microneedling" at bounding box center [387, 257] width 202 height 89
select select "6"
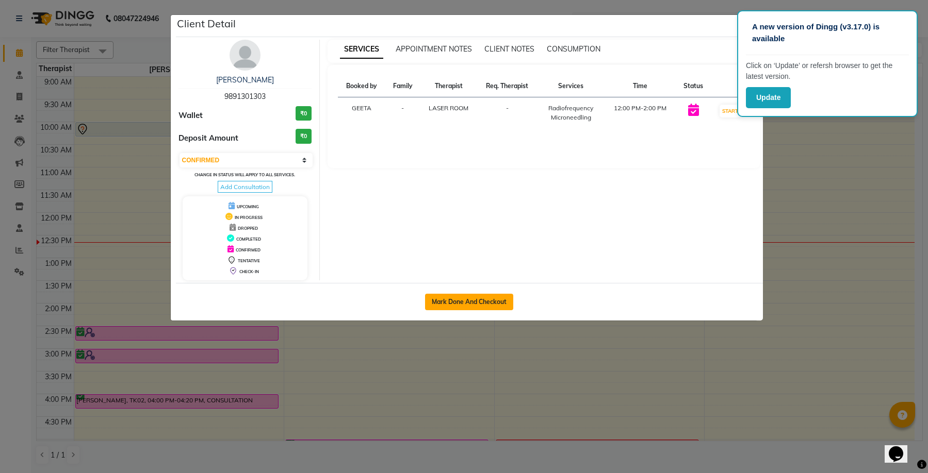
click at [471, 300] on button "Mark Done And Checkout" at bounding box center [469, 302] width 88 height 16
select select "service"
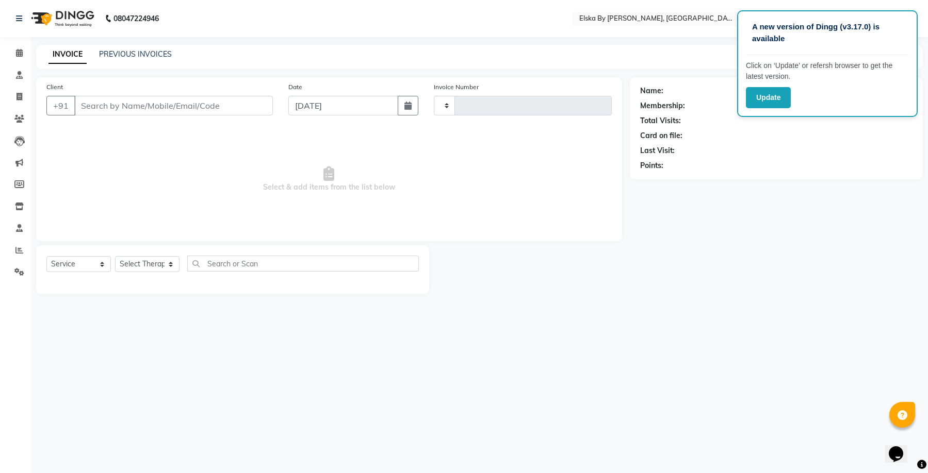
type input "1605"
select select "7252"
select select "62001"
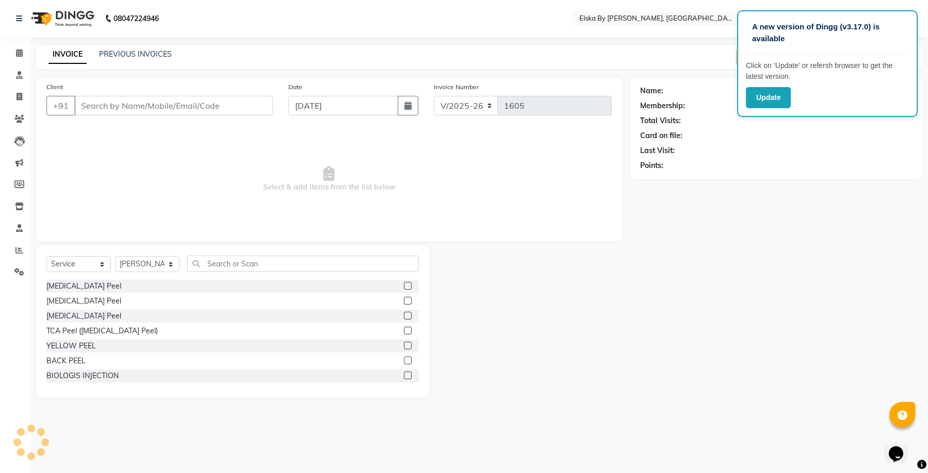
type input "9891301303"
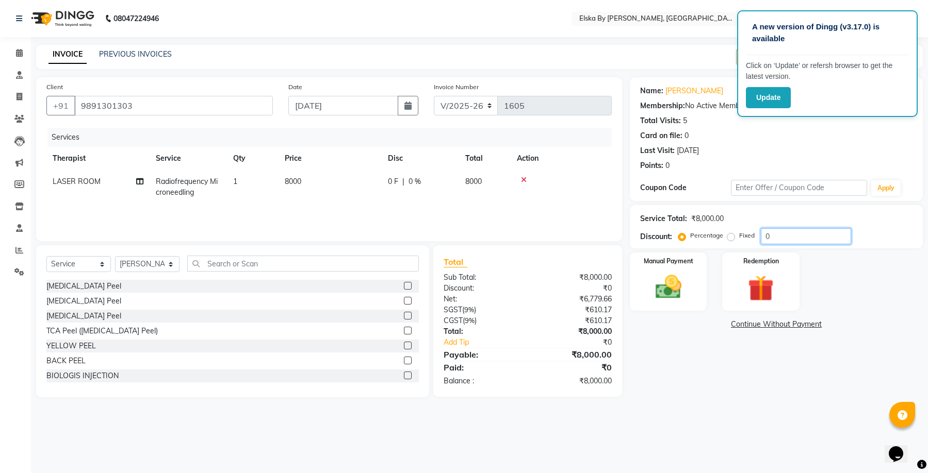
click at [762, 240] on input "0" at bounding box center [806, 236] width 90 height 16
type input "100"
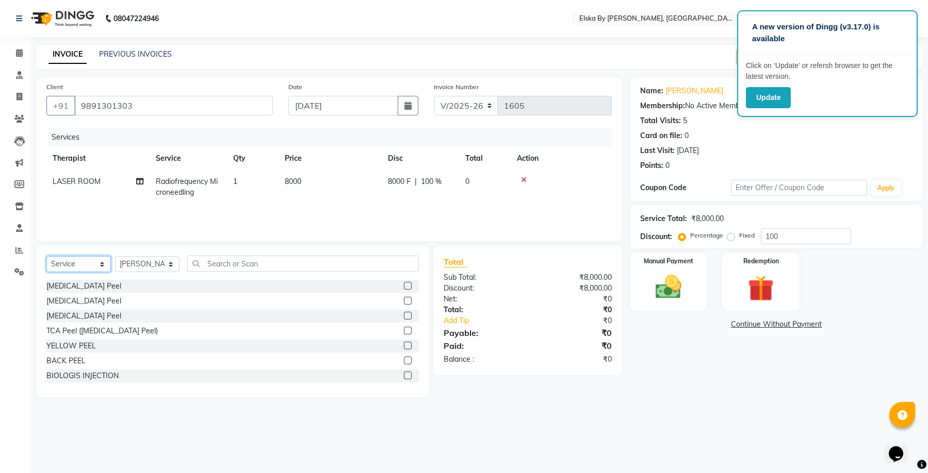
click at [98, 265] on select "Select Service Product Membership Package Voucher Prepaid Gift Card" at bounding box center [78, 264] width 64 height 16
select select "product"
click at [46, 256] on select "Select Service Product Membership Package Voucher Prepaid Gift Card" at bounding box center [78, 264] width 64 height 16
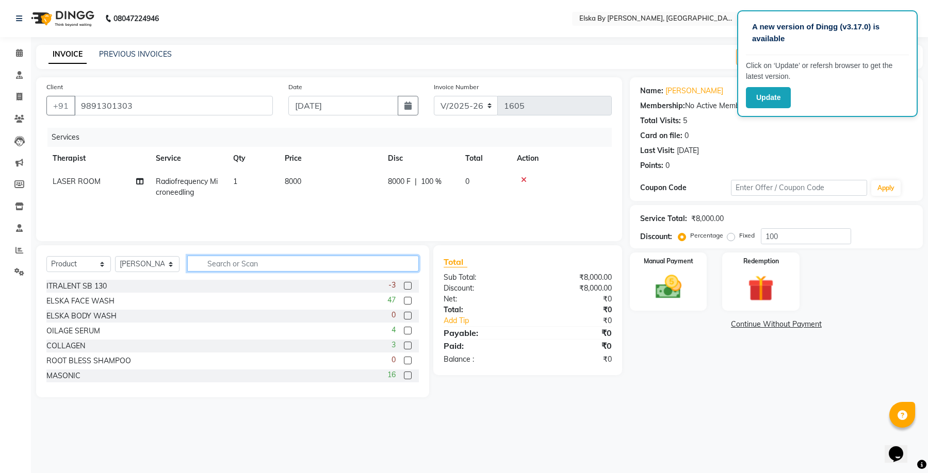
click at [225, 266] on input "text" at bounding box center [303, 264] width 232 height 16
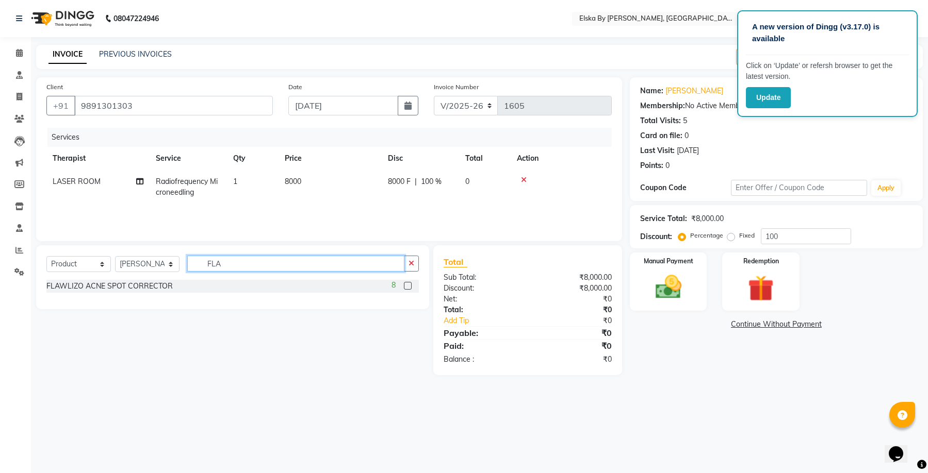
type input "FLA"
click at [409, 287] on label at bounding box center [408, 286] width 8 height 8
click at [409, 287] on input "checkbox" at bounding box center [407, 286] width 7 height 7
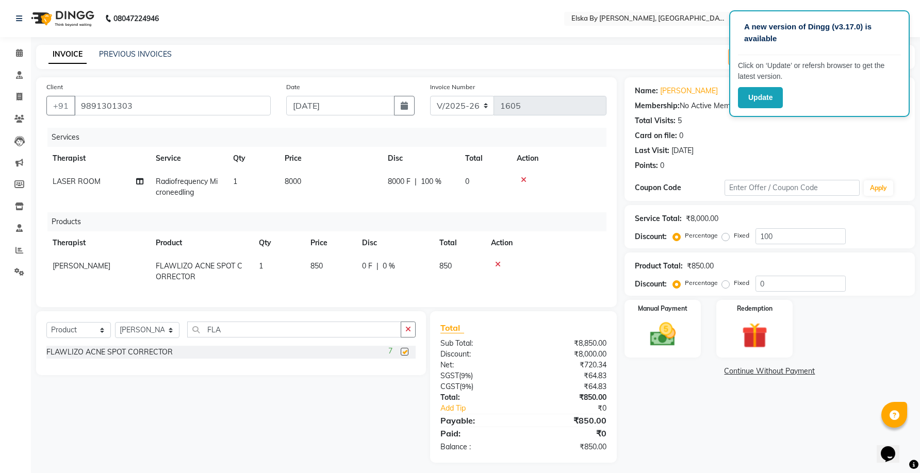
checkbox input "false"
drag, startPoint x: 254, startPoint y: 343, endPoint x: 139, endPoint y: 318, distance: 118.2
click at [138, 325] on div "Select Service Product Membership Package Voucher Prepaid Gift Card Select Ther…" at bounding box center [231, 343] width 390 height 64
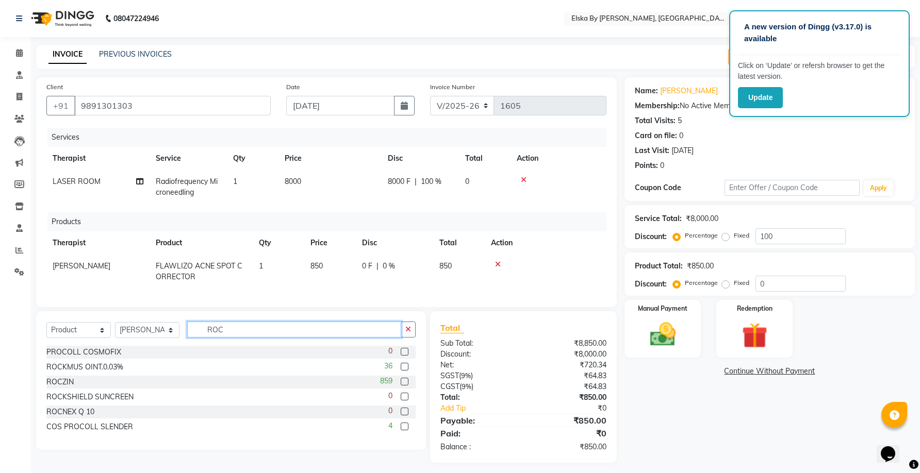
type input "ROC"
click at [406, 371] on label at bounding box center [405, 367] width 8 height 8
click at [406, 371] on input "checkbox" at bounding box center [404, 367] width 7 height 7
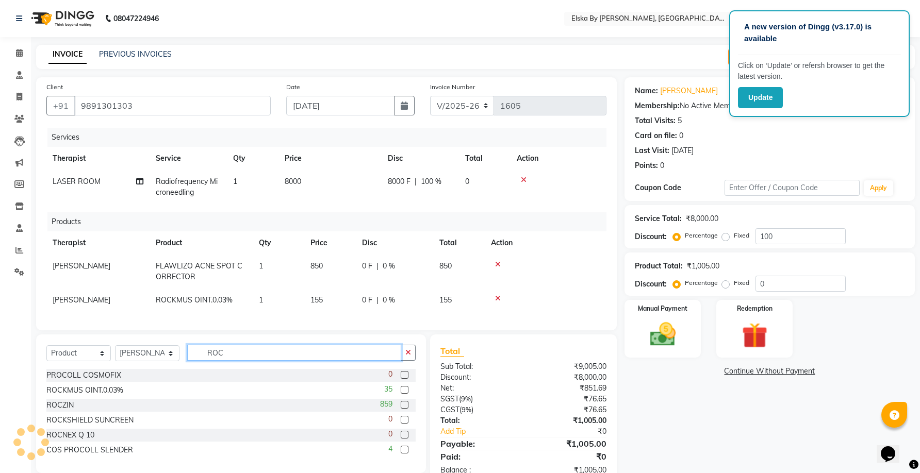
checkbox input "false"
drag, startPoint x: 265, startPoint y: 365, endPoint x: 97, endPoint y: 351, distance: 167.6
click at [97, 365] on div "Select Service Product Membership Package Voucher Prepaid Gift Card Select Ther…" at bounding box center [230, 357] width 369 height 24
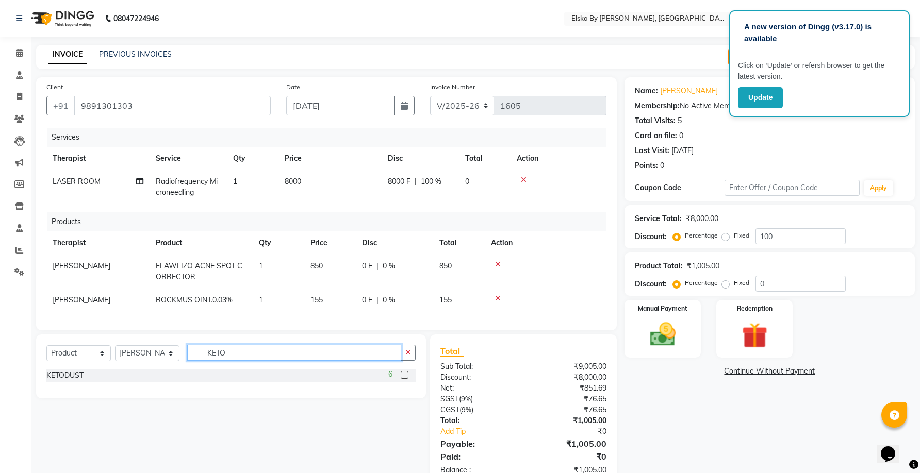
type input "KETO"
click at [405, 379] on label at bounding box center [405, 375] width 8 height 8
click at [405, 379] on input "checkbox" at bounding box center [404, 375] width 7 height 7
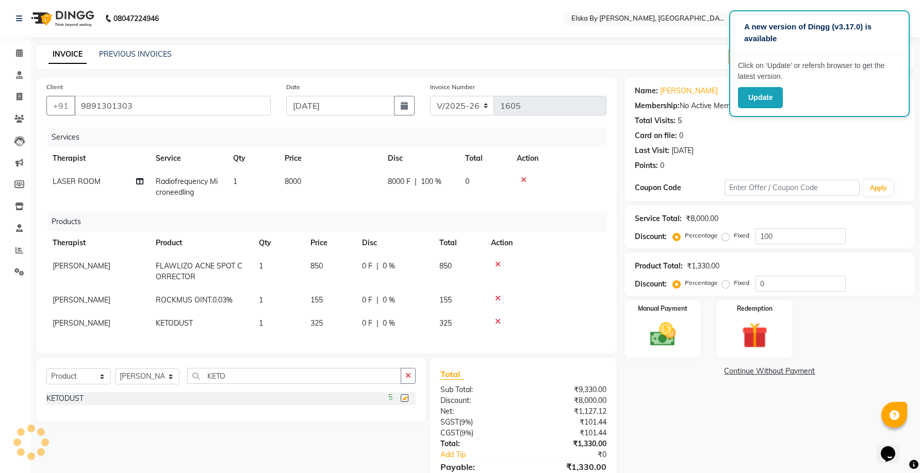
checkbox input "false"
click at [767, 286] on input "0" at bounding box center [800, 284] width 90 height 16
type input "15"
click at [23, 55] on span at bounding box center [19, 53] width 18 height 12
click at [671, 319] on div "Manual Payment" at bounding box center [662, 329] width 79 height 60
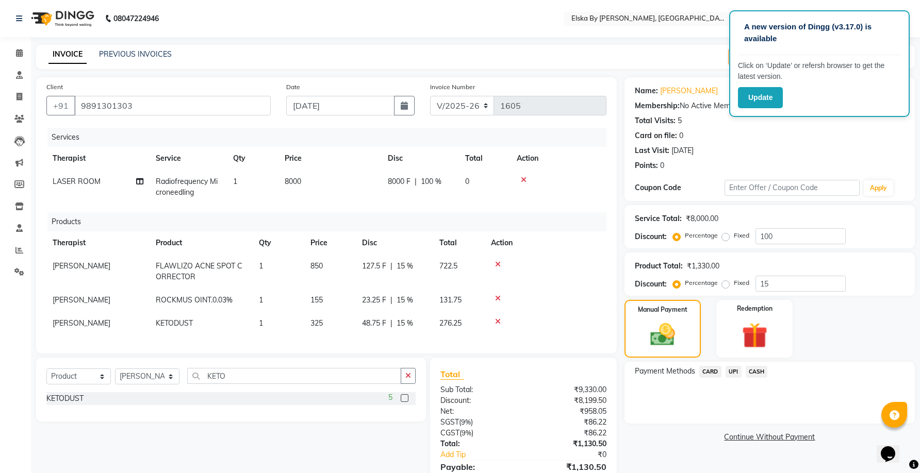
scroll to position [59, 0]
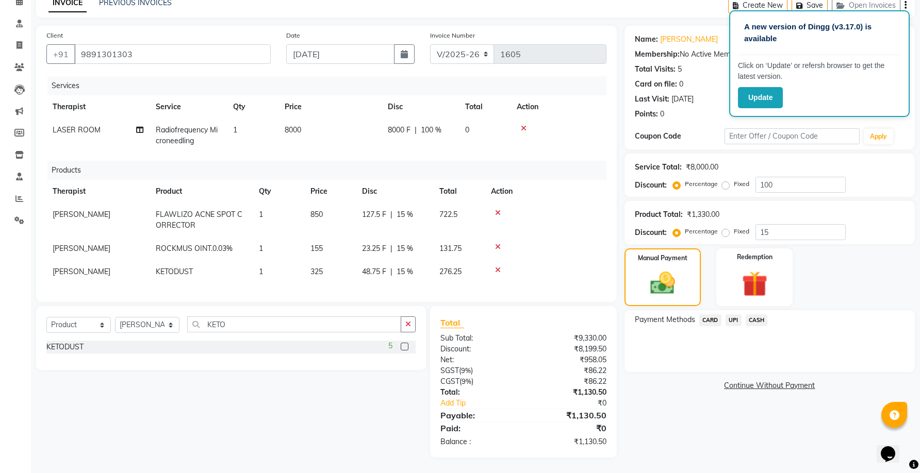
click at [713, 315] on span "CARD" at bounding box center [710, 321] width 22 height 12
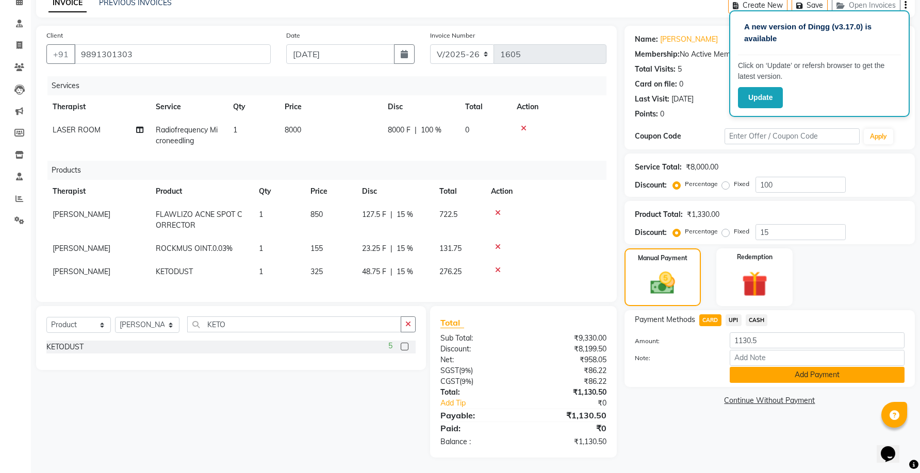
click at [753, 367] on button "Add Payment" at bounding box center [817, 375] width 175 height 16
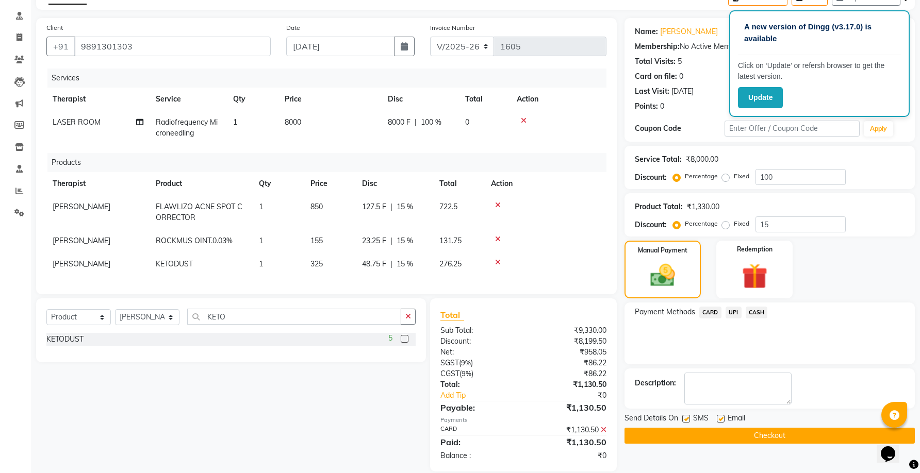
click at [719, 419] on label at bounding box center [721, 419] width 8 height 8
click at [719, 419] on input "checkbox" at bounding box center [720, 419] width 7 height 7
checkbox input "false"
click at [720, 436] on button "Checkout" at bounding box center [769, 436] width 290 height 16
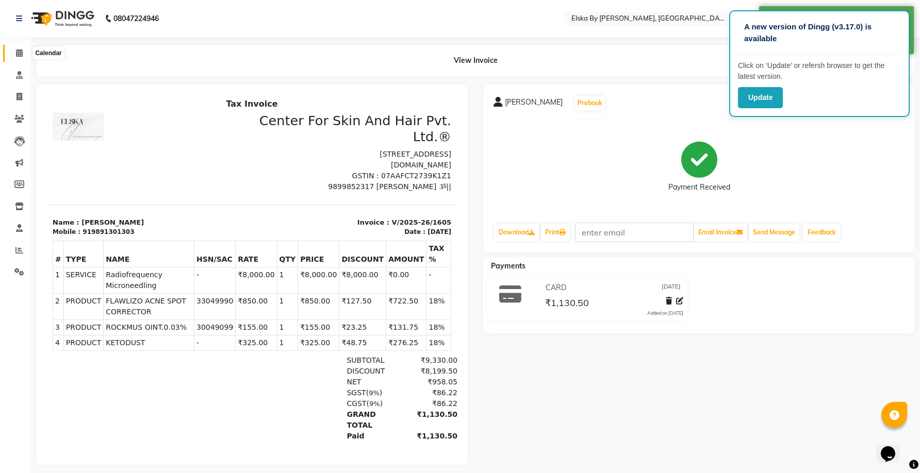
click at [22, 51] on icon at bounding box center [19, 53] width 7 height 8
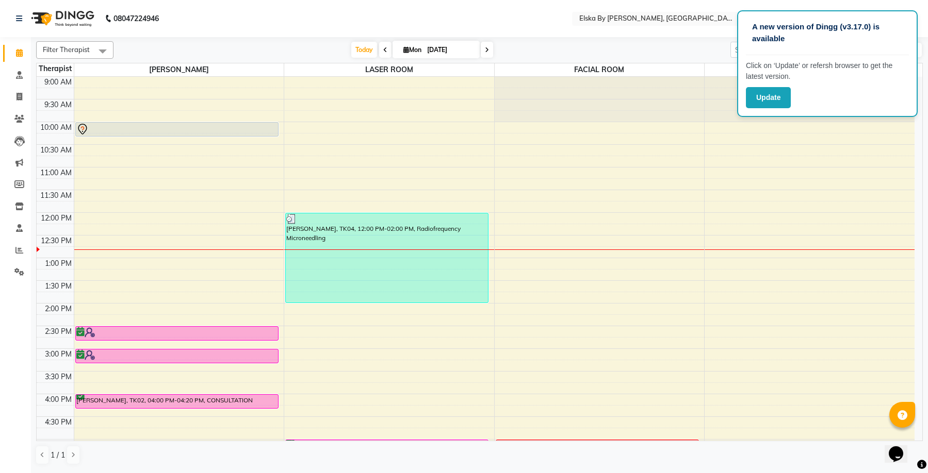
click at [405, 51] on icon at bounding box center [406, 49] width 6 height 7
select select "9"
select select "2025"
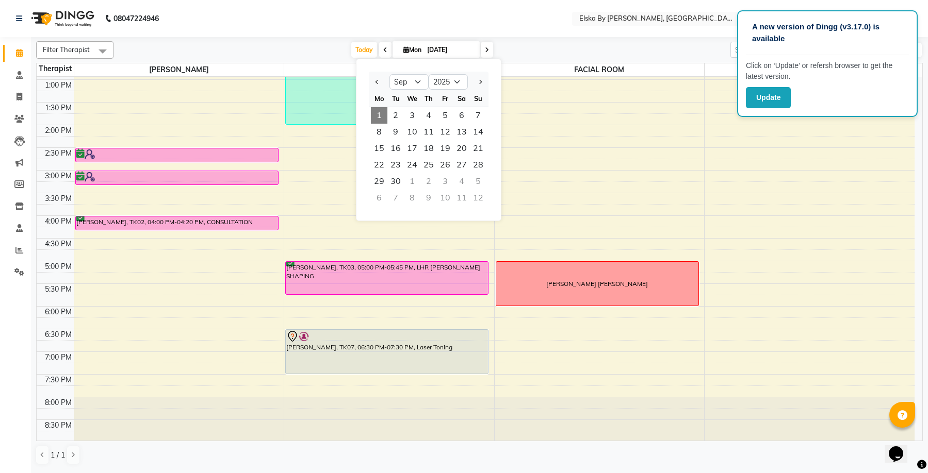
scroll to position [180, 0]
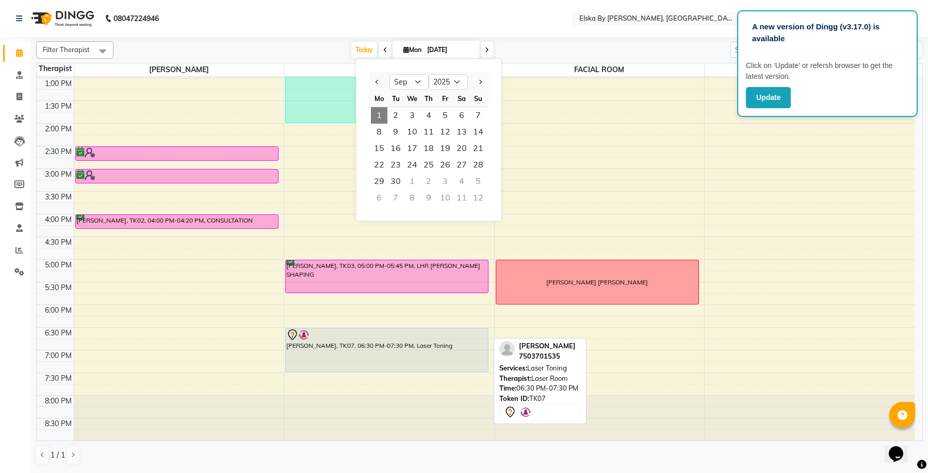
click at [399, 341] on div "[PERSON_NAME], TK07, 06:30 PM-07:30 PM, Laser Toning" at bounding box center [387, 350] width 202 height 44
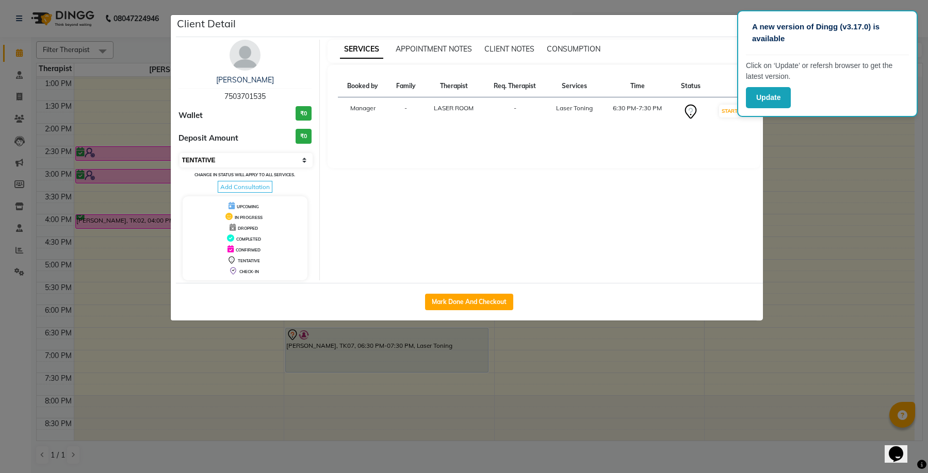
click at [302, 158] on select "Select IN SERVICE CONFIRMED TENTATIVE CHECK IN MARK DONE DROPPED UPCOMING" at bounding box center [246, 160] width 134 height 14
select select "6"
click at [179, 153] on select "Select IN SERVICE CONFIRMED TENTATIVE CHECK IN MARK DONE DROPPED UPCOMING" at bounding box center [246, 160] width 134 height 14
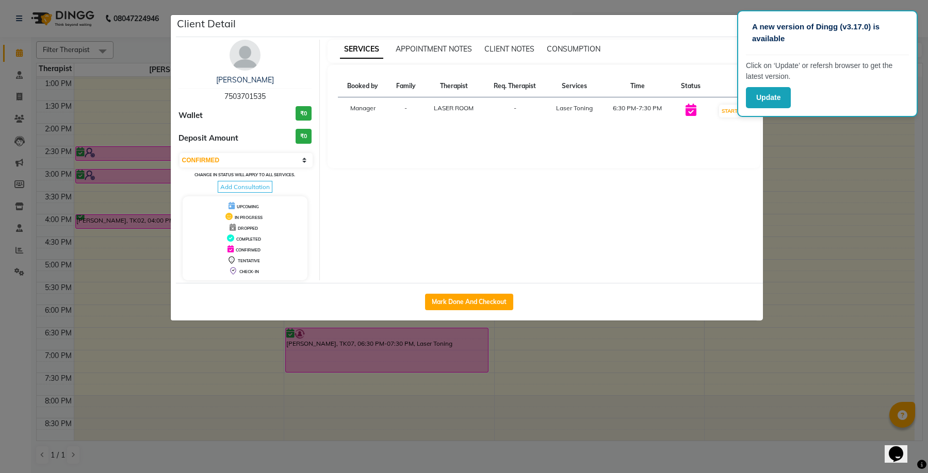
click at [18, 321] on ngb-modal-window "Client Detail [PERSON_NAME] 7503701535 Wallet ₹0 Deposit Amount ₹0 Select IN SE…" at bounding box center [464, 236] width 928 height 473
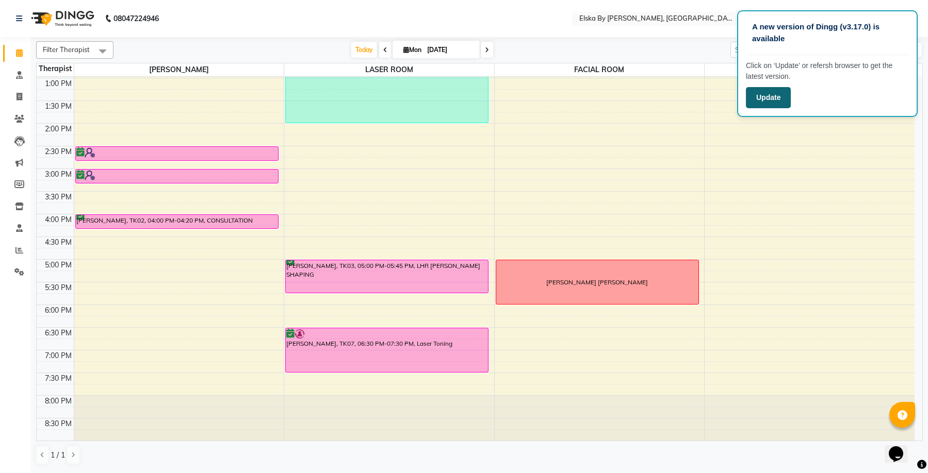
click at [771, 95] on button "Update" at bounding box center [768, 97] width 45 height 21
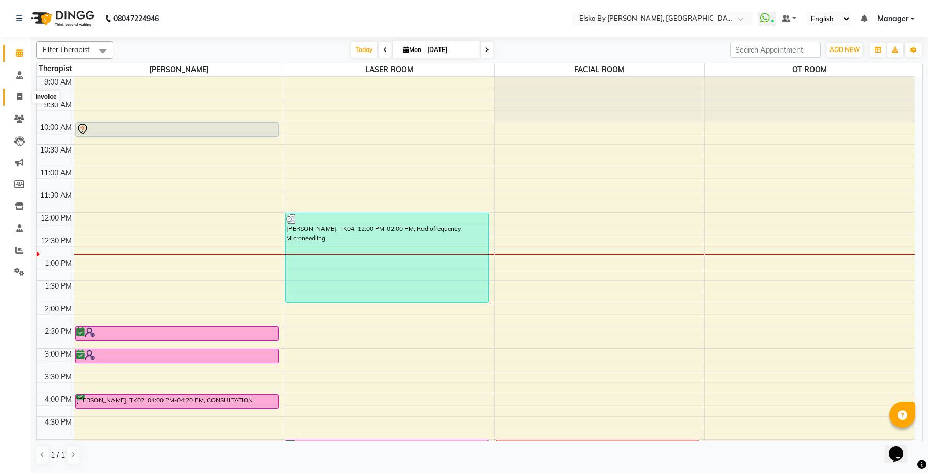
click at [22, 96] on icon at bounding box center [19, 97] width 6 height 8
select select "service"
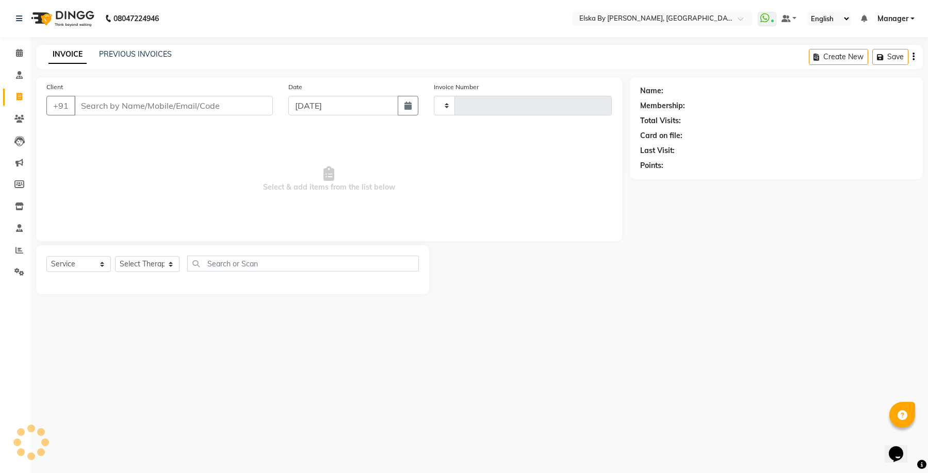
type input "1606"
select select "7252"
click at [162, 103] on input "Client" at bounding box center [173, 106] width 199 height 20
select select "62001"
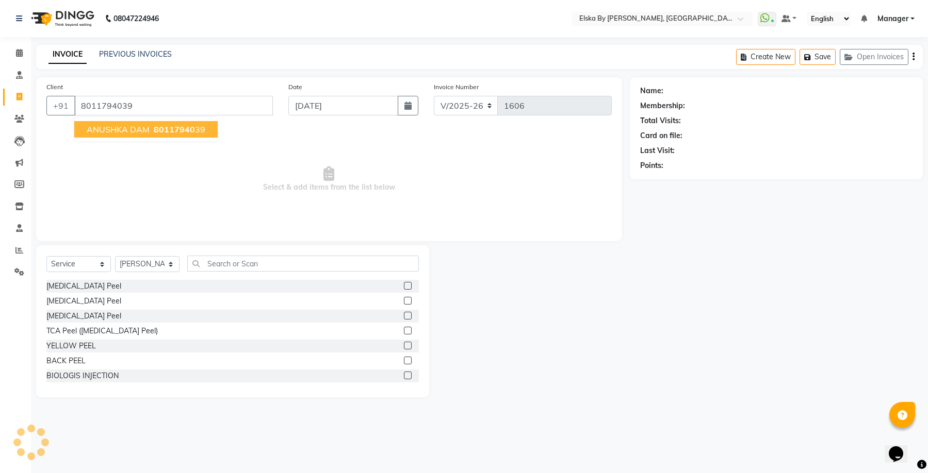
type input "8011794039"
click at [124, 124] on button "ANUSHKA DAM 80117940 39" at bounding box center [145, 129] width 143 height 16
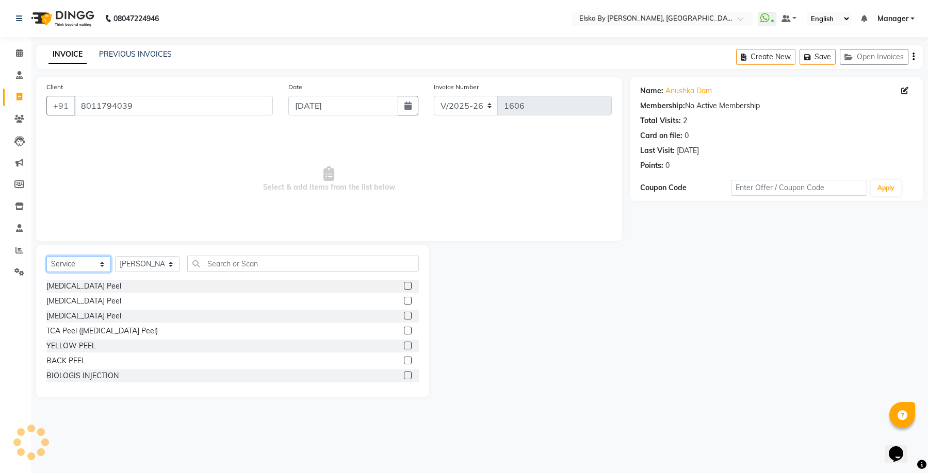
click at [83, 262] on select "Select Service Product Membership Package Voucher Prepaid Gift Card" at bounding box center [78, 264] width 64 height 16
select select "product"
click at [46, 256] on select "Select Service Product Membership Package Voucher Prepaid Gift Card" at bounding box center [78, 264] width 64 height 16
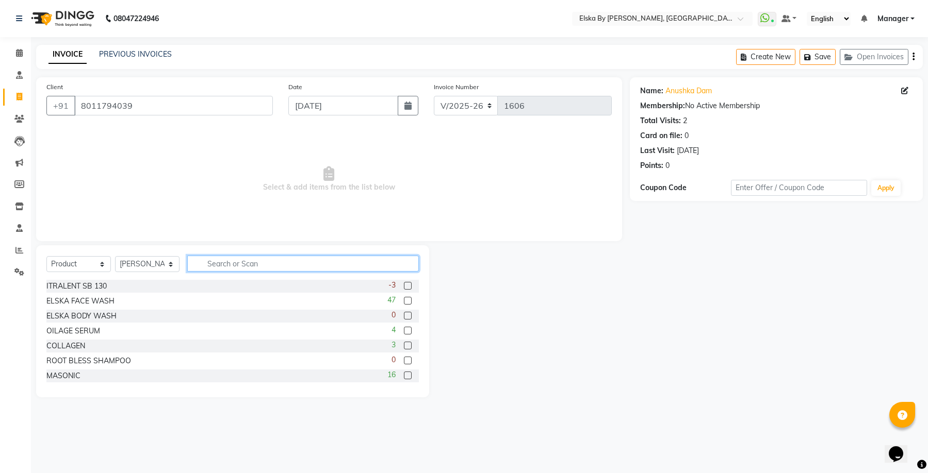
drag, startPoint x: 199, startPoint y: 262, endPoint x: 243, endPoint y: 265, distance: 44.9
click at [199, 262] on input "text" at bounding box center [303, 264] width 232 height 16
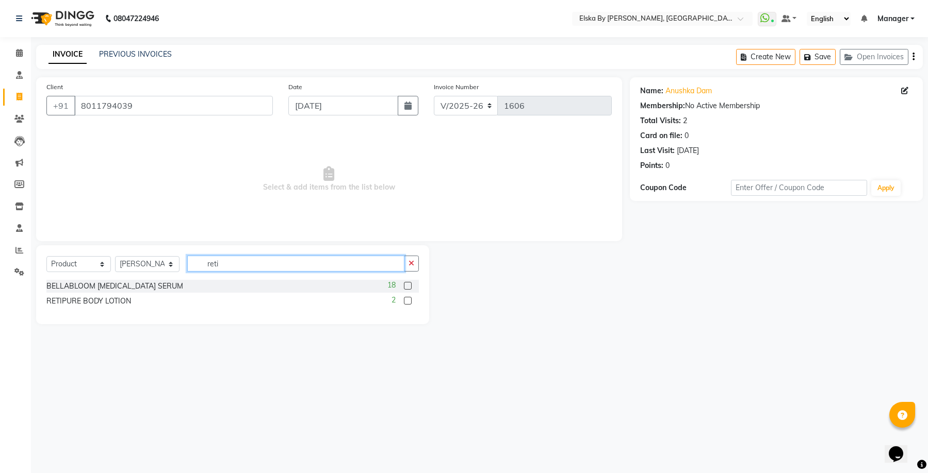
type input "reti"
click at [407, 300] on label at bounding box center [408, 301] width 8 height 8
click at [407, 300] on input "checkbox" at bounding box center [407, 301] width 7 height 7
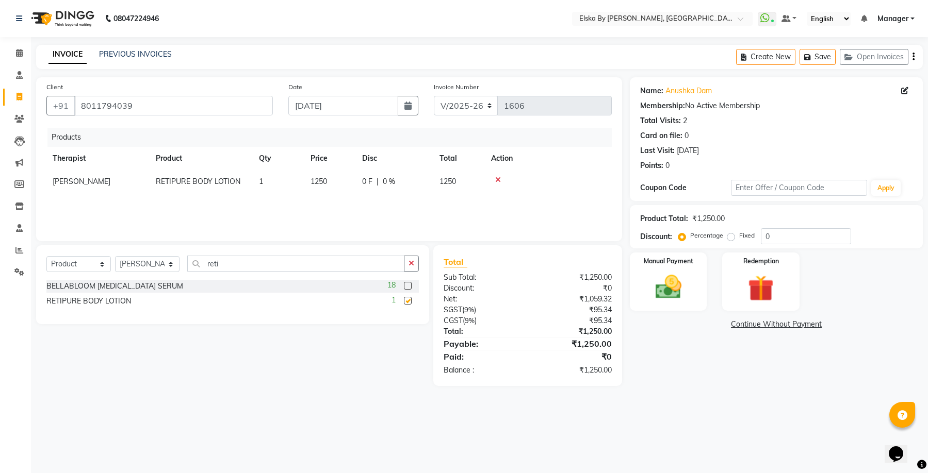
checkbox input "false"
drag, startPoint x: 272, startPoint y: 263, endPoint x: 102, endPoint y: 268, distance: 170.2
click at [102, 268] on div "Select Service Product Membership Package Voucher Prepaid Gift Card Select Ther…" at bounding box center [232, 268] width 372 height 24
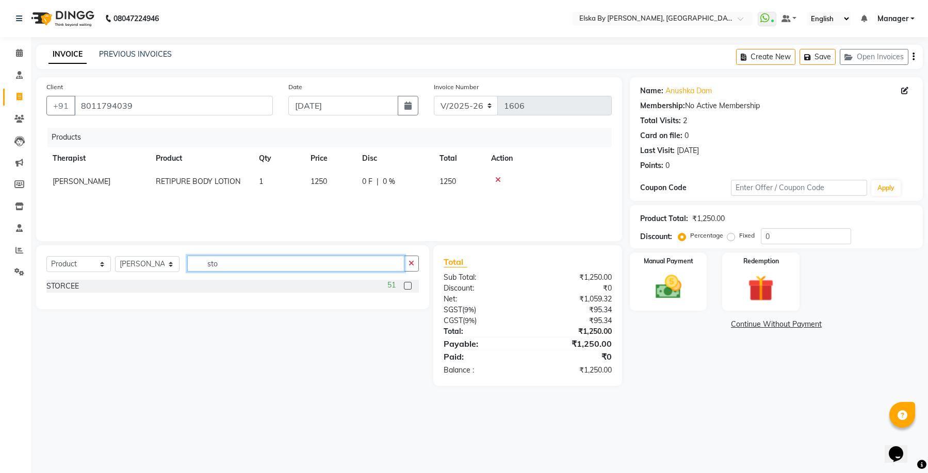
type input "sto"
click at [409, 286] on label at bounding box center [408, 286] width 8 height 8
click at [409, 286] on input "checkbox" at bounding box center [407, 286] width 7 height 7
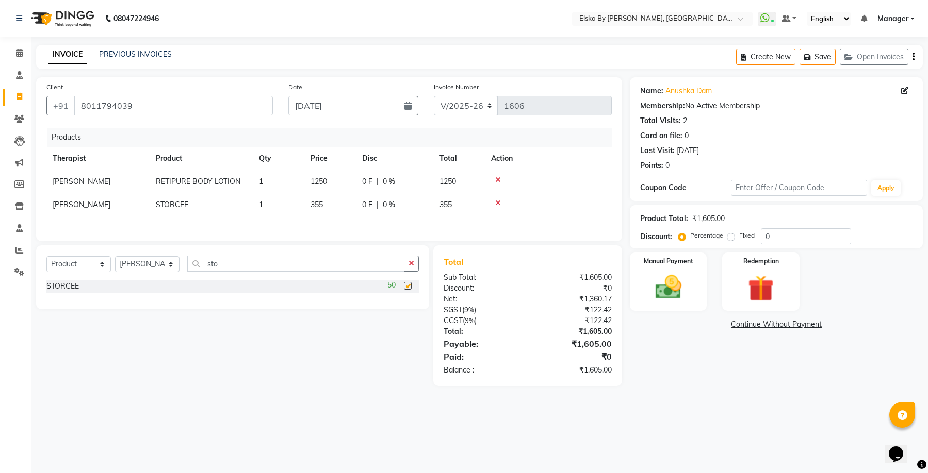
checkbox input "false"
click at [268, 206] on td "1" at bounding box center [279, 204] width 52 height 23
click at [271, 207] on input "1" at bounding box center [278, 208] width 39 height 16
type input "2"
click at [707, 384] on div "Name: Anushka Dam Membership: No Active Membership Total Visits: 2 Card on file…" at bounding box center [780, 231] width 301 height 309
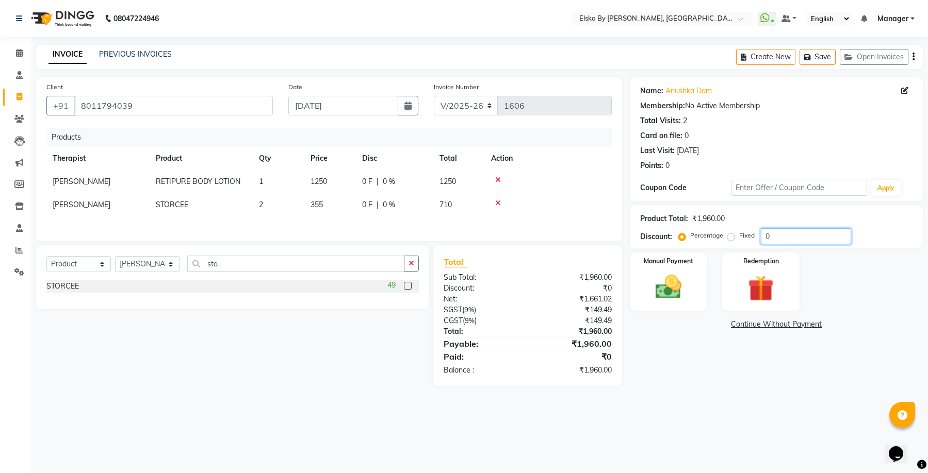
click at [774, 241] on input "0" at bounding box center [806, 236] width 90 height 16
type input "10"
click at [694, 298] on div "Manual Payment" at bounding box center [668, 282] width 80 height 60
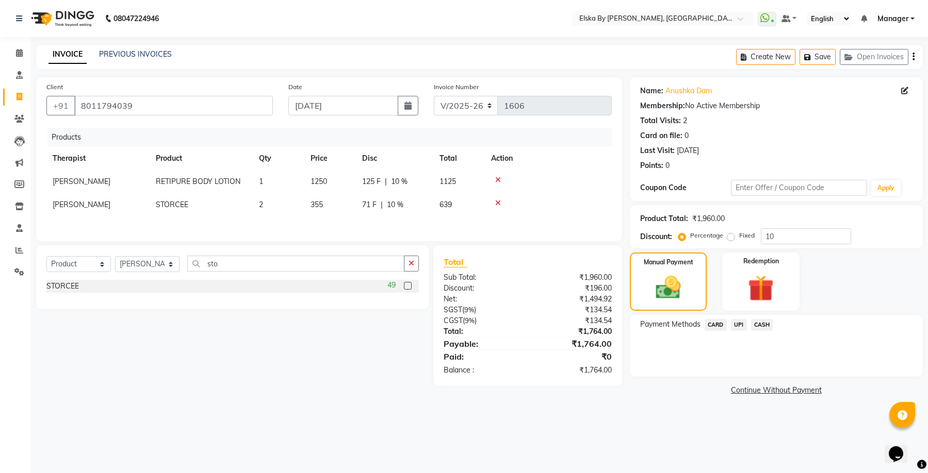
click at [736, 324] on span "UPI" at bounding box center [739, 325] width 16 height 12
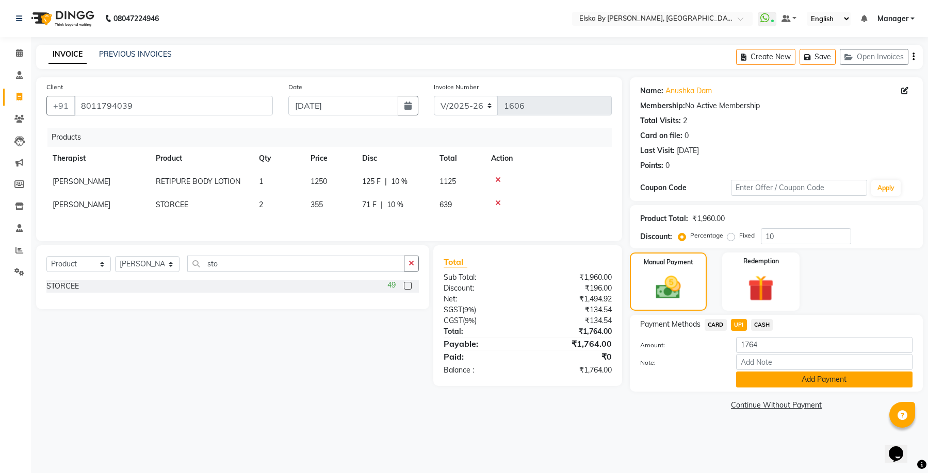
click at [767, 379] on button "Add Payment" at bounding box center [824, 380] width 176 height 16
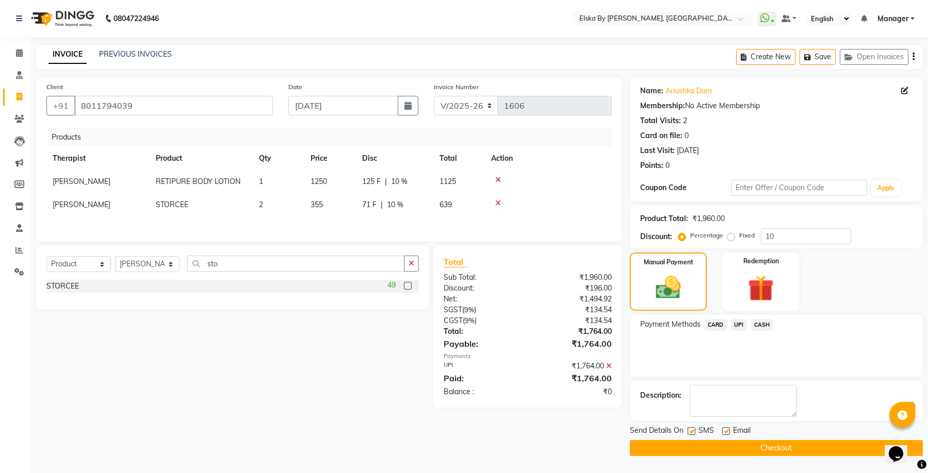
click at [725, 431] on label at bounding box center [726, 431] width 8 height 8
click at [725, 431] on input "checkbox" at bounding box center [725, 431] width 7 height 7
checkbox input "false"
click at [723, 444] on button "Checkout" at bounding box center [776, 448] width 293 height 16
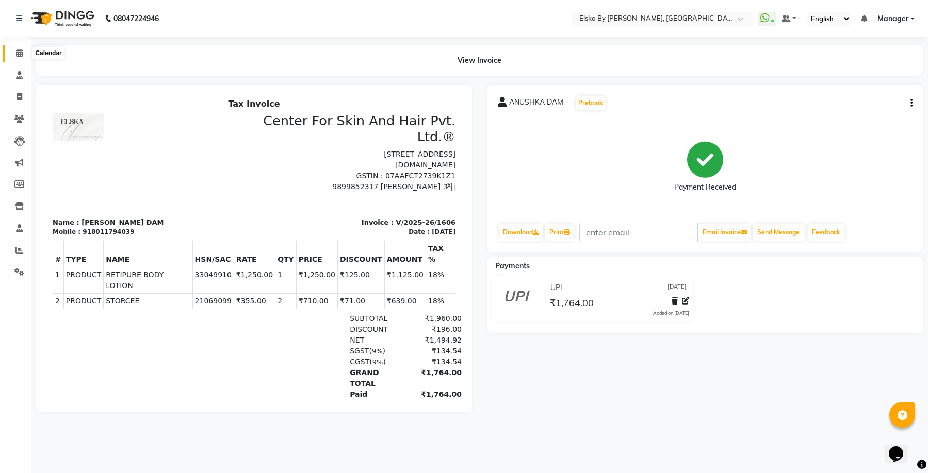
click at [22, 53] on icon at bounding box center [19, 53] width 7 height 8
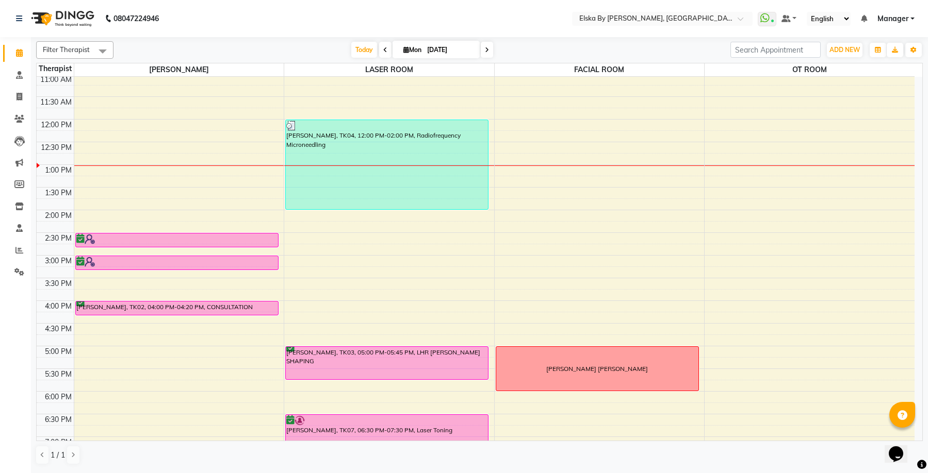
scroll to position [77, 0]
